Goal: Task Accomplishment & Management: Manage account settings

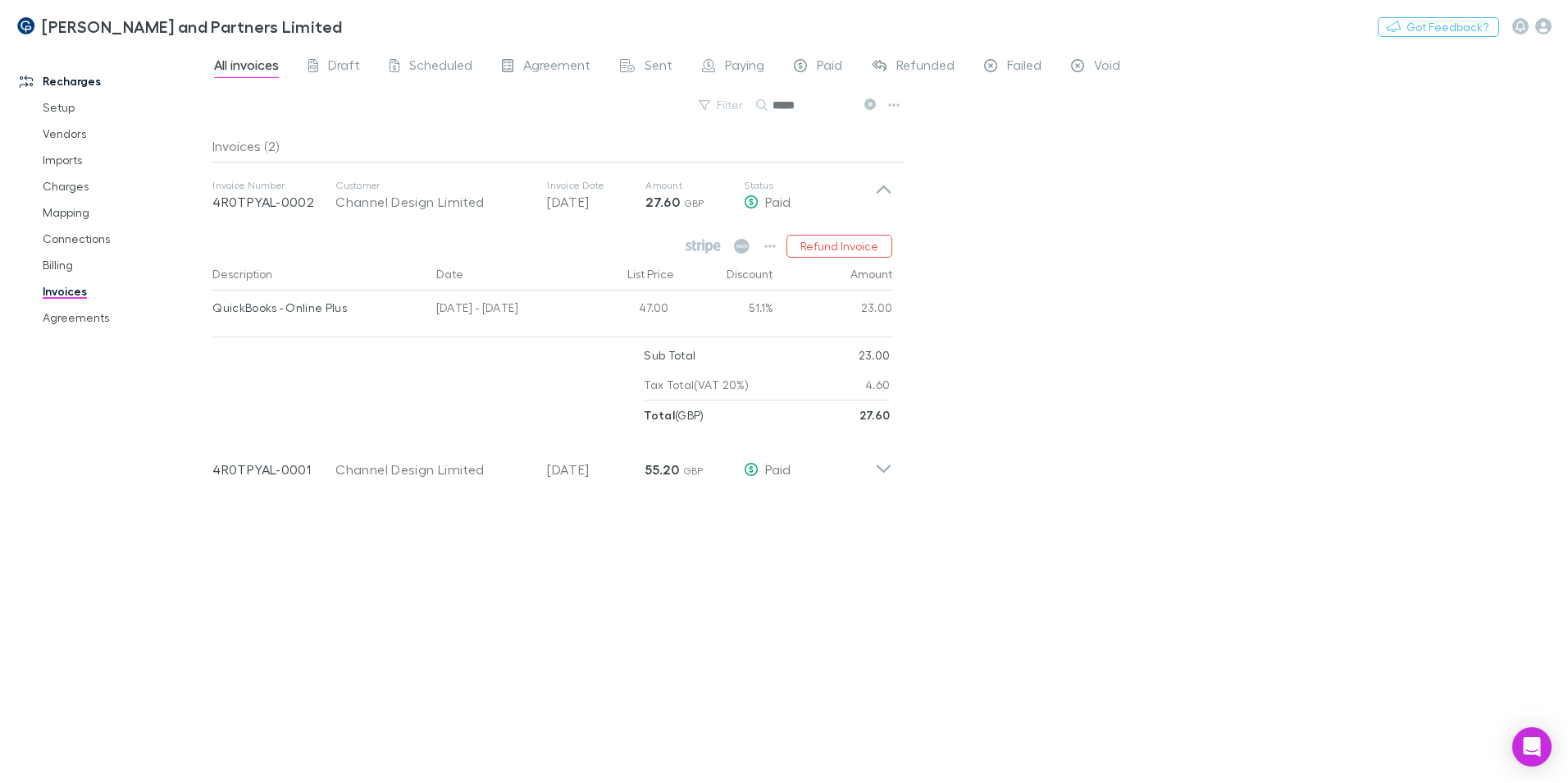
click at [1152, 623] on div "All invoices Draft Scheduled Agreement Sent Paying Paid Refunded Failed Void Fi…" at bounding box center [890, 415] width 1356 height 737
drag, startPoint x: 827, startPoint y: 111, endPoint x: 577, endPoint y: 99, distance: 250.3
click at [577, 98] on div "Filter Search *****" at bounding box center [559, 111] width 694 height 36
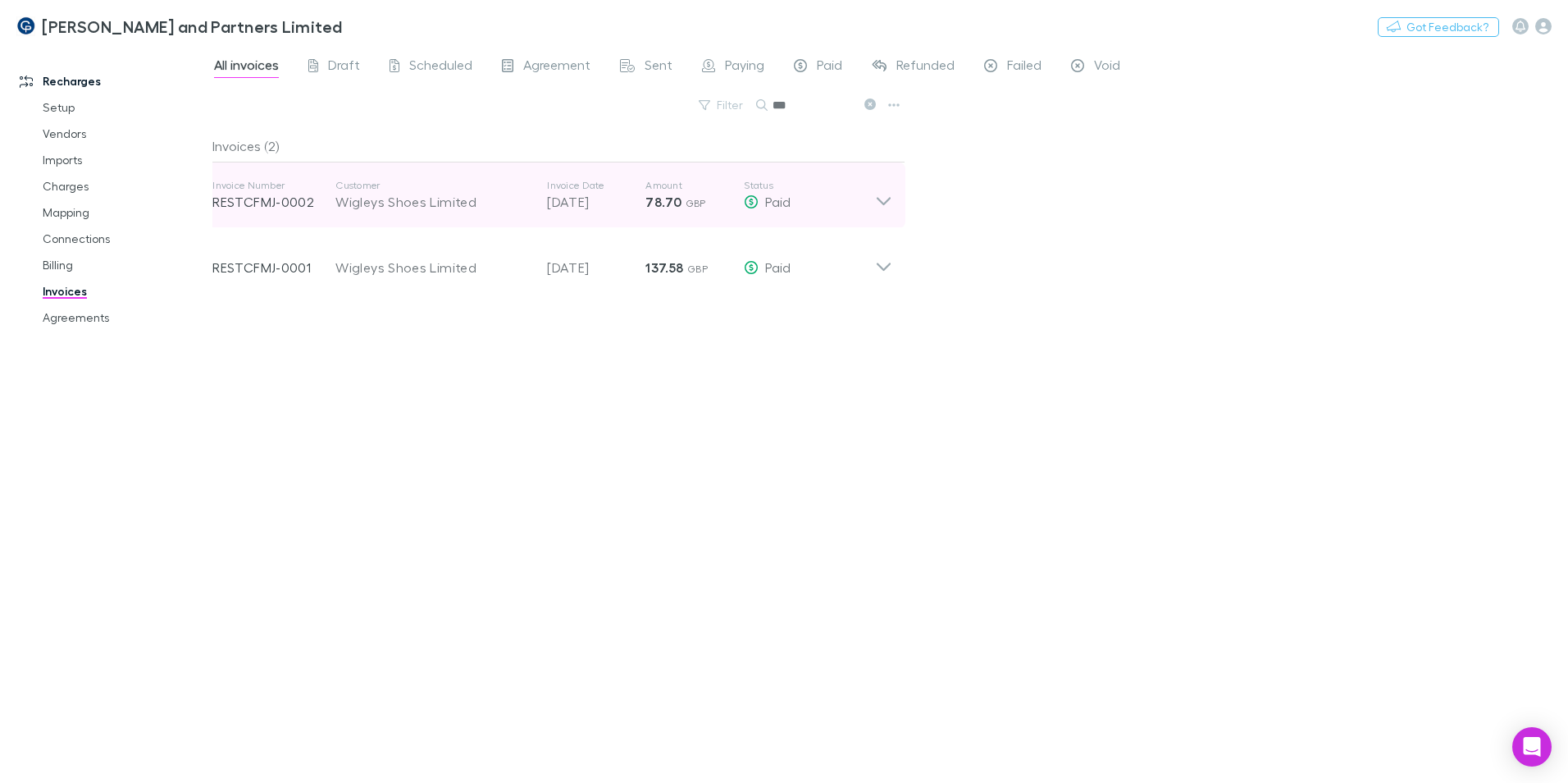
type input "***"
click at [893, 206] on div "Invoice Number RESTCFMJ-0002 Customer Wigleys Shoes Limited Invoice Date 30 Jul…" at bounding box center [553, 195] width 707 height 66
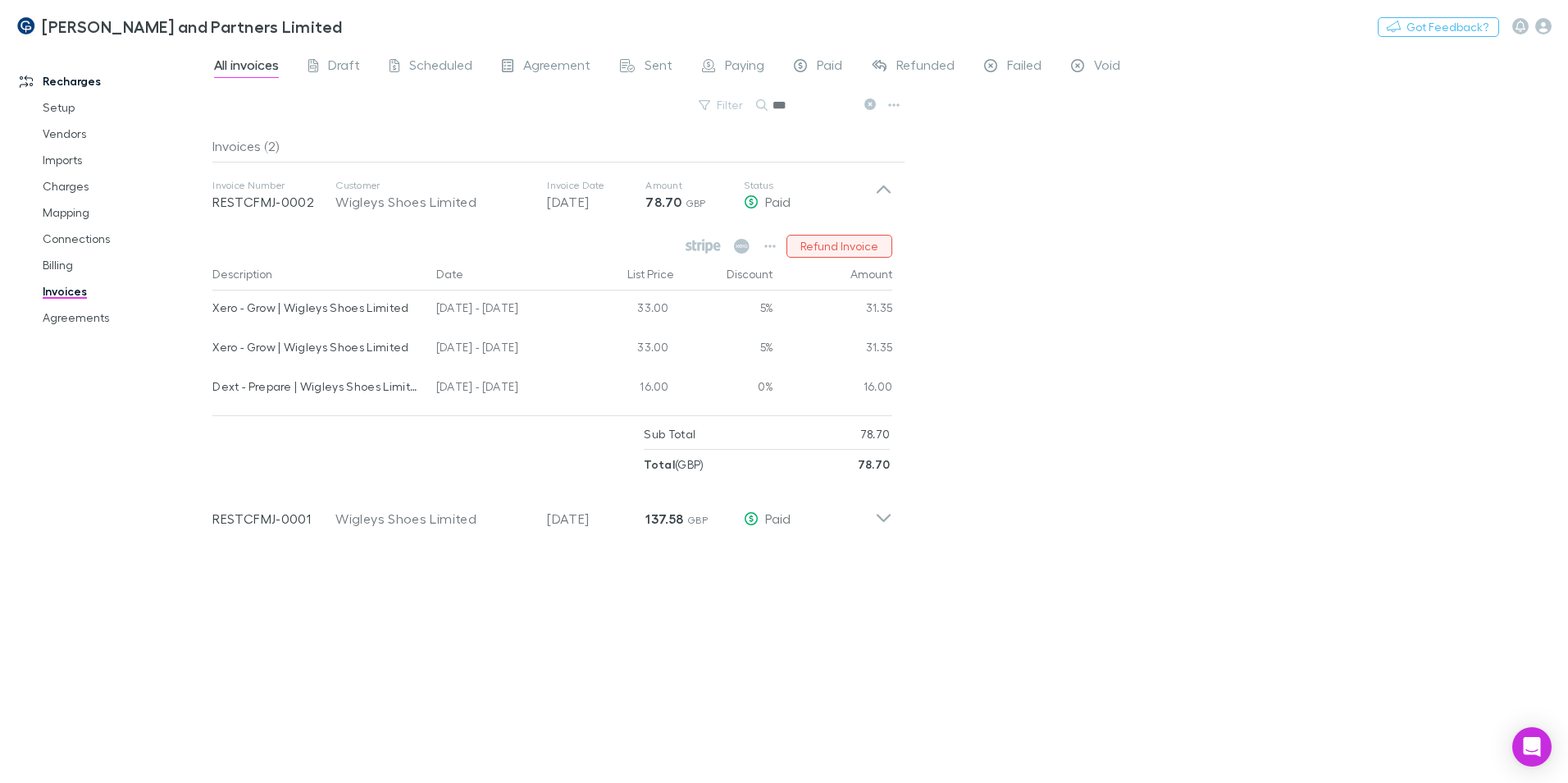
click at [838, 250] on button "Refund Invoice" at bounding box center [839, 246] width 106 height 23
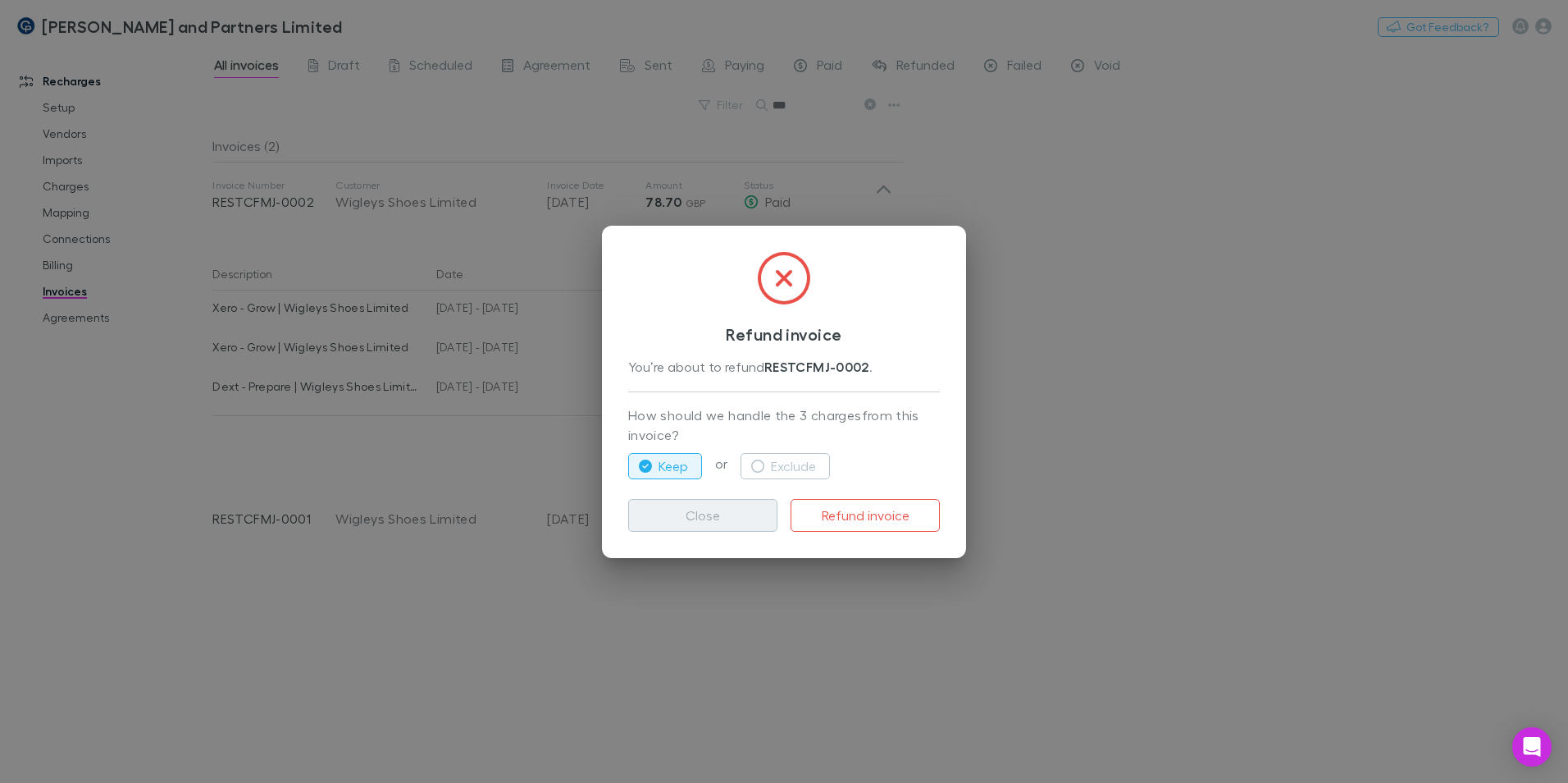
click at [671, 518] on button "Close" at bounding box center [703, 515] width 149 height 32
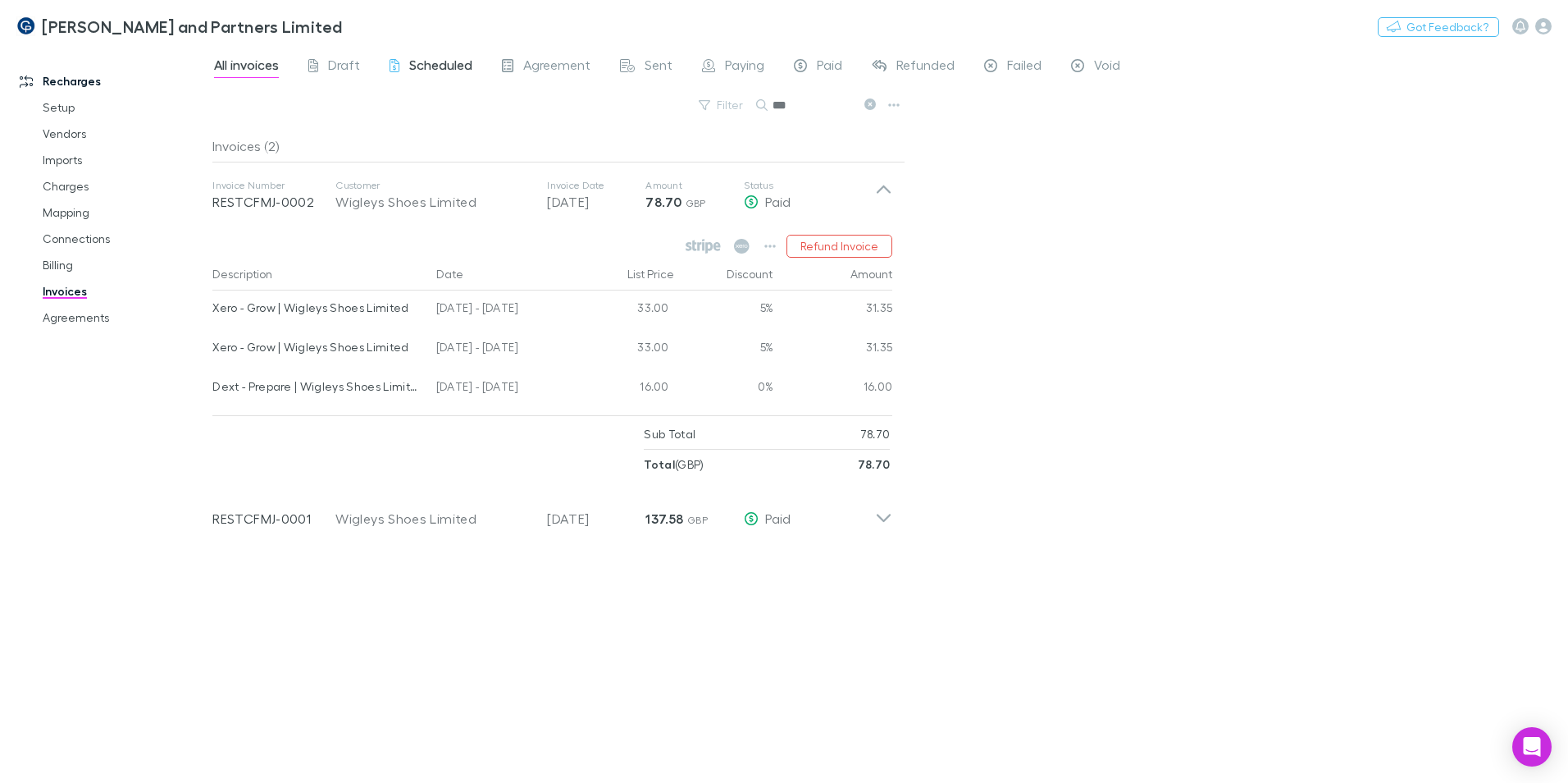
click at [448, 63] on span "Scheduled" at bounding box center [440, 67] width 63 height 21
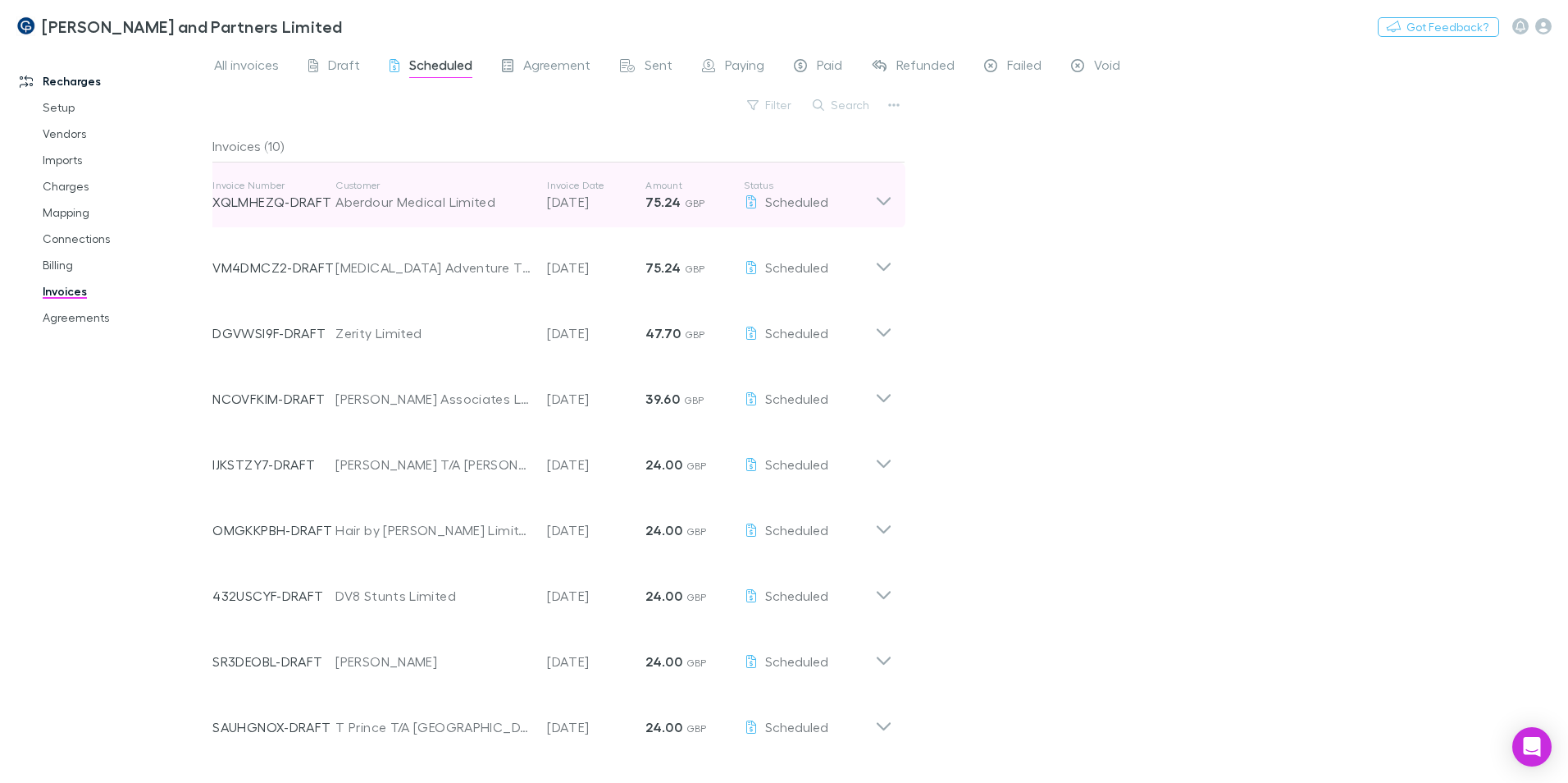
click at [886, 199] on icon at bounding box center [884, 195] width 18 height 32
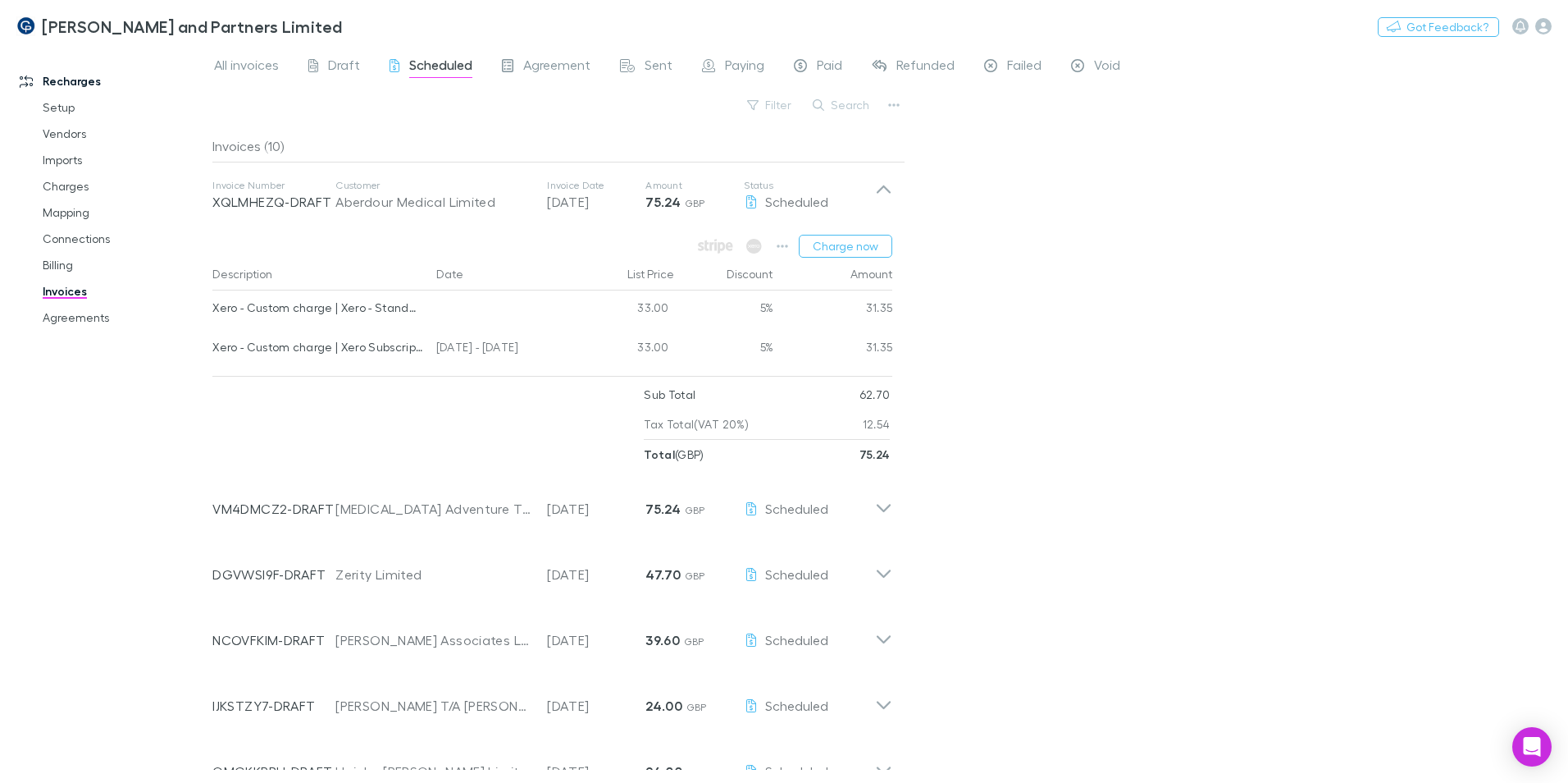
drag, startPoint x: 844, startPoint y: 105, endPoint x: 865, endPoint y: 96, distance: 22.8
click at [842, 105] on button "Search" at bounding box center [842, 105] width 75 height 19
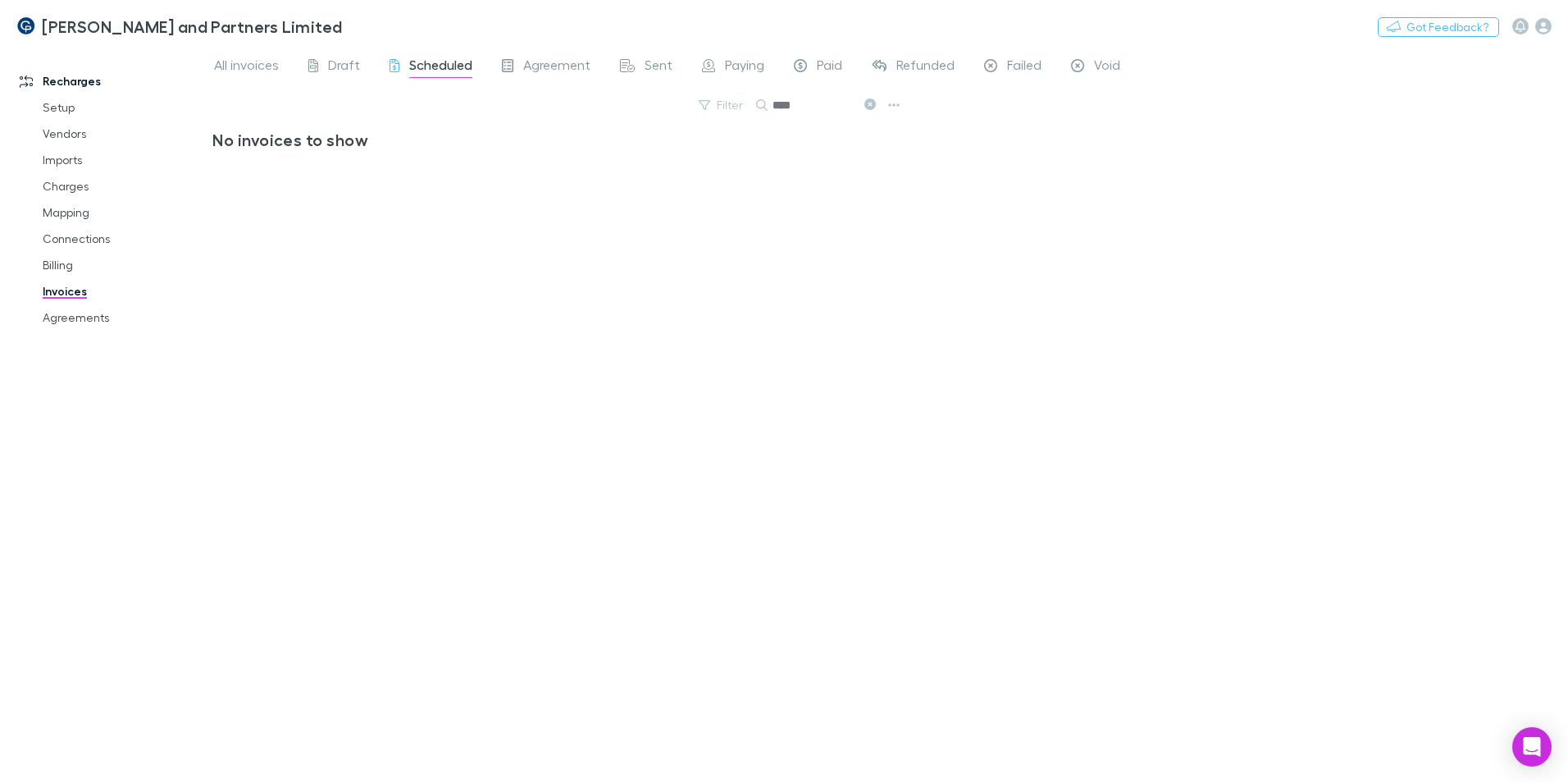
type input "****"
click at [807, 107] on input "****" at bounding box center [813, 105] width 82 height 23
click at [241, 73] on span "All invoices" at bounding box center [247, 67] width 65 height 21
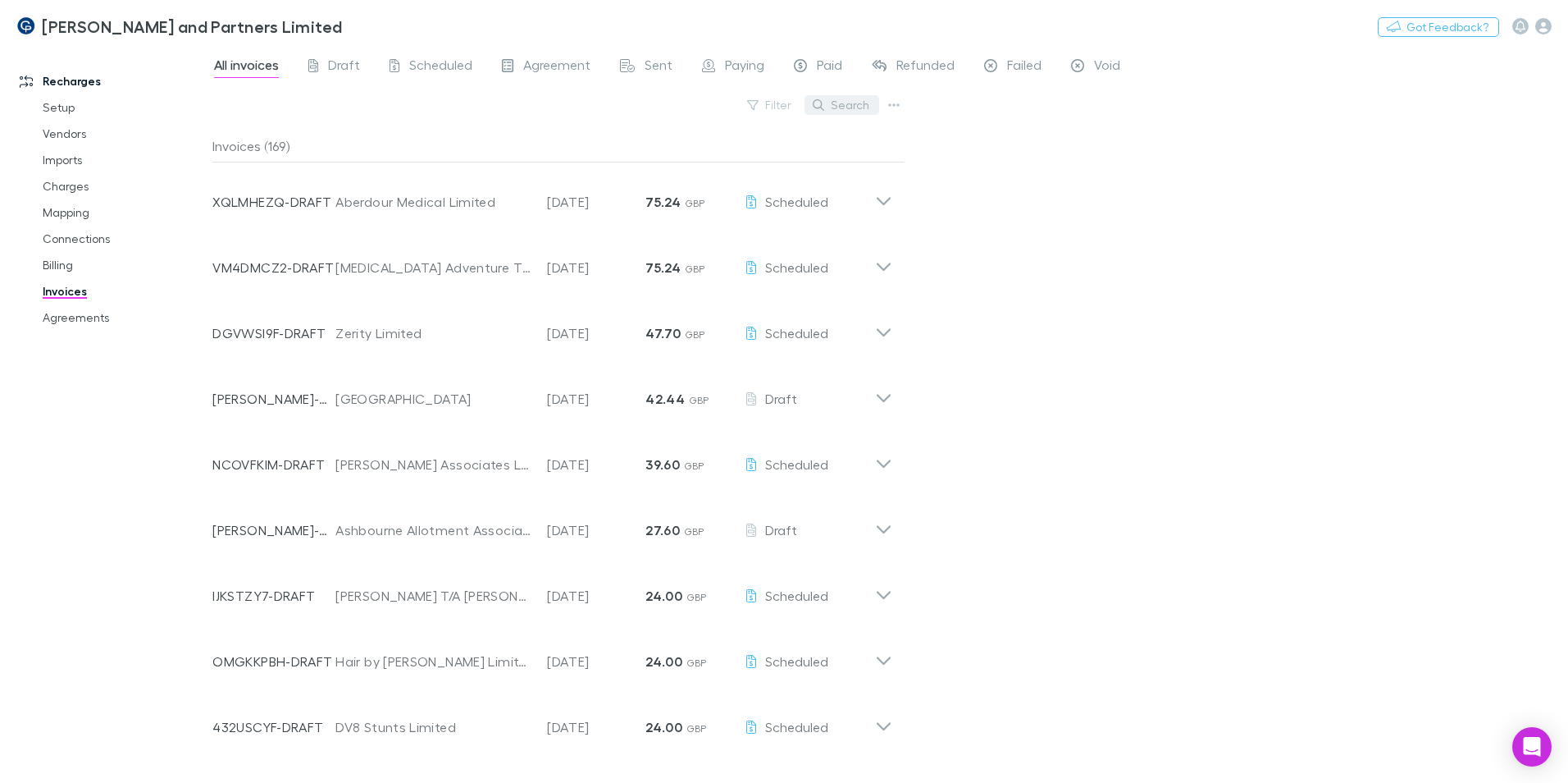
drag, startPoint x: 846, startPoint y: 96, endPoint x: 835, endPoint y: 96, distance: 11.0
click at [843, 96] on button "Search" at bounding box center [842, 105] width 75 height 19
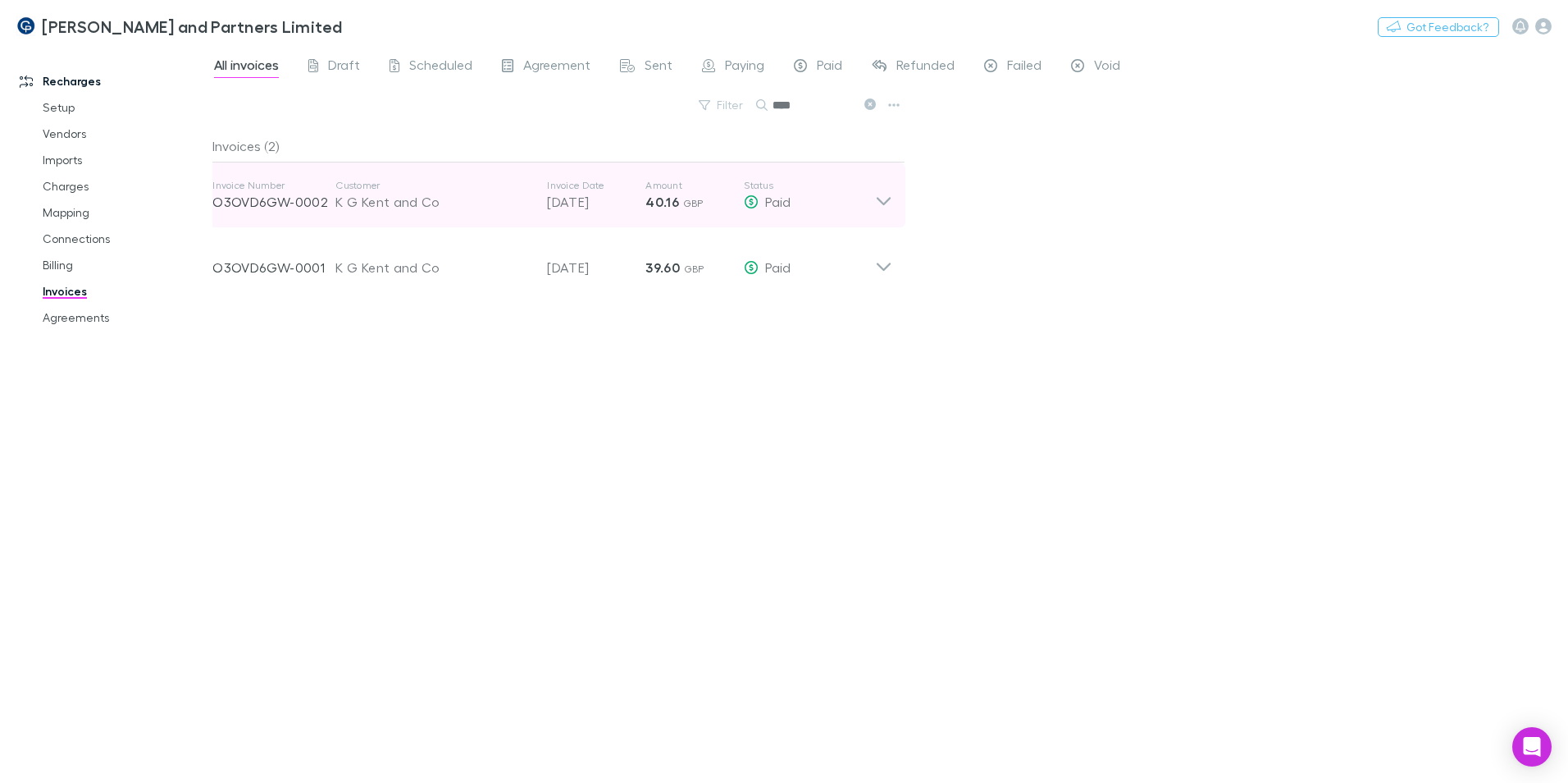
click at [883, 199] on icon at bounding box center [884, 195] width 18 height 32
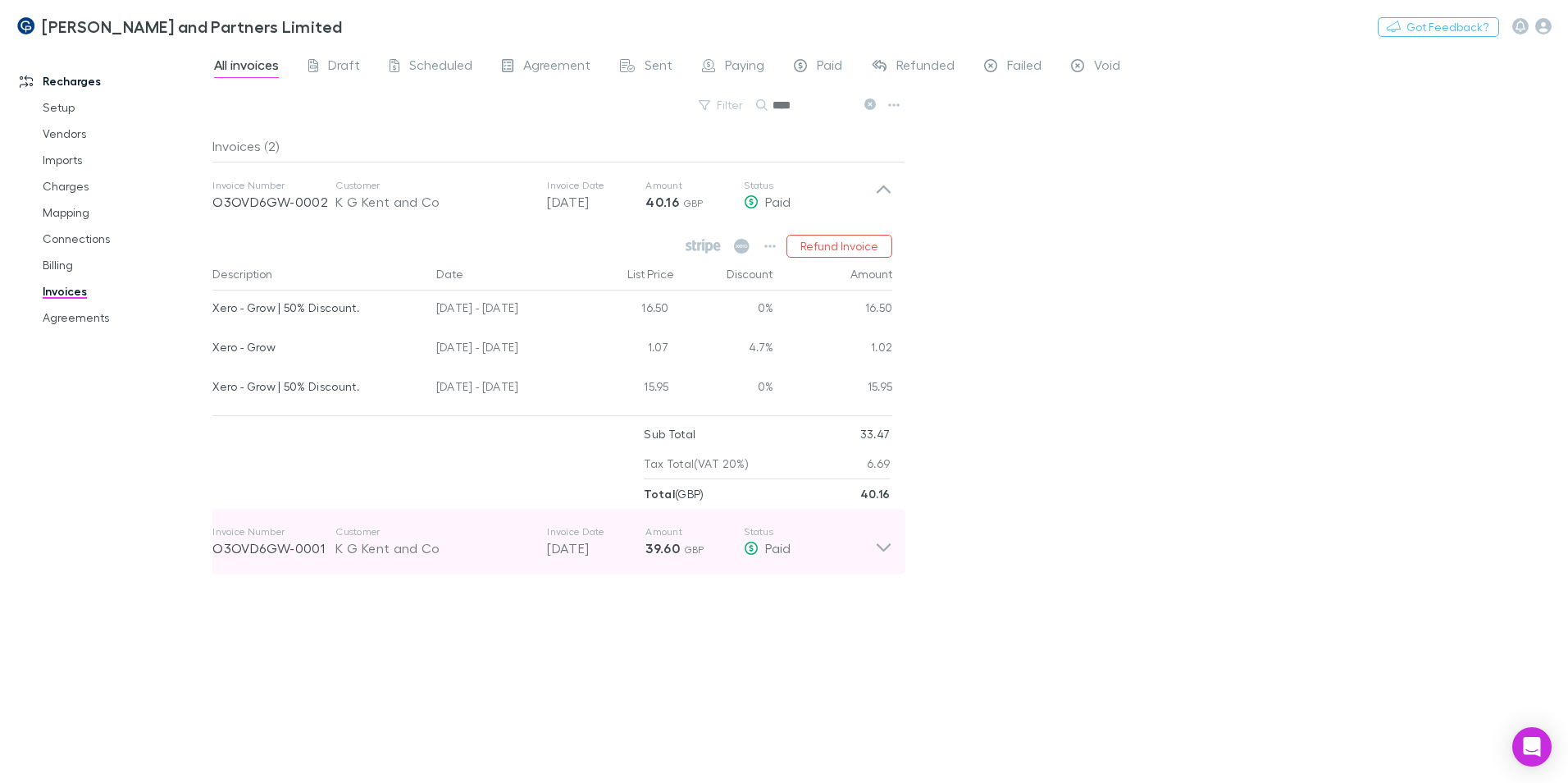
click at [885, 551] on icon at bounding box center [884, 541] width 18 height 32
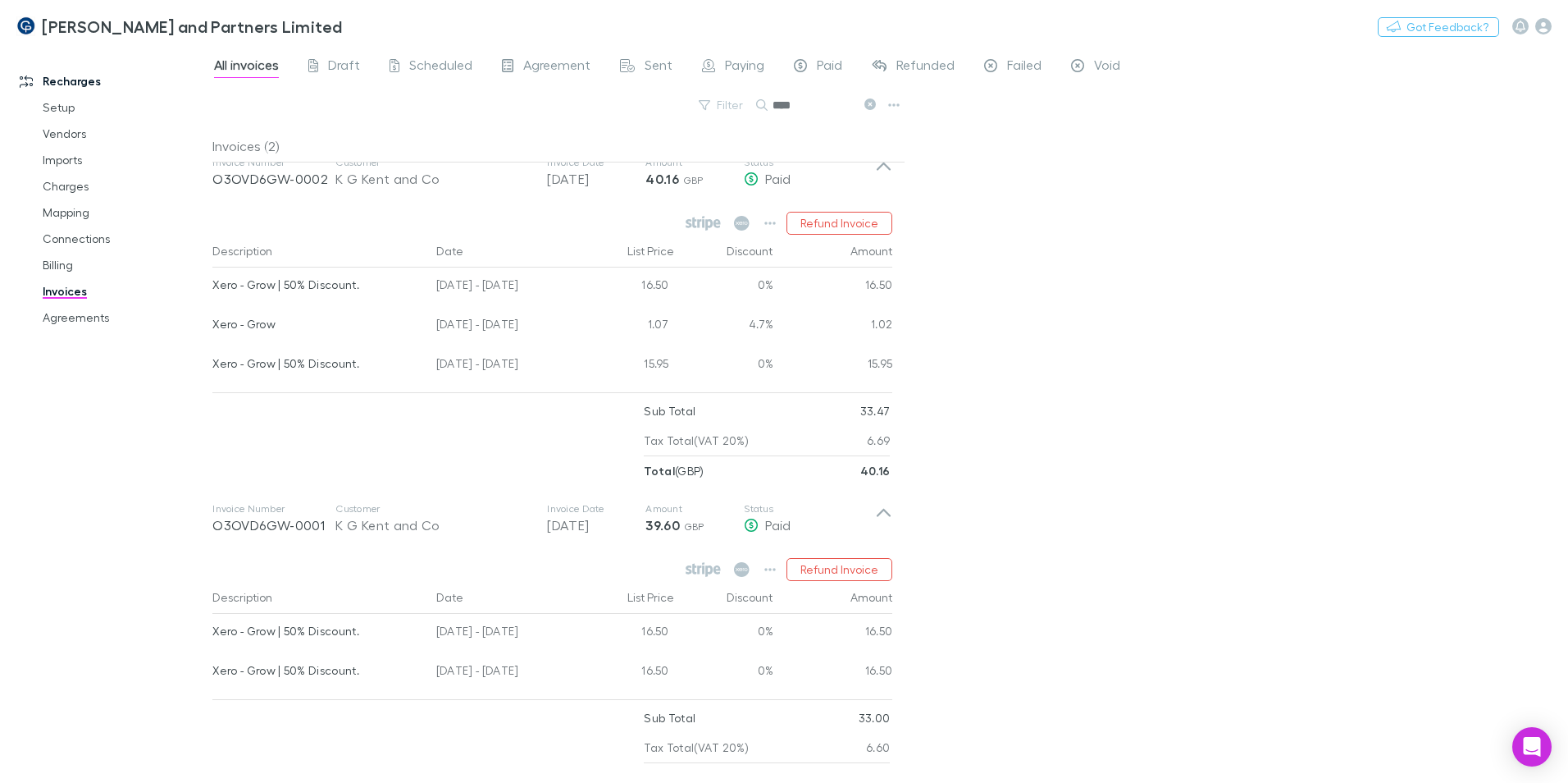
scroll to position [46, 0]
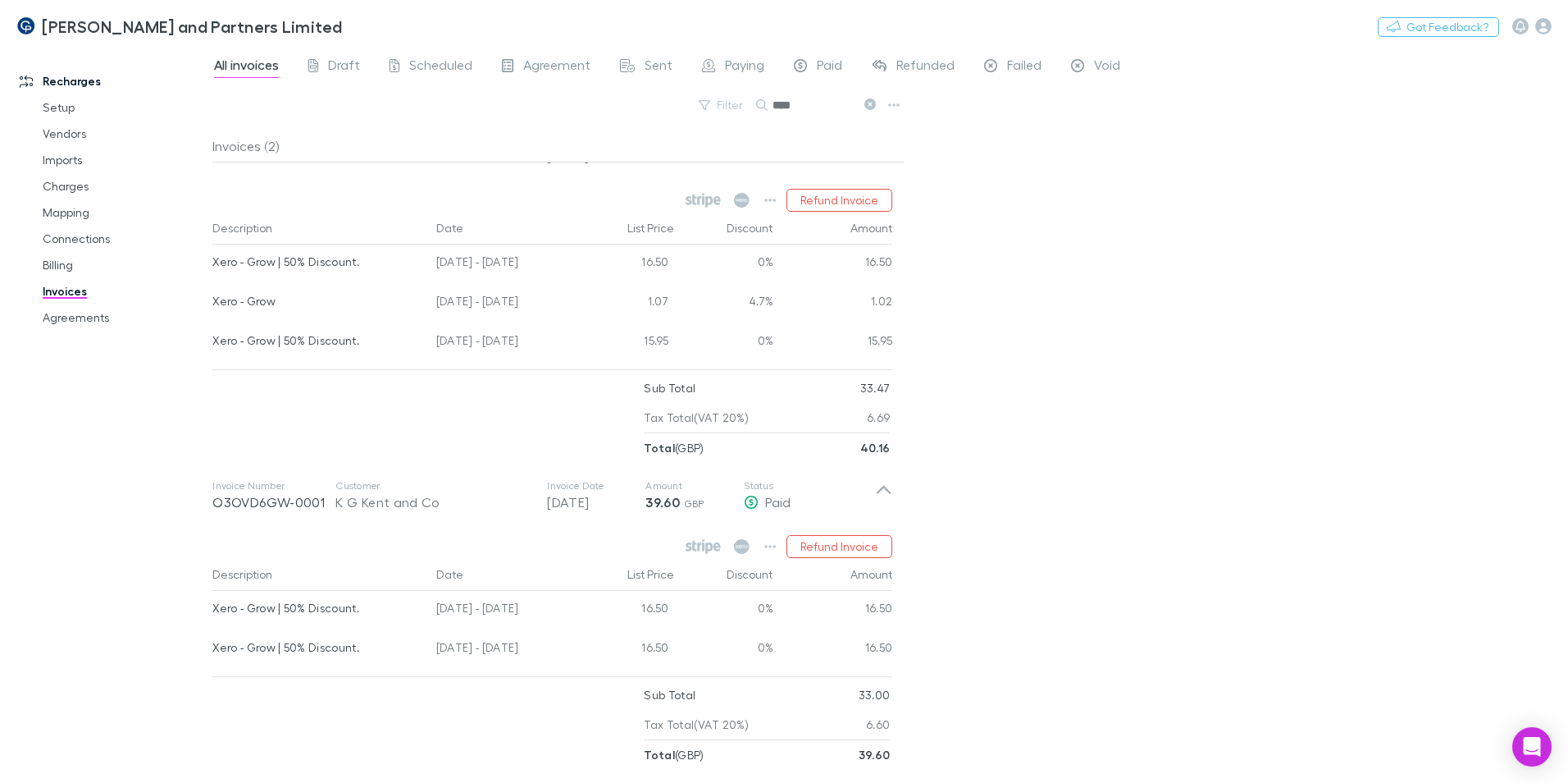
drag, startPoint x: 655, startPoint y: 96, endPoint x: 631, endPoint y: 101, distance: 24.5
click at [633, 100] on div "Filter Search ****" at bounding box center [559, 111] width 694 height 36
type input "****"
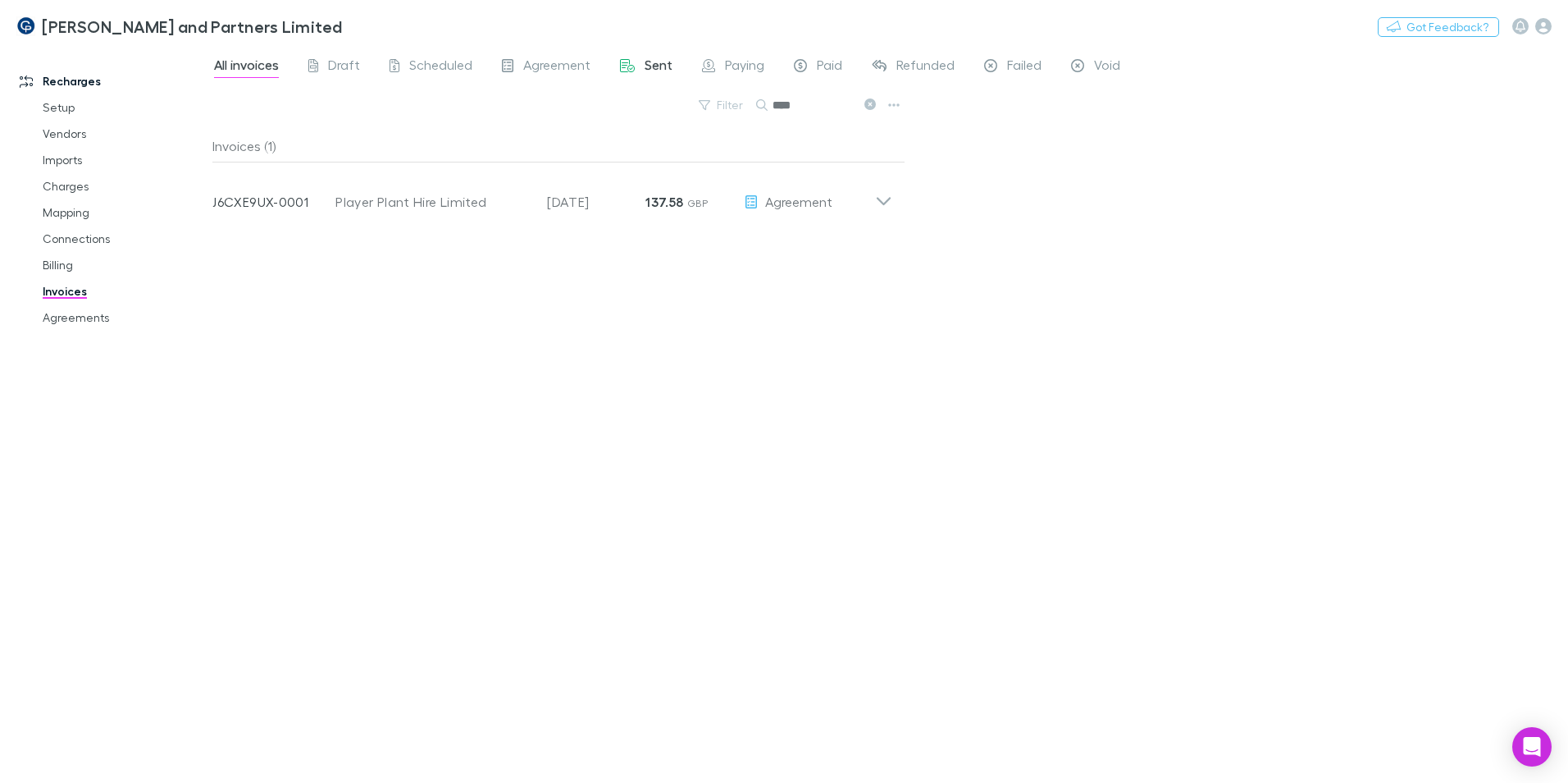
scroll to position [0, 0]
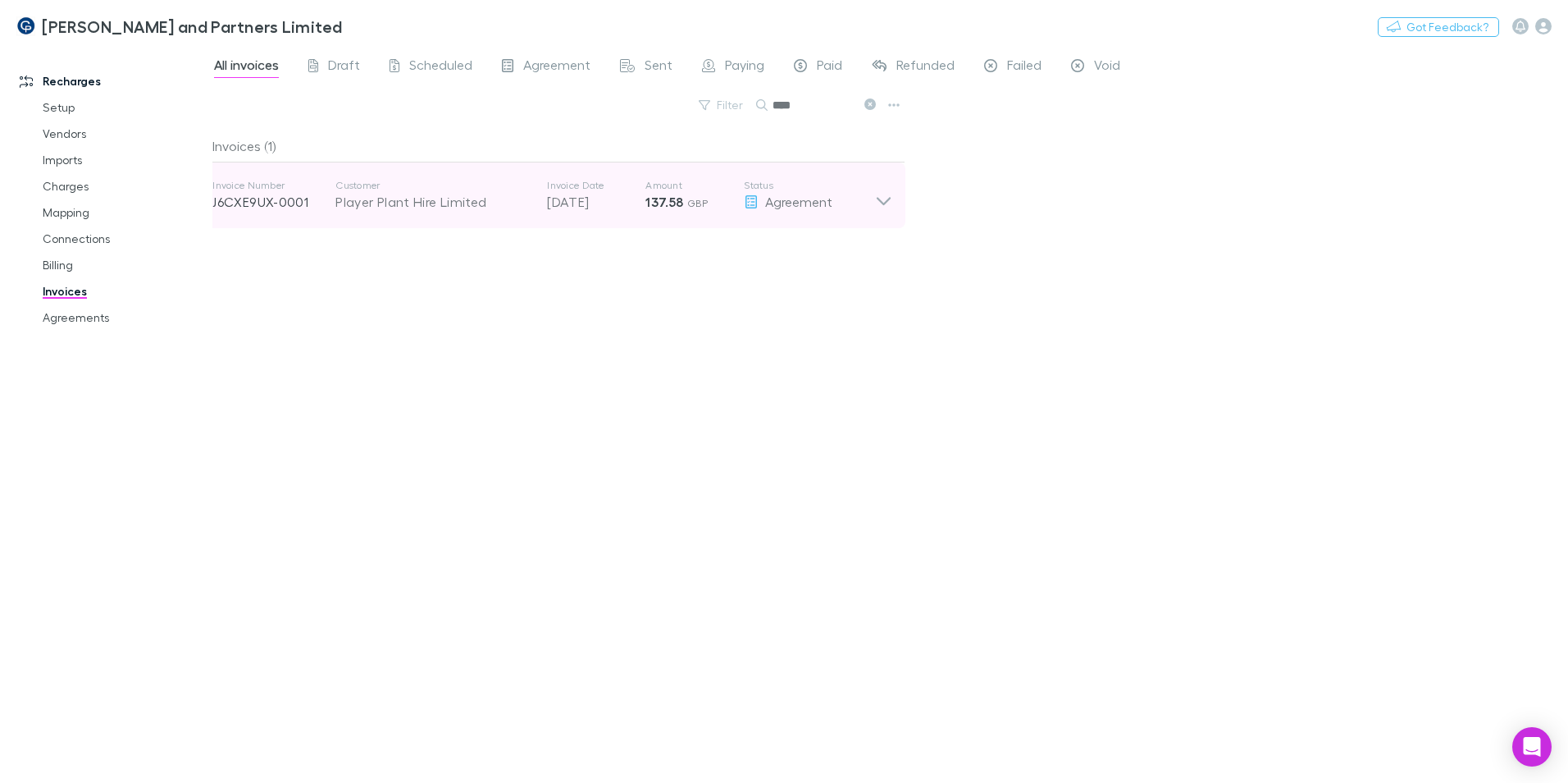
click at [889, 197] on icon at bounding box center [884, 195] width 18 height 32
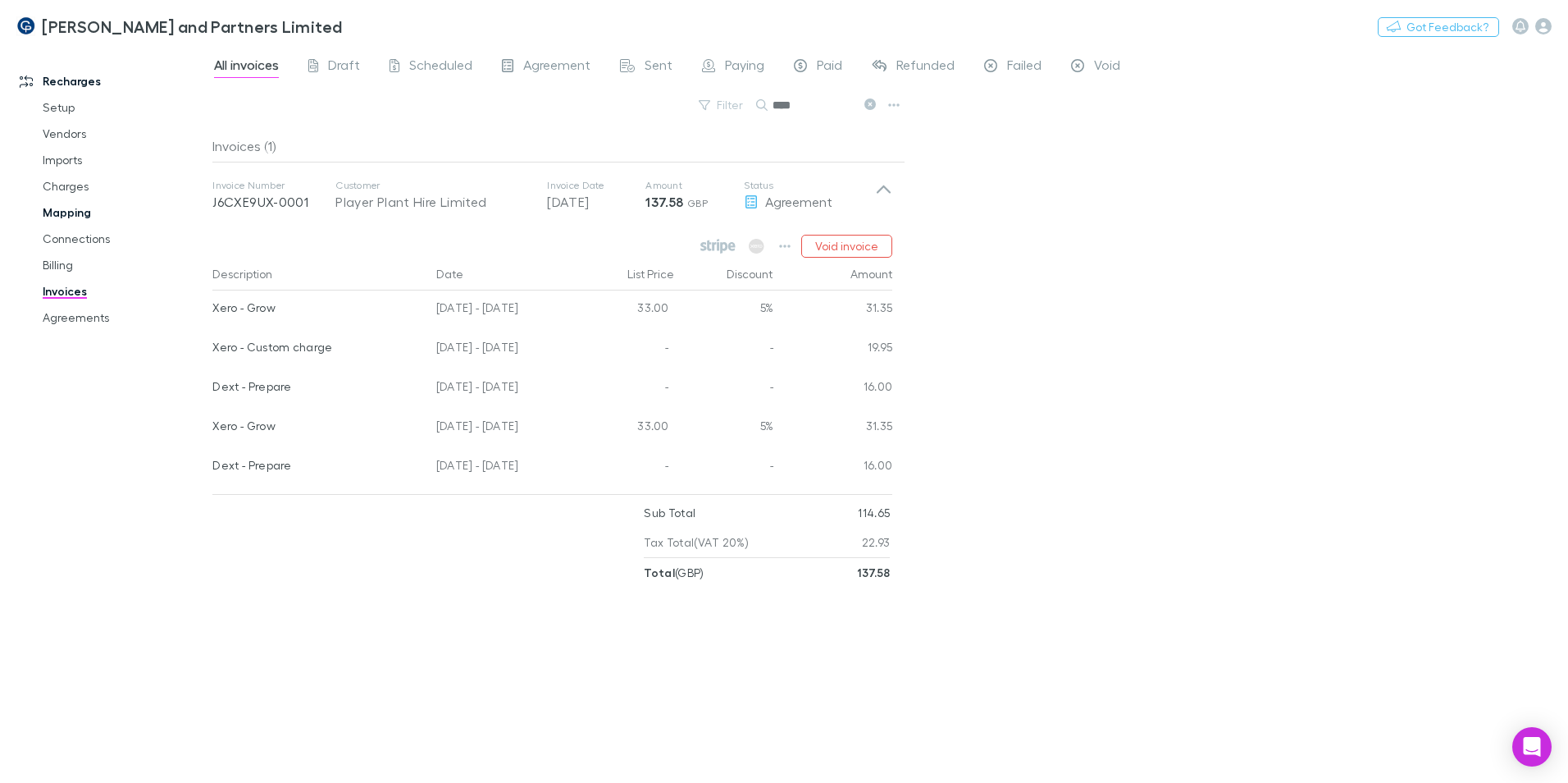
click at [70, 210] on link "Mapping" at bounding box center [123, 212] width 196 height 26
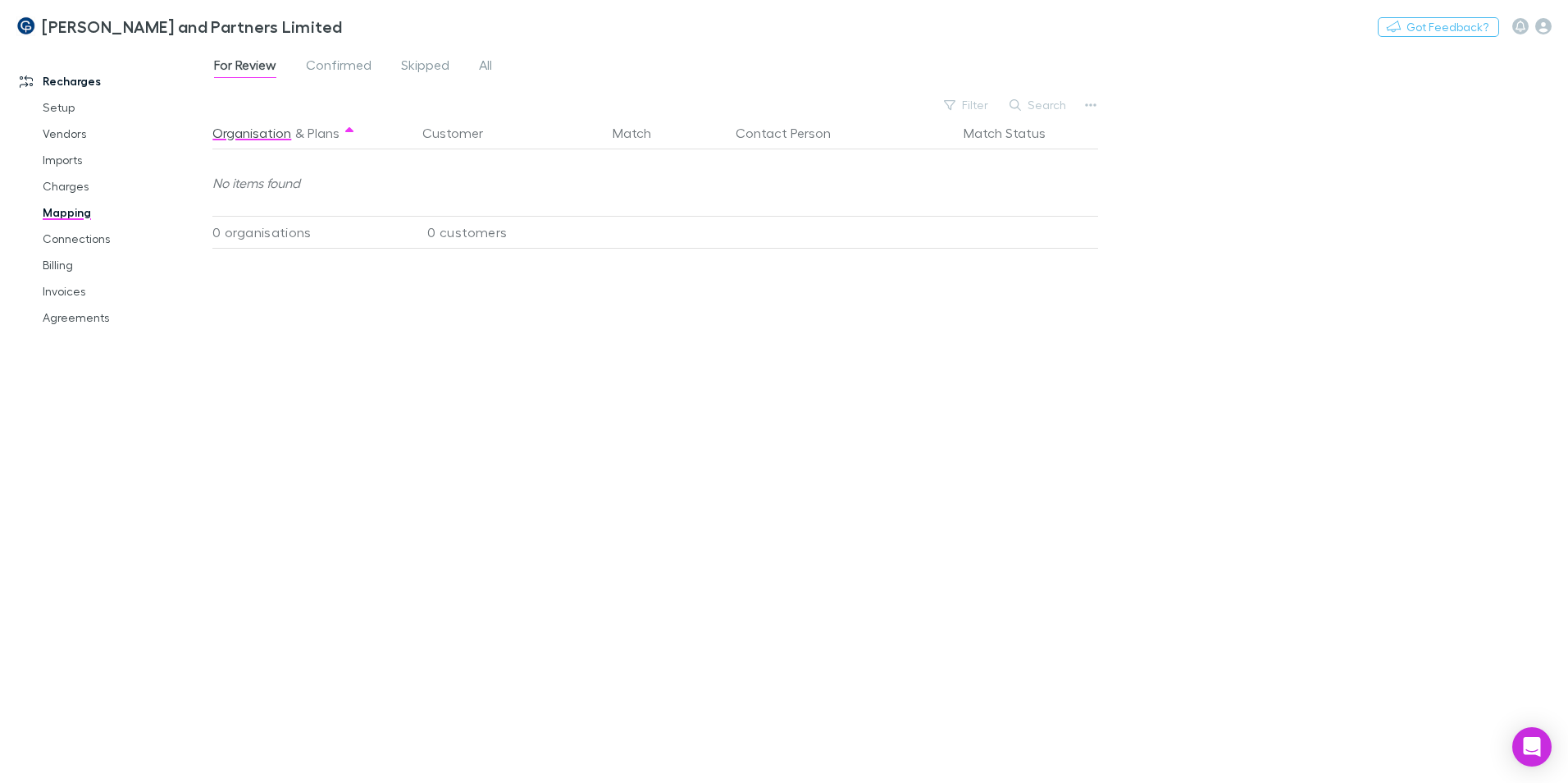
click at [1041, 103] on button "Search" at bounding box center [1039, 105] width 75 height 19
type input "****"
click at [476, 59] on div "For Review Confirmed Skipped All" at bounding box center [360, 67] width 295 height 26
click at [493, 68] on link "All" at bounding box center [486, 67] width 17 height 26
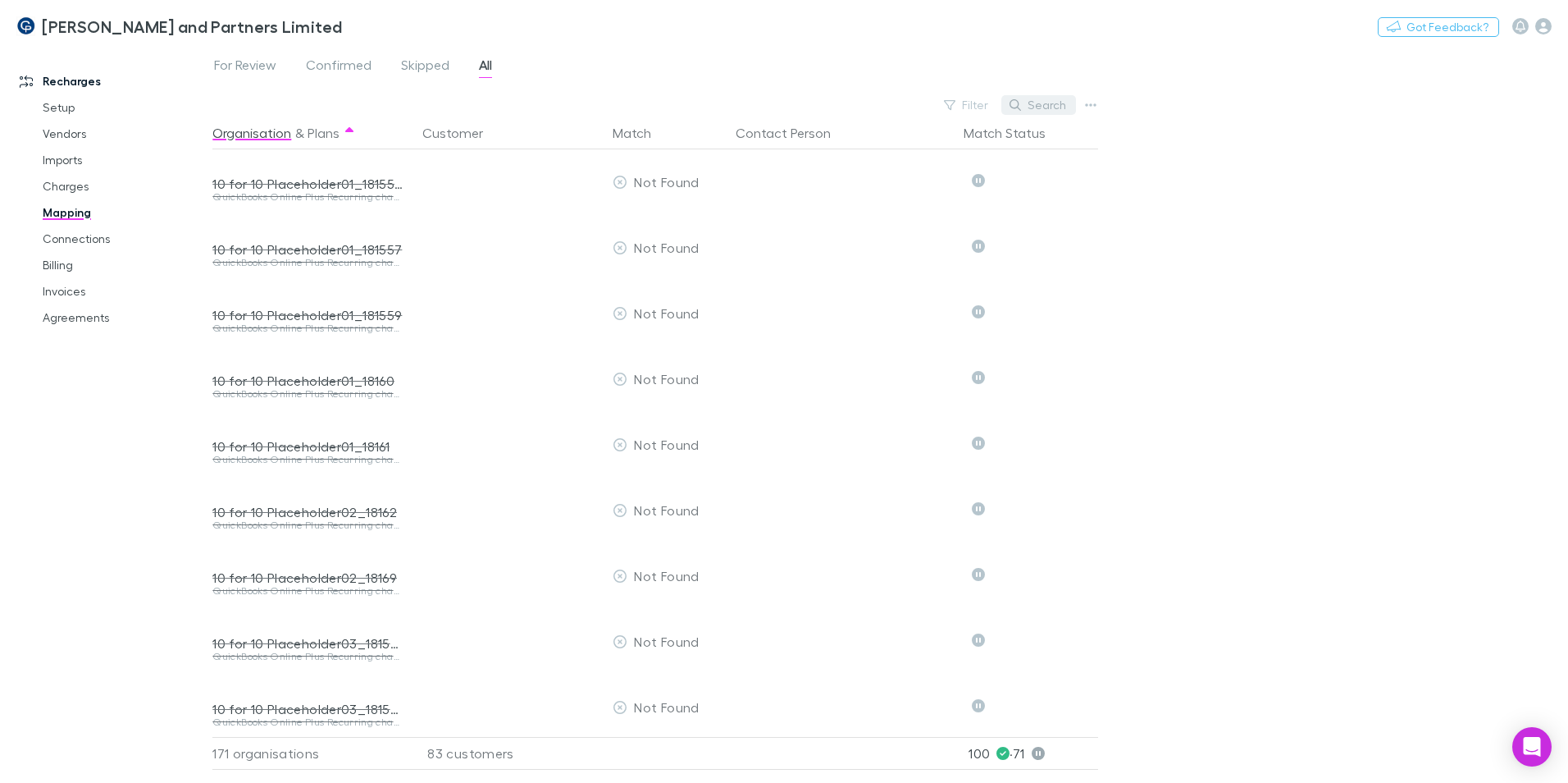
click at [1049, 110] on button "Search" at bounding box center [1039, 105] width 75 height 19
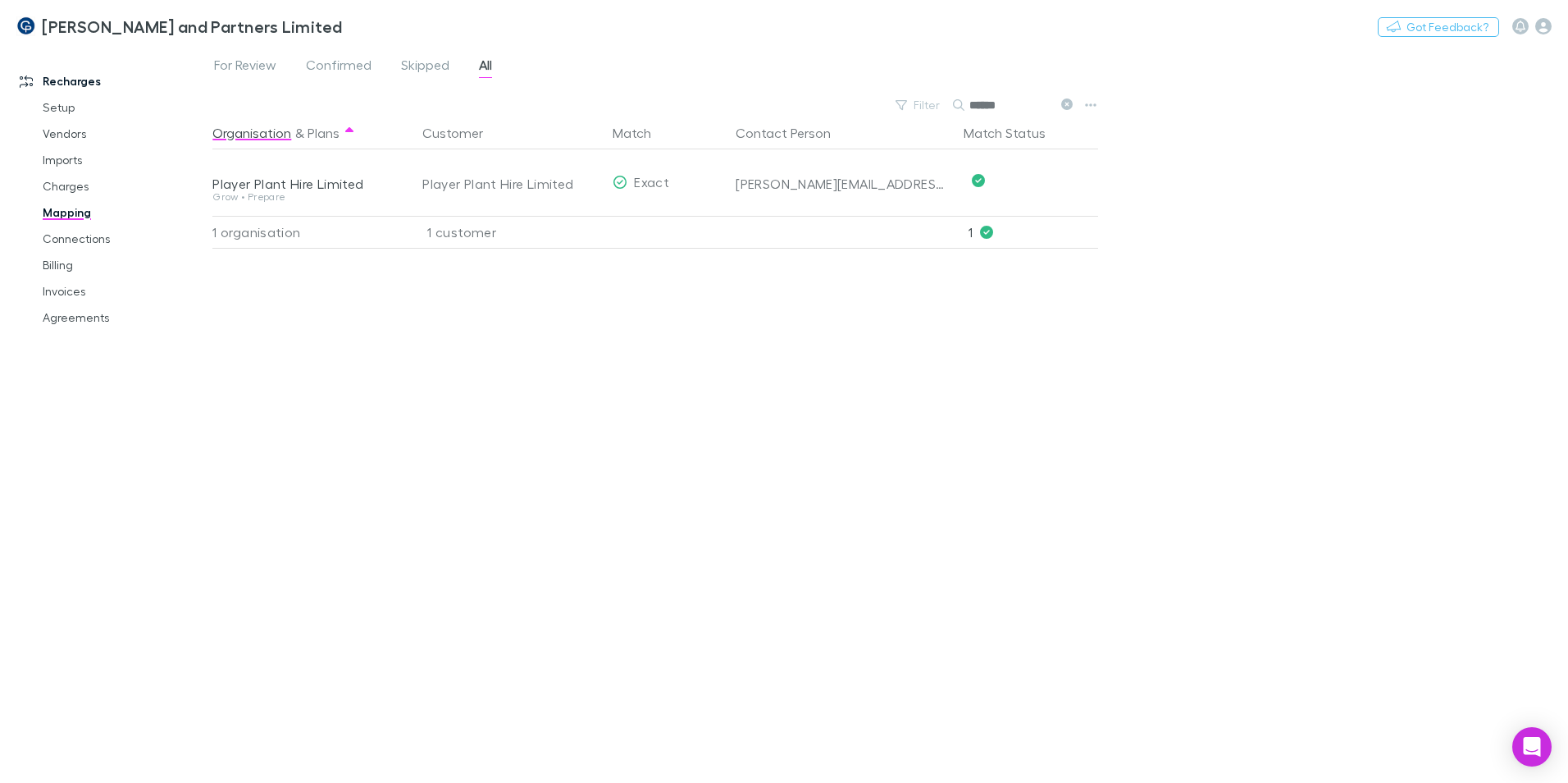
type input "******"
click at [75, 317] on link "Agreements" at bounding box center [123, 317] width 196 height 26
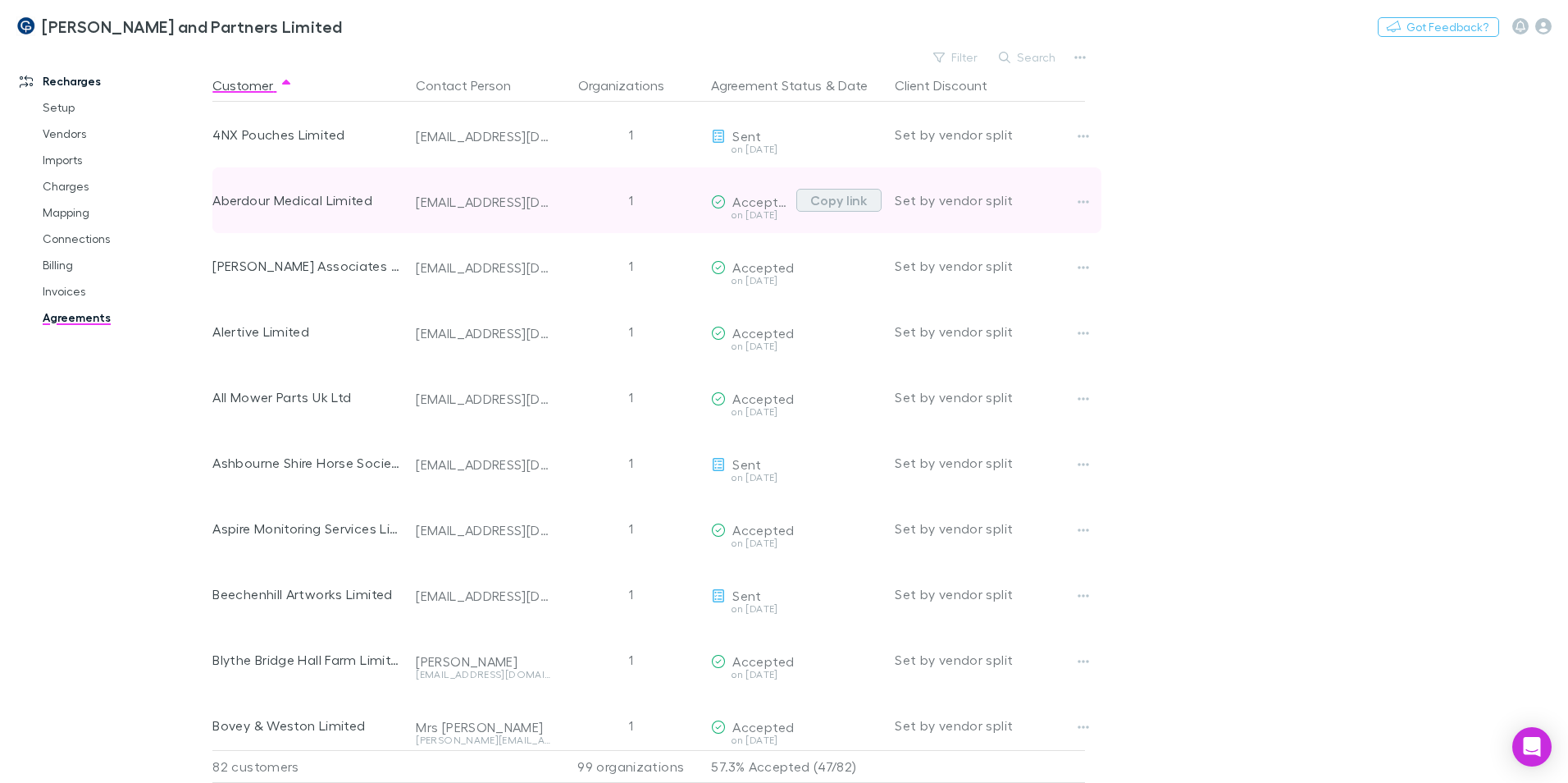
click at [843, 201] on button "Copy link" at bounding box center [839, 199] width 85 height 23
click at [828, 204] on button "Copy link" at bounding box center [839, 199] width 85 height 23
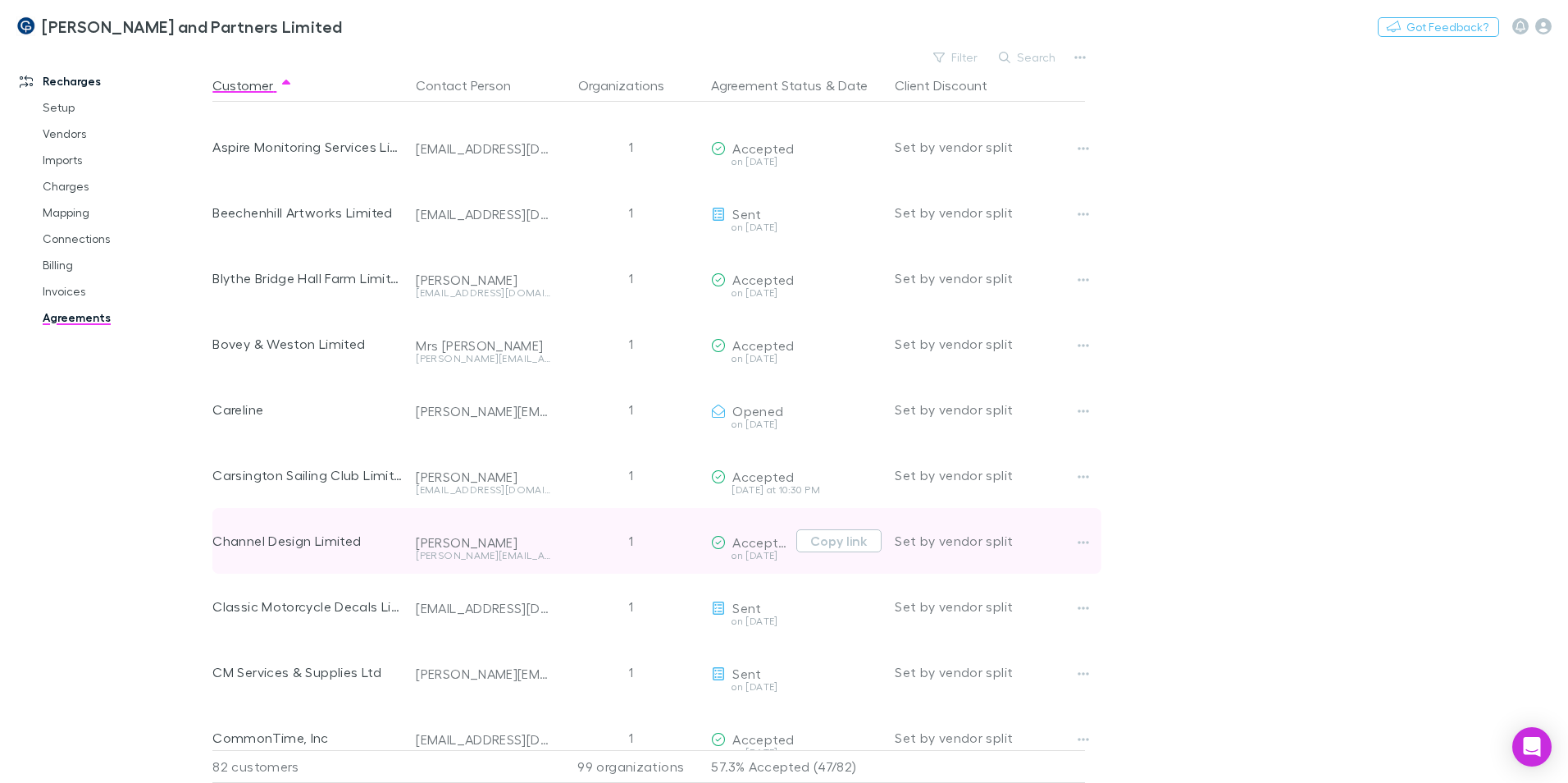
scroll to position [410, 0]
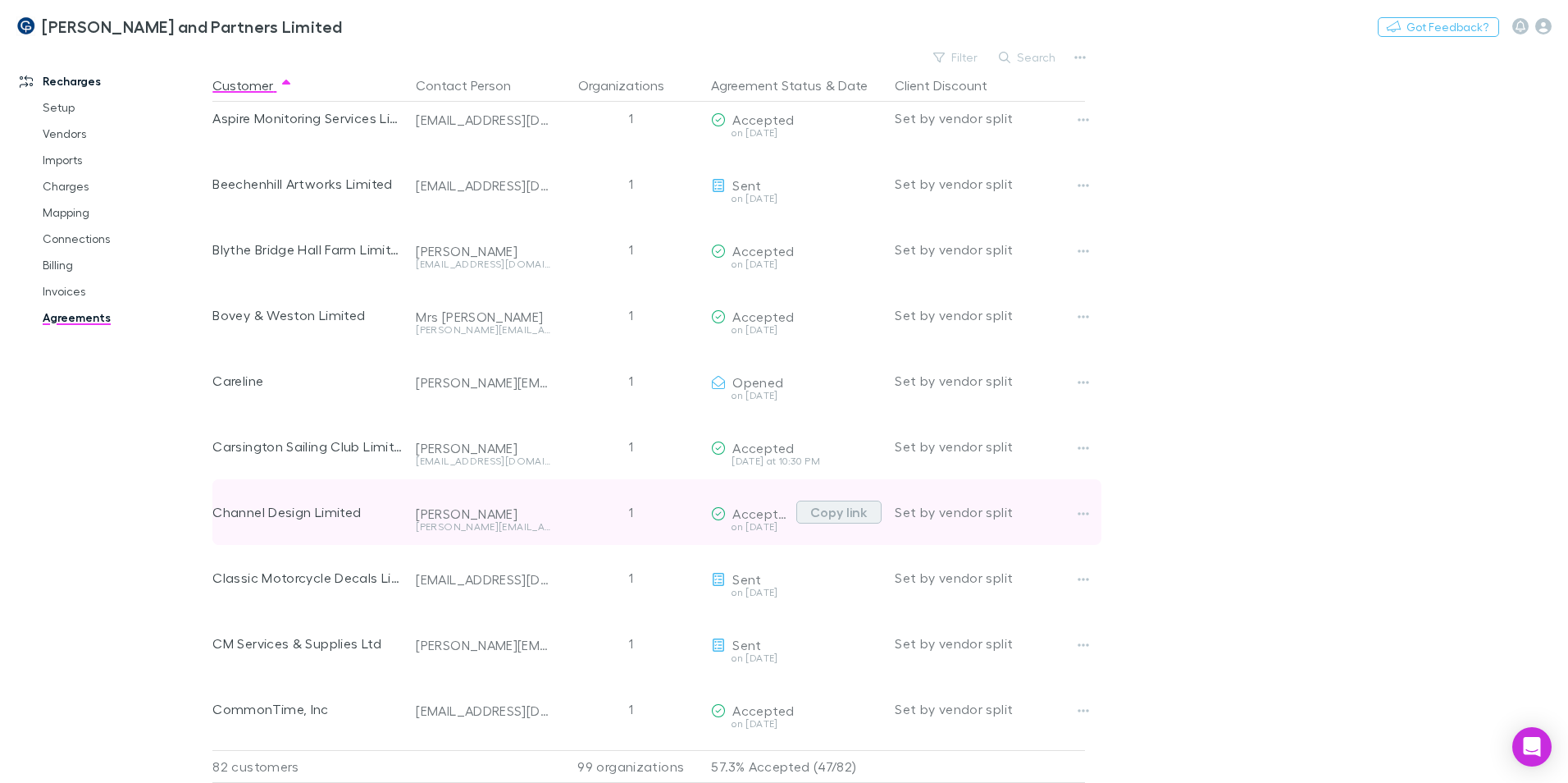
click at [835, 510] on button "Copy link" at bounding box center [839, 512] width 85 height 23
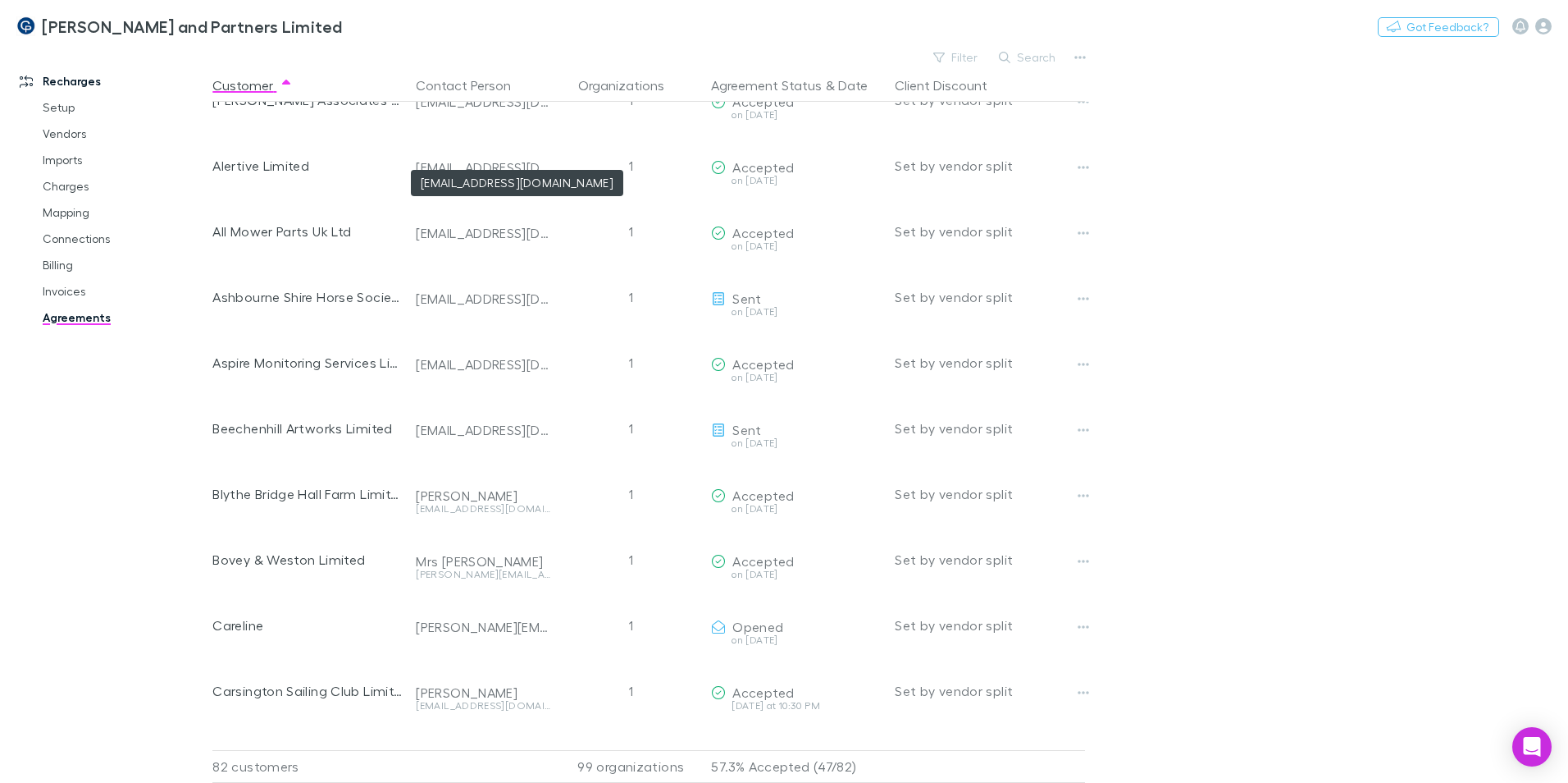
scroll to position [0, 0]
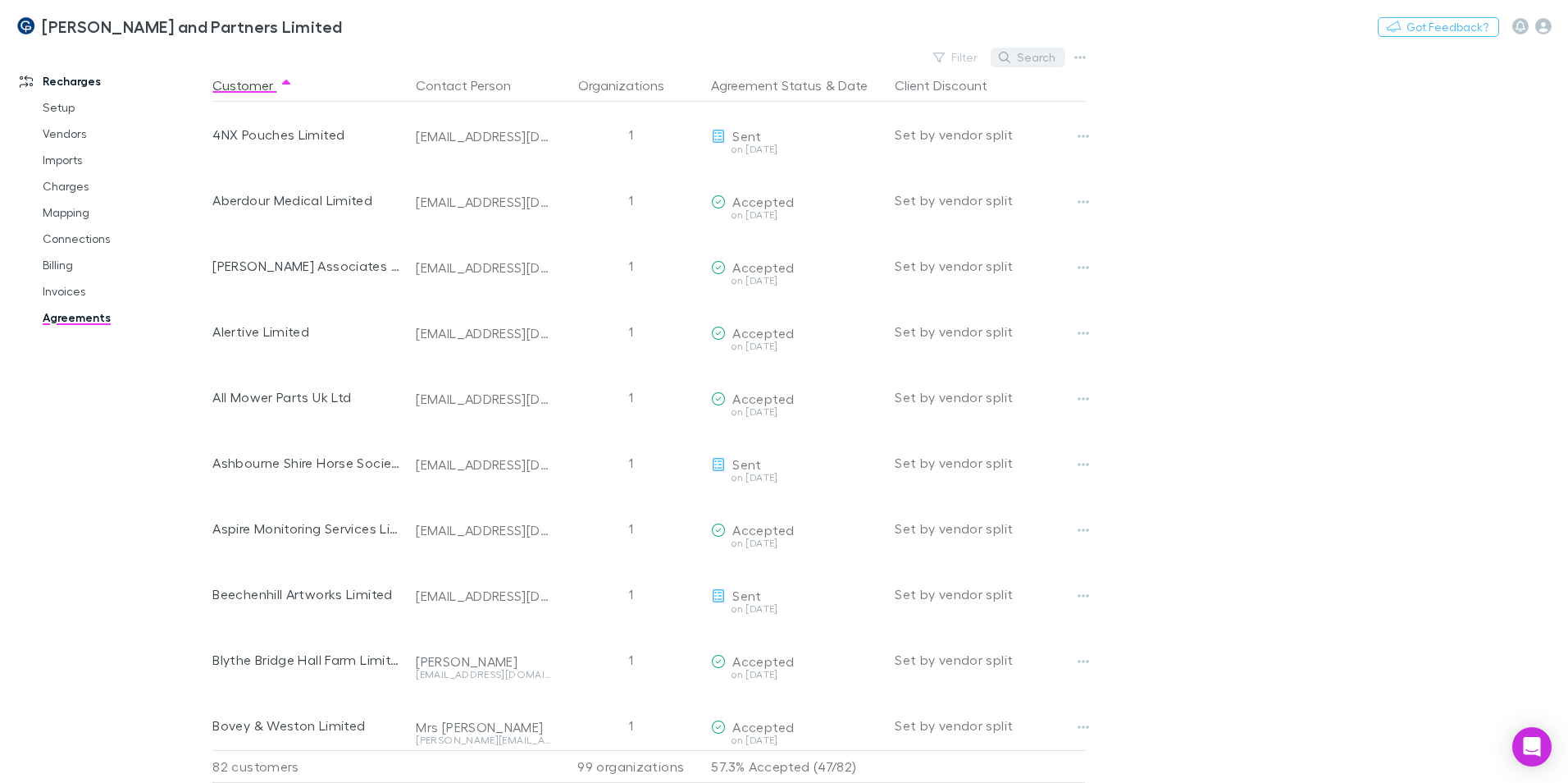
click at [1047, 56] on button "Search" at bounding box center [1028, 57] width 75 height 19
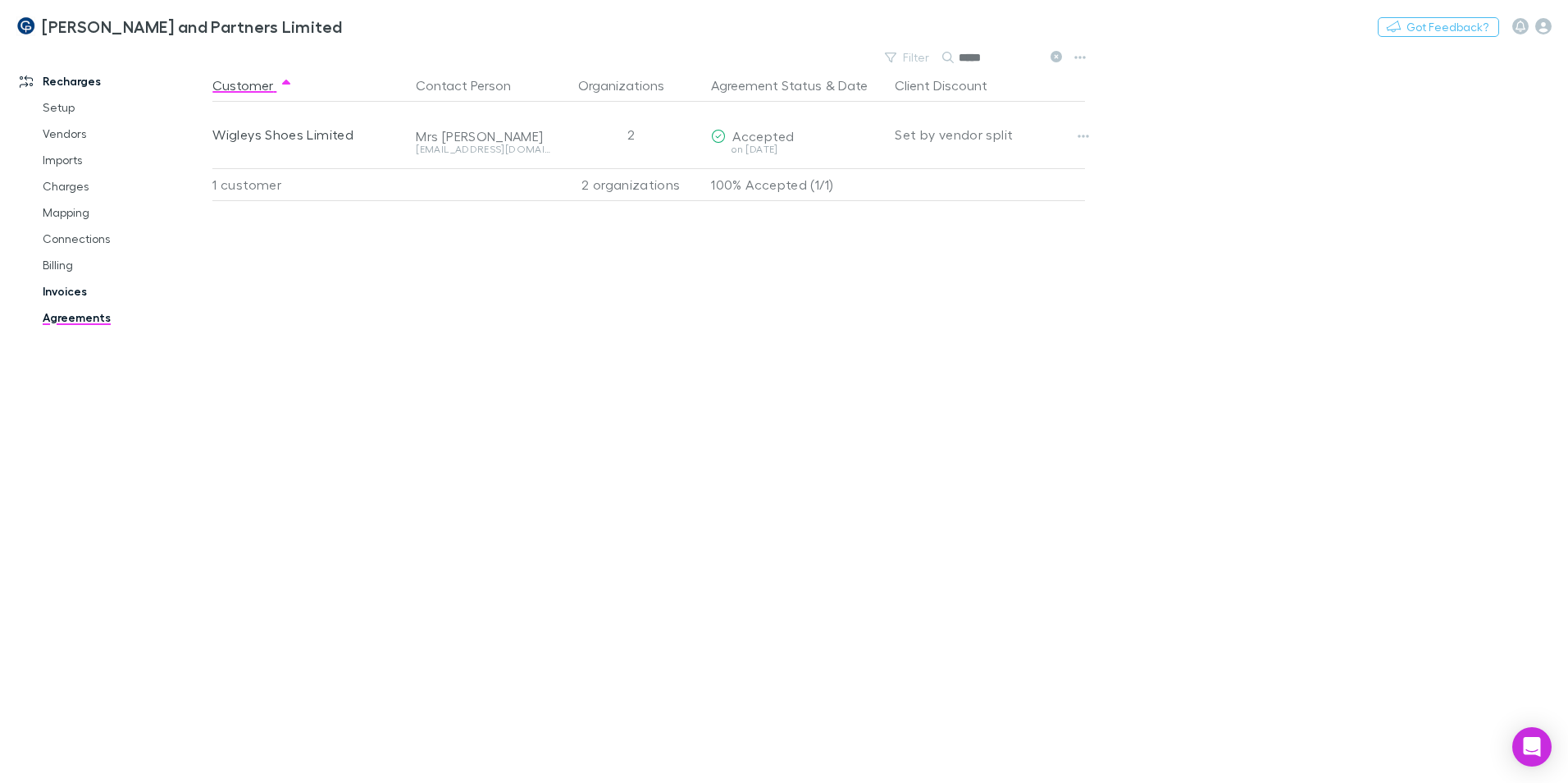
type input "*****"
click at [90, 285] on link "Invoices" at bounding box center [123, 291] width 196 height 26
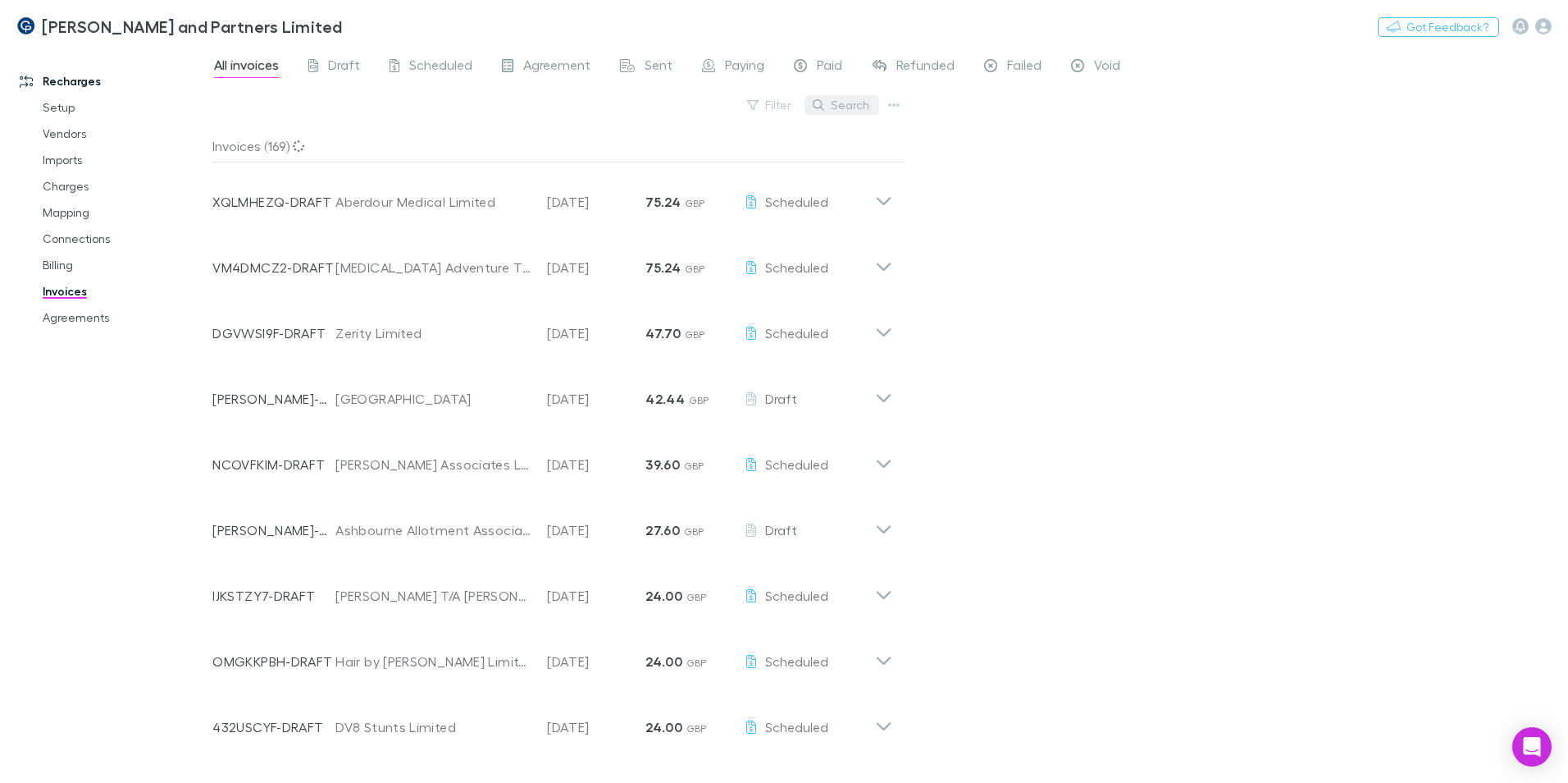
click at [867, 99] on button "Search" at bounding box center [842, 105] width 75 height 19
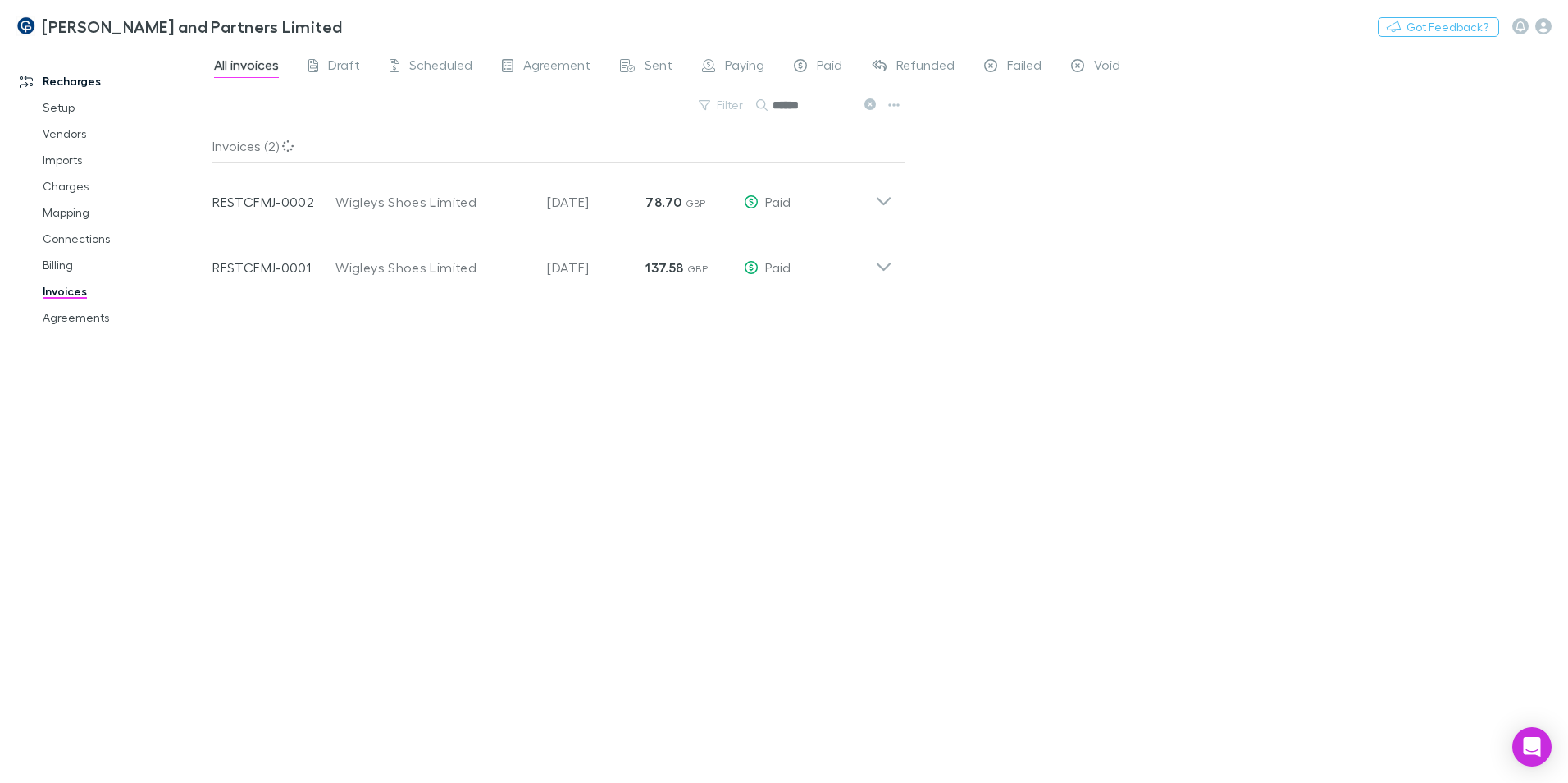
type input "******"
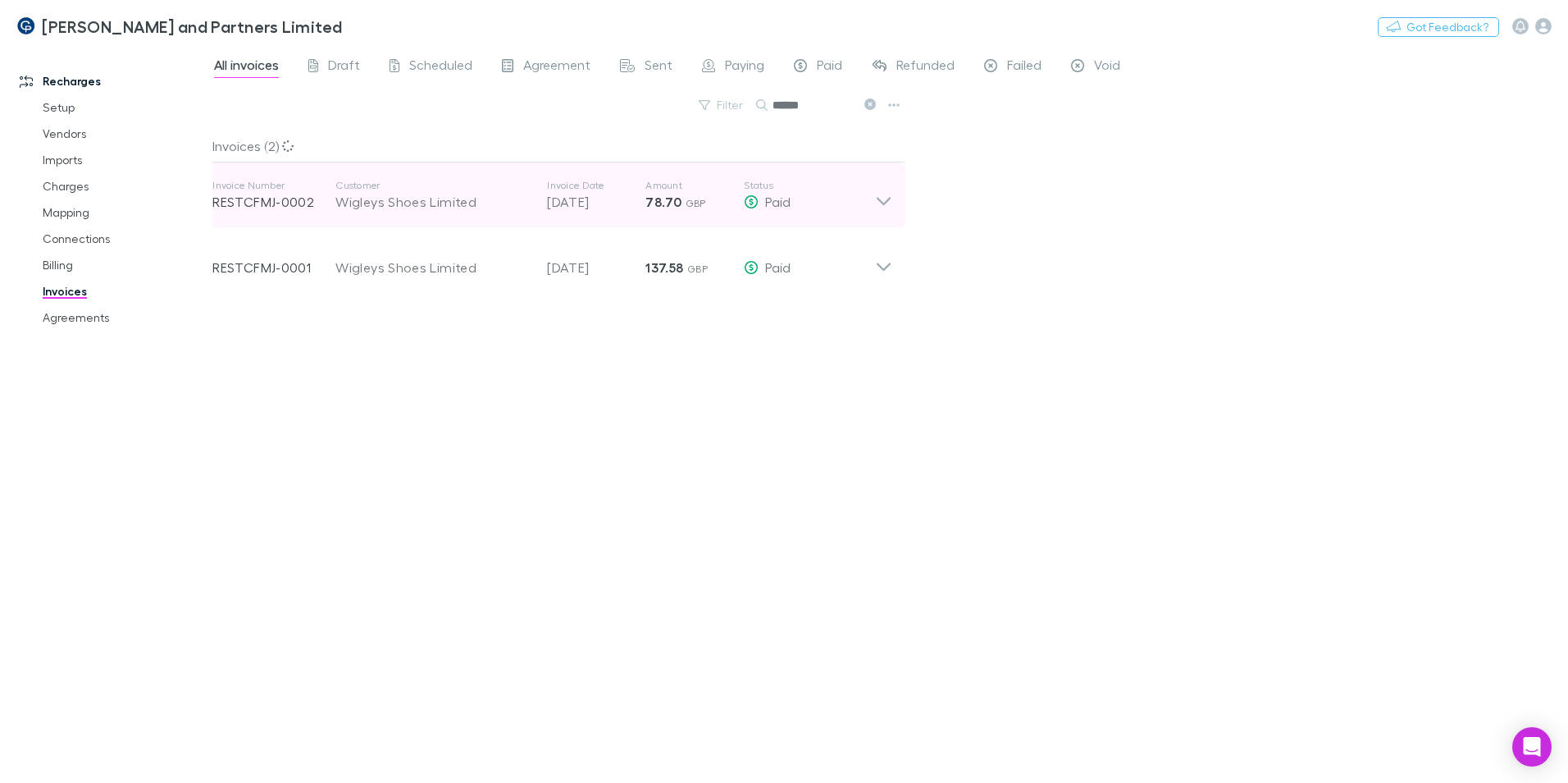
click at [886, 204] on icon at bounding box center [884, 195] width 18 height 32
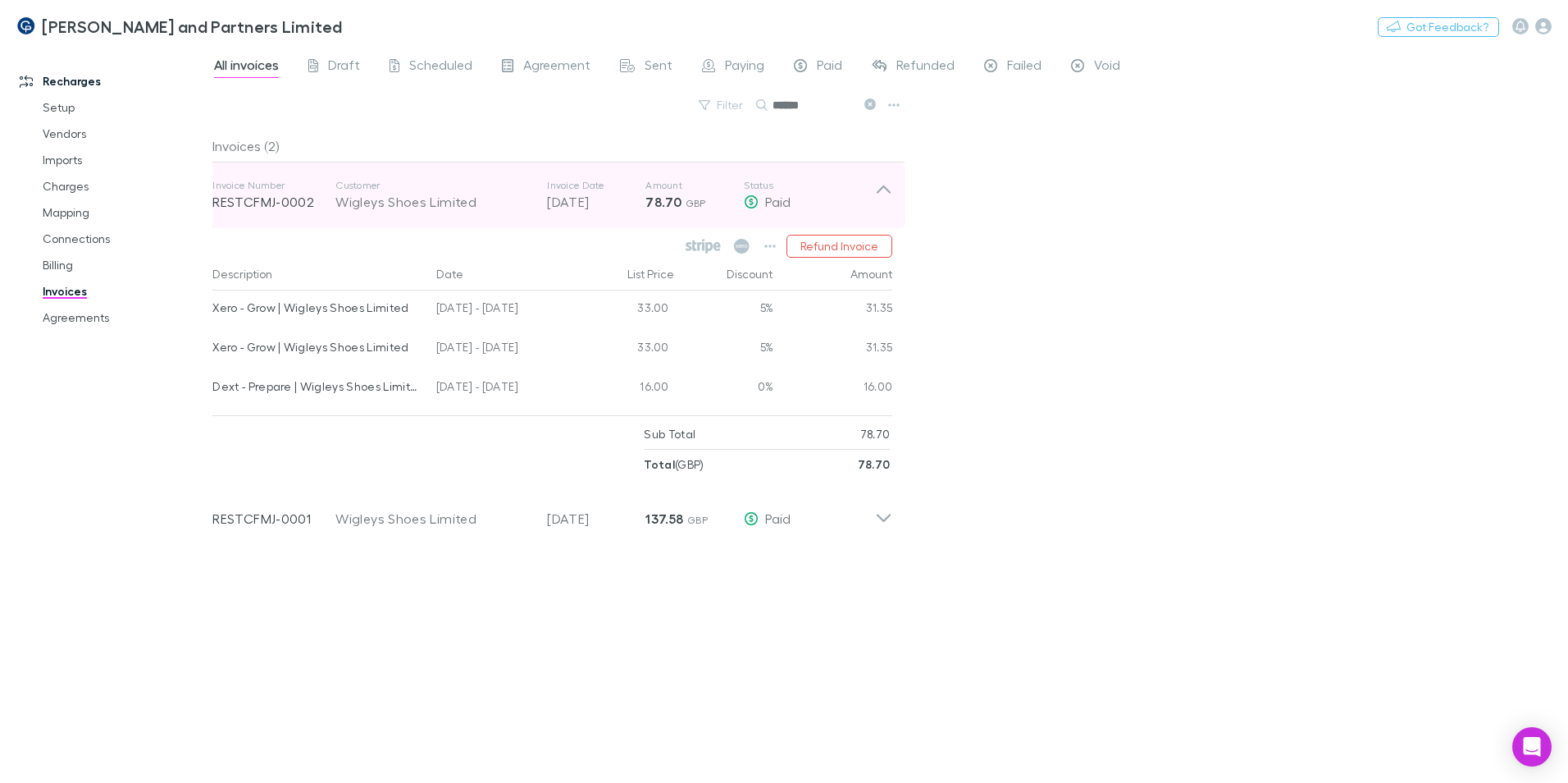
click at [882, 191] on icon at bounding box center [884, 195] width 18 height 32
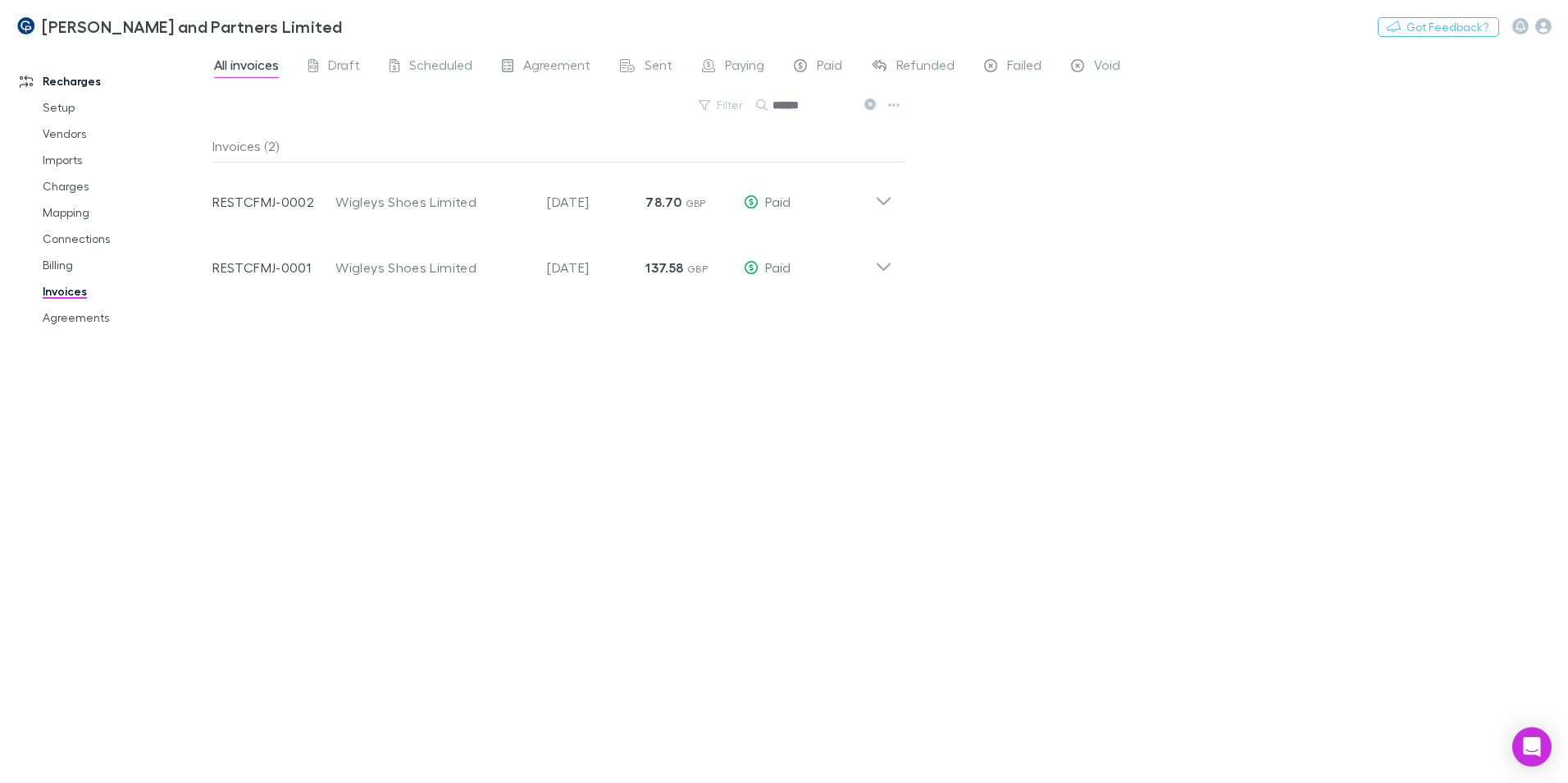
click at [829, 115] on input "******" at bounding box center [813, 105] width 82 height 23
drag, startPoint x: 81, startPoint y: 188, endPoint x: 70, endPoint y: 191, distance: 11.4
click at [81, 188] on link "Charges" at bounding box center [123, 186] width 196 height 26
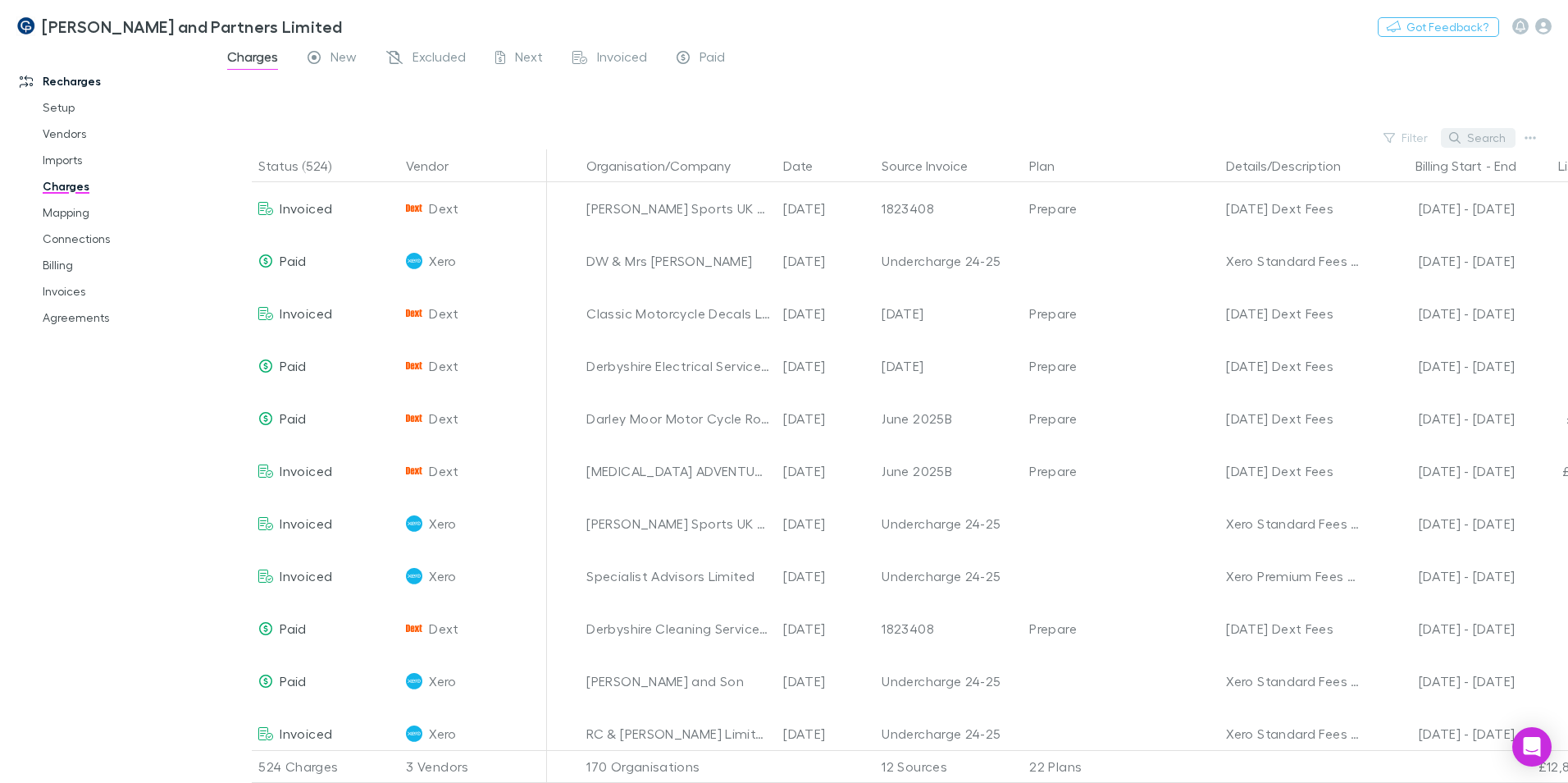
click at [1485, 135] on button "Search" at bounding box center [1478, 137] width 75 height 19
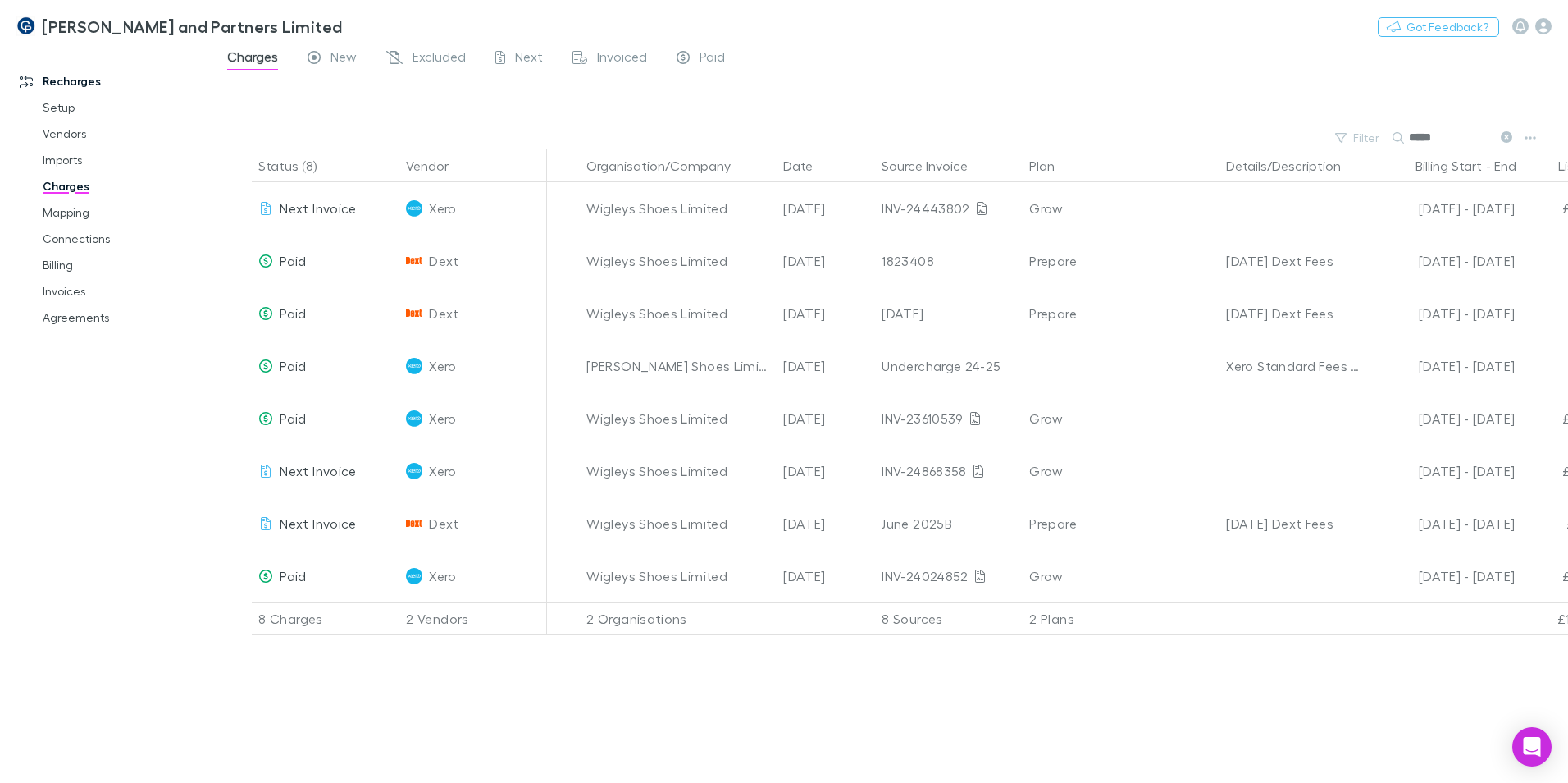
type input "*****"
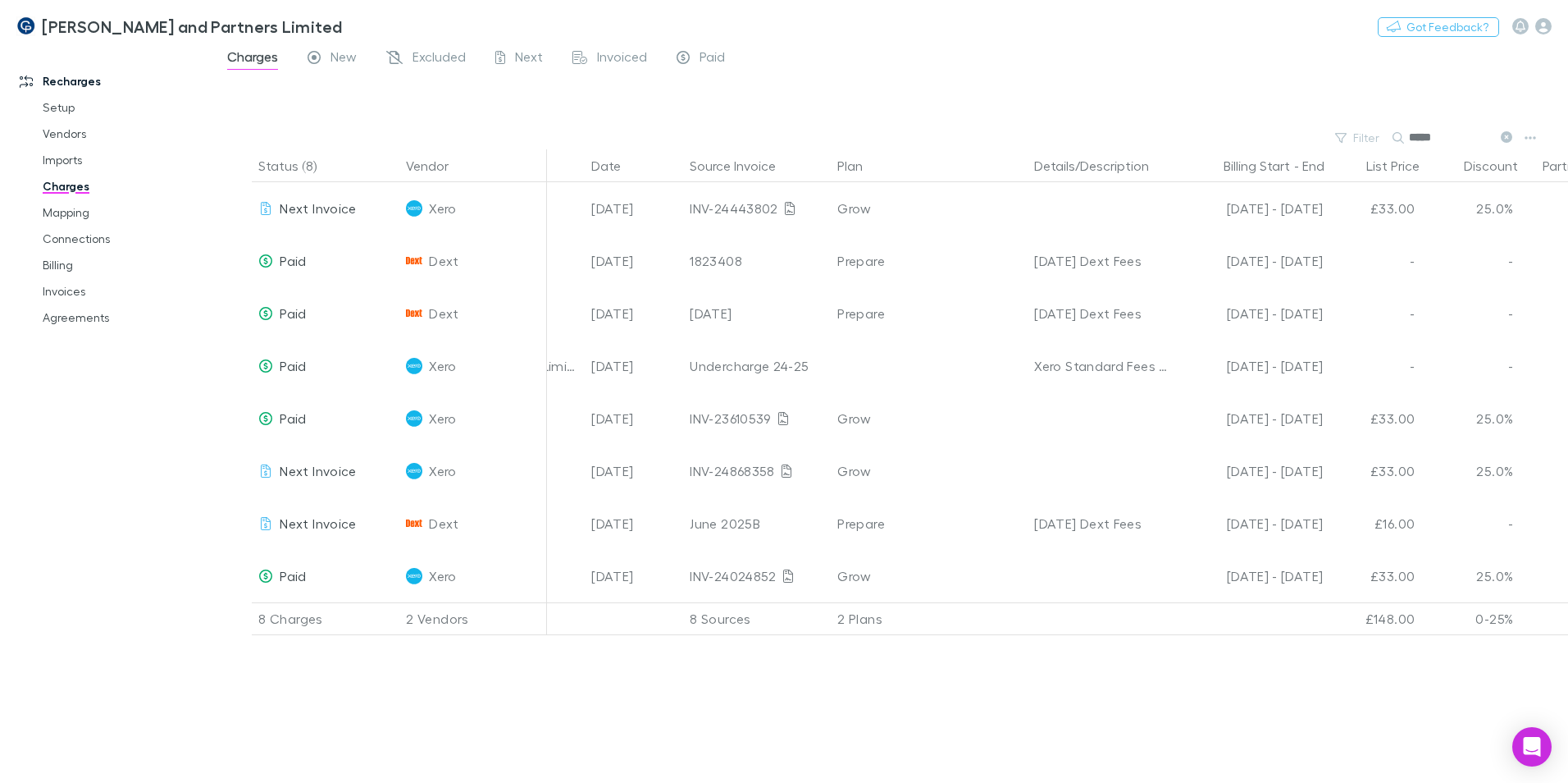
scroll to position [0, 310]
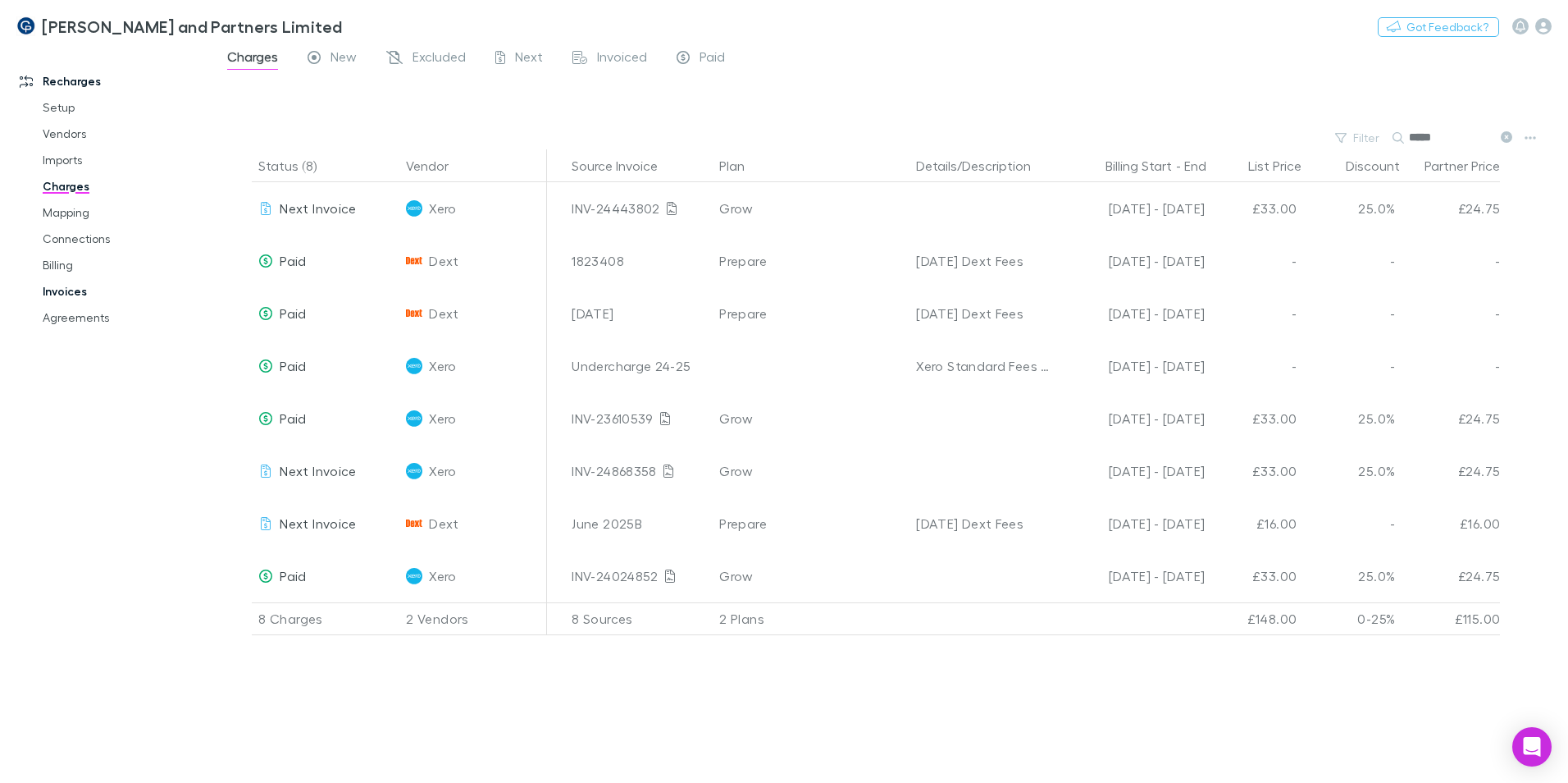
click at [82, 289] on link "Invoices" at bounding box center [123, 291] width 196 height 26
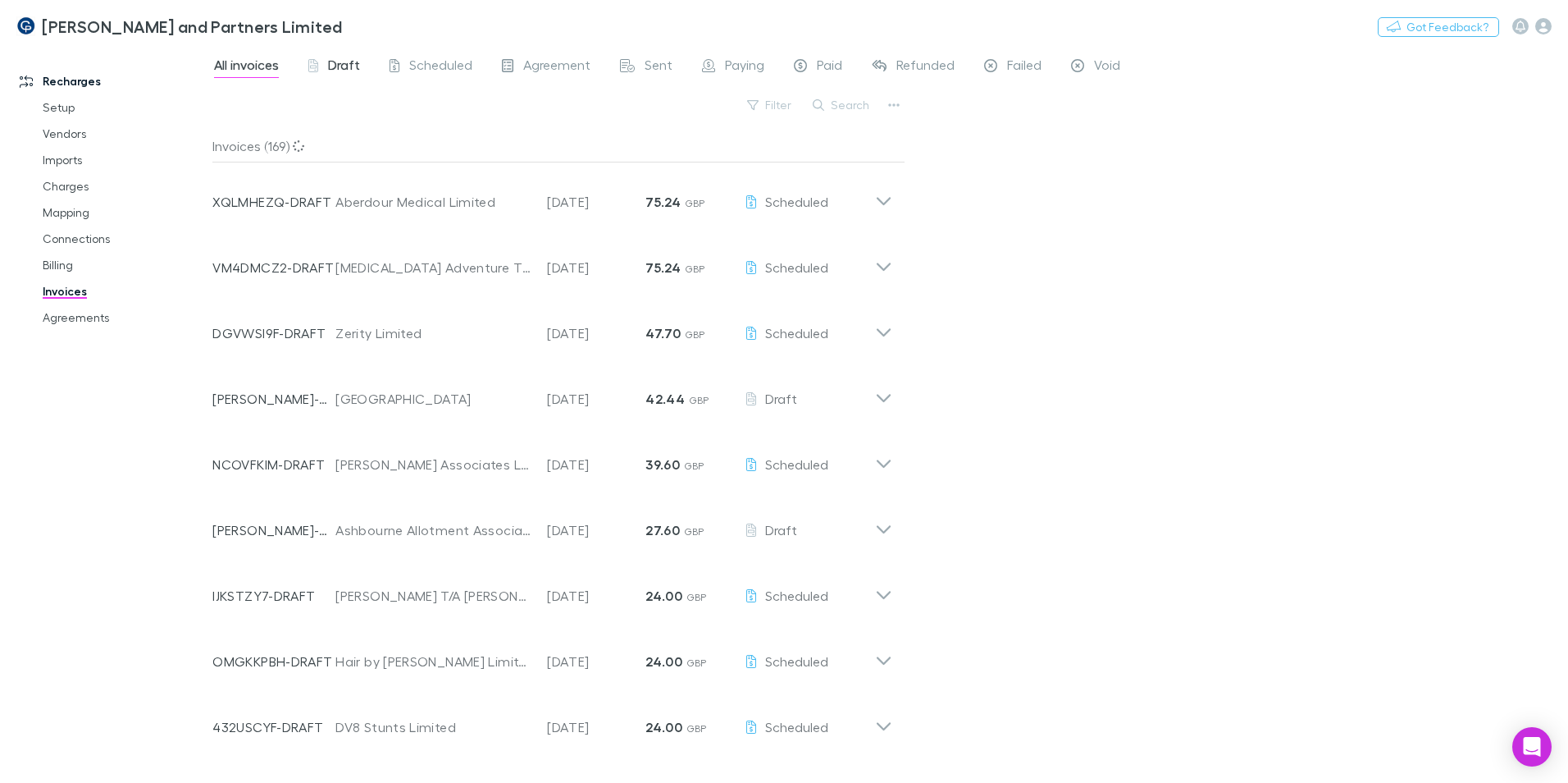
click at [330, 66] on span "Draft" at bounding box center [344, 67] width 32 height 21
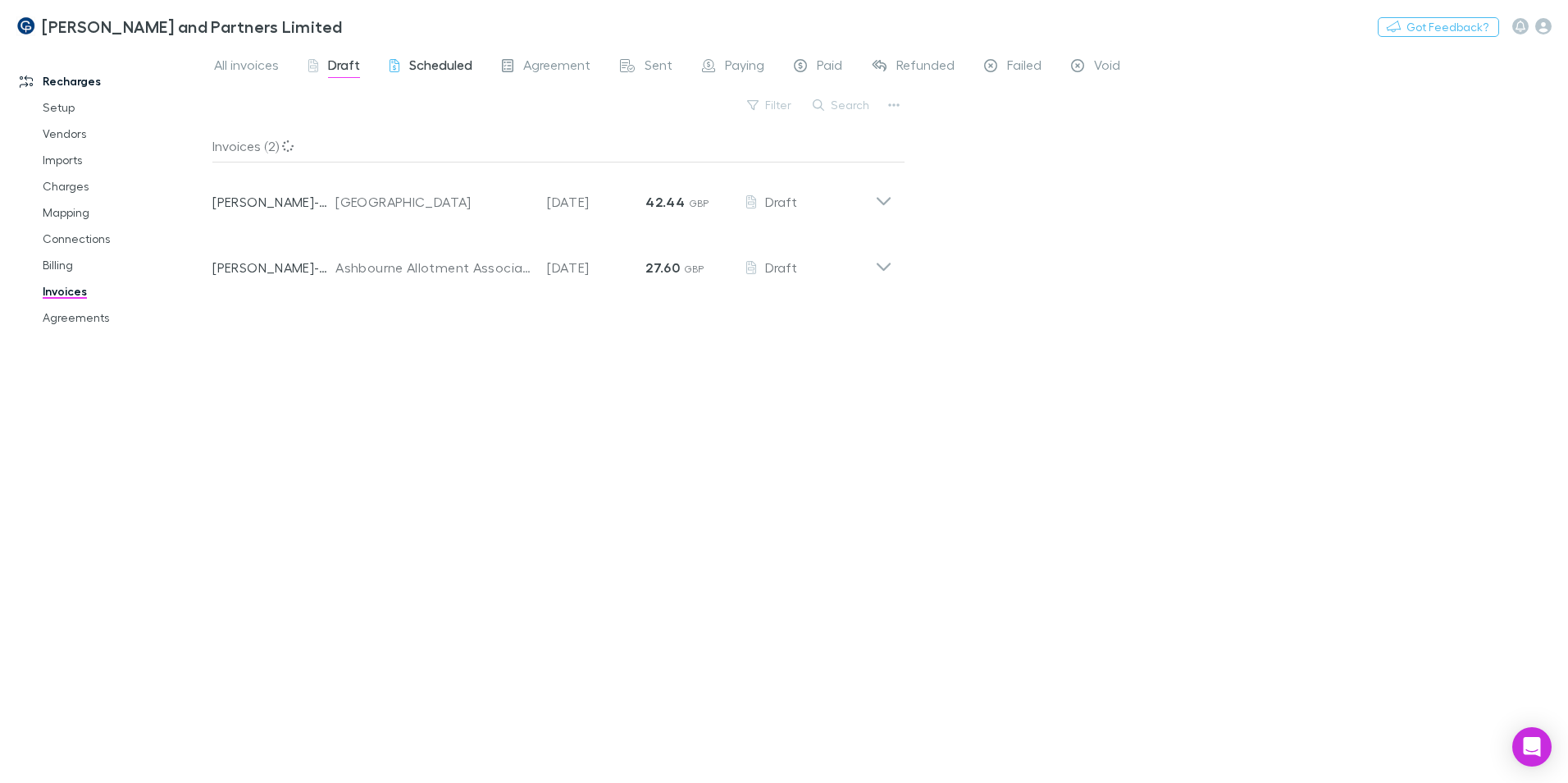
click at [460, 70] on span "Scheduled" at bounding box center [440, 67] width 63 height 21
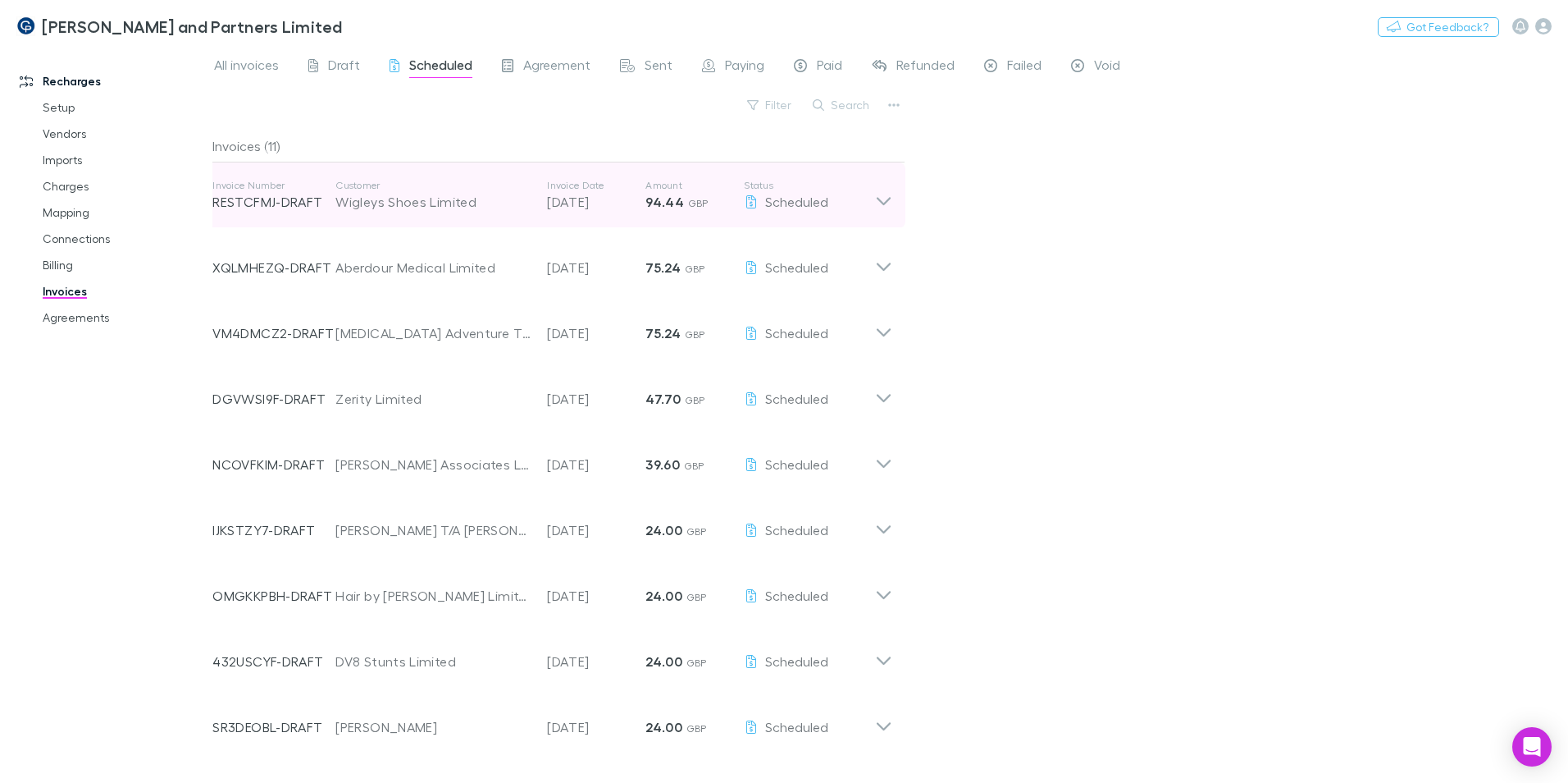
click at [882, 197] on icon at bounding box center [884, 195] width 18 height 32
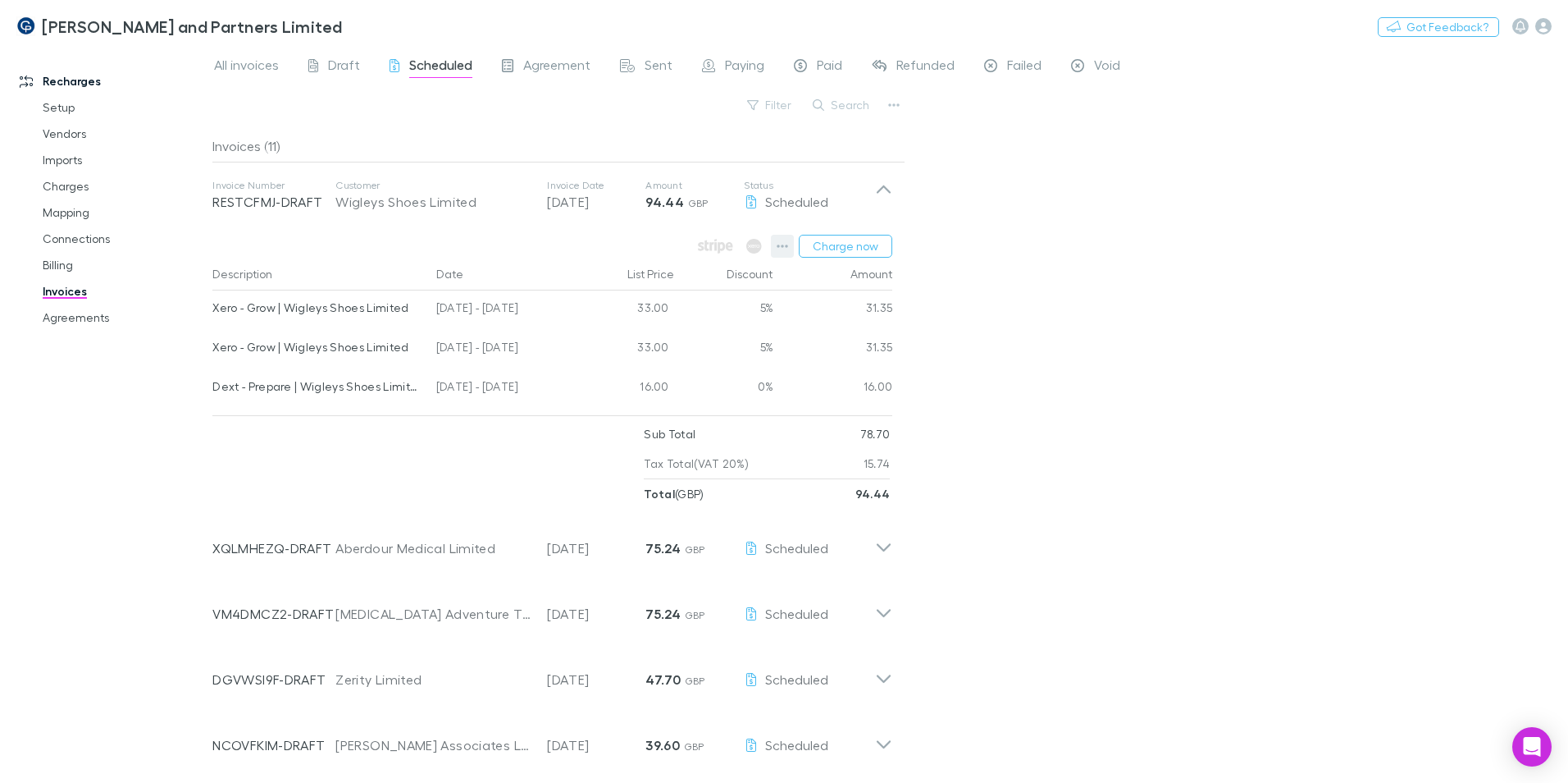
click at [784, 251] on icon "button" at bounding box center [783, 246] width 11 height 13
drag, startPoint x: 1076, startPoint y: 438, endPoint x: 993, endPoint y: 365, distance: 110.5
click at [1077, 435] on div at bounding box center [784, 392] width 1568 height 783
click at [786, 250] on icon "button" at bounding box center [783, 246] width 11 height 13
click at [150, 452] on div at bounding box center [784, 392] width 1568 height 783
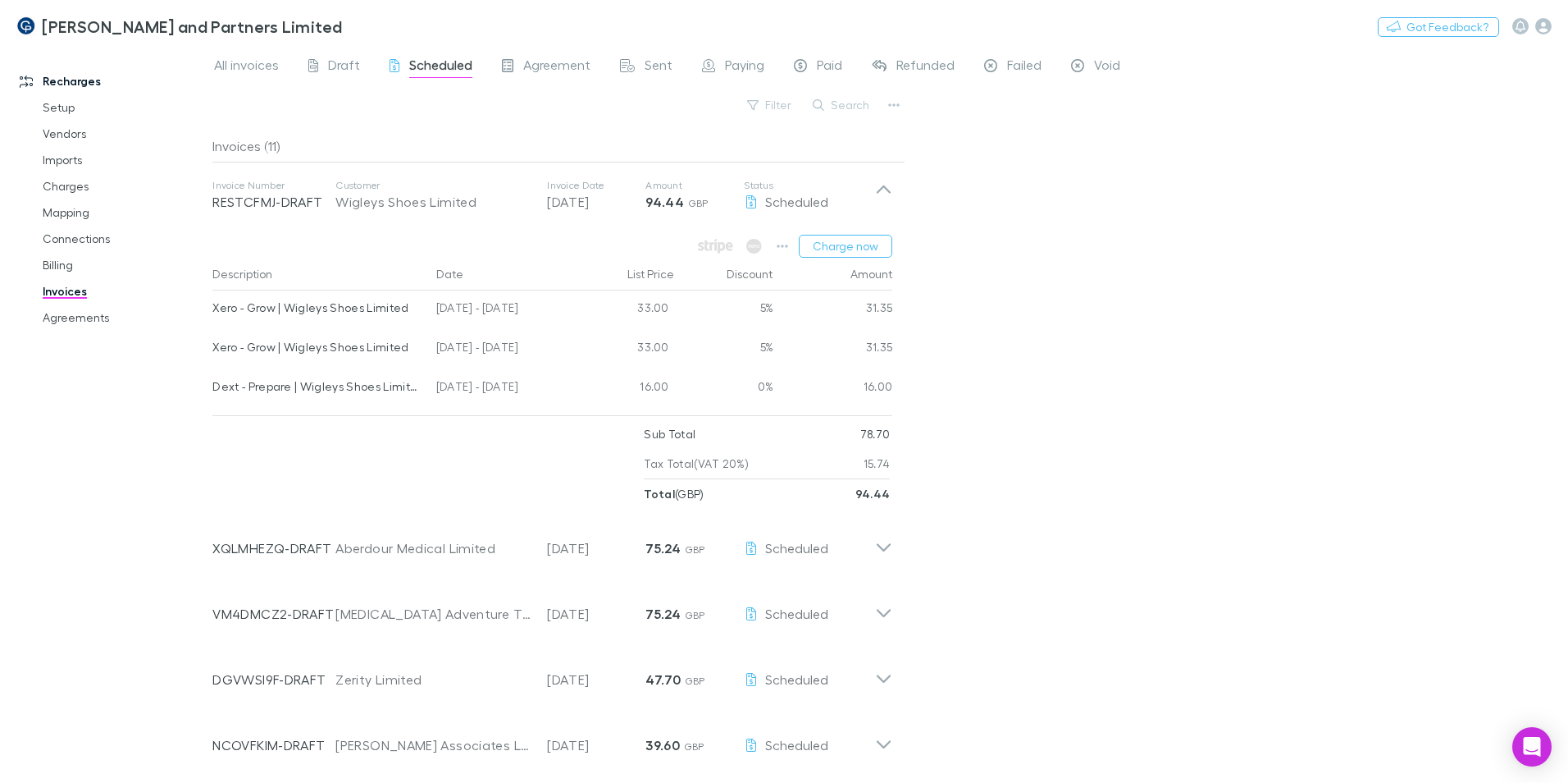
click at [1021, 237] on div "All invoices Draft Scheduled Agreement Sent Paying Paid Refunded Failed Void Fi…" at bounding box center [890, 415] width 1356 height 737
click at [787, 245] on icon "button" at bounding box center [783, 246] width 11 height 13
click at [1059, 338] on div at bounding box center [784, 392] width 1568 height 783
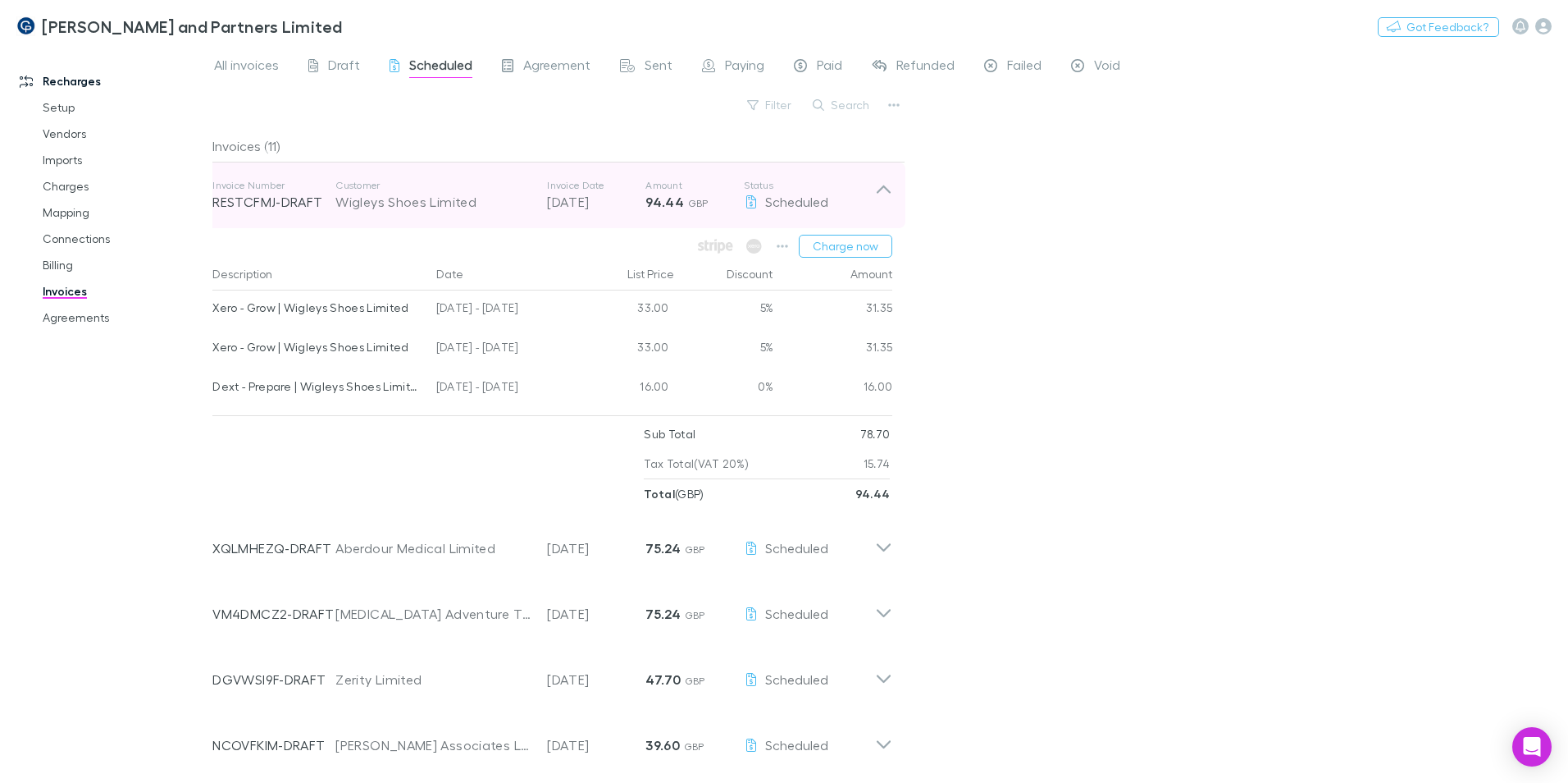
click at [889, 190] on icon at bounding box center [884, 189] width 14 height 8
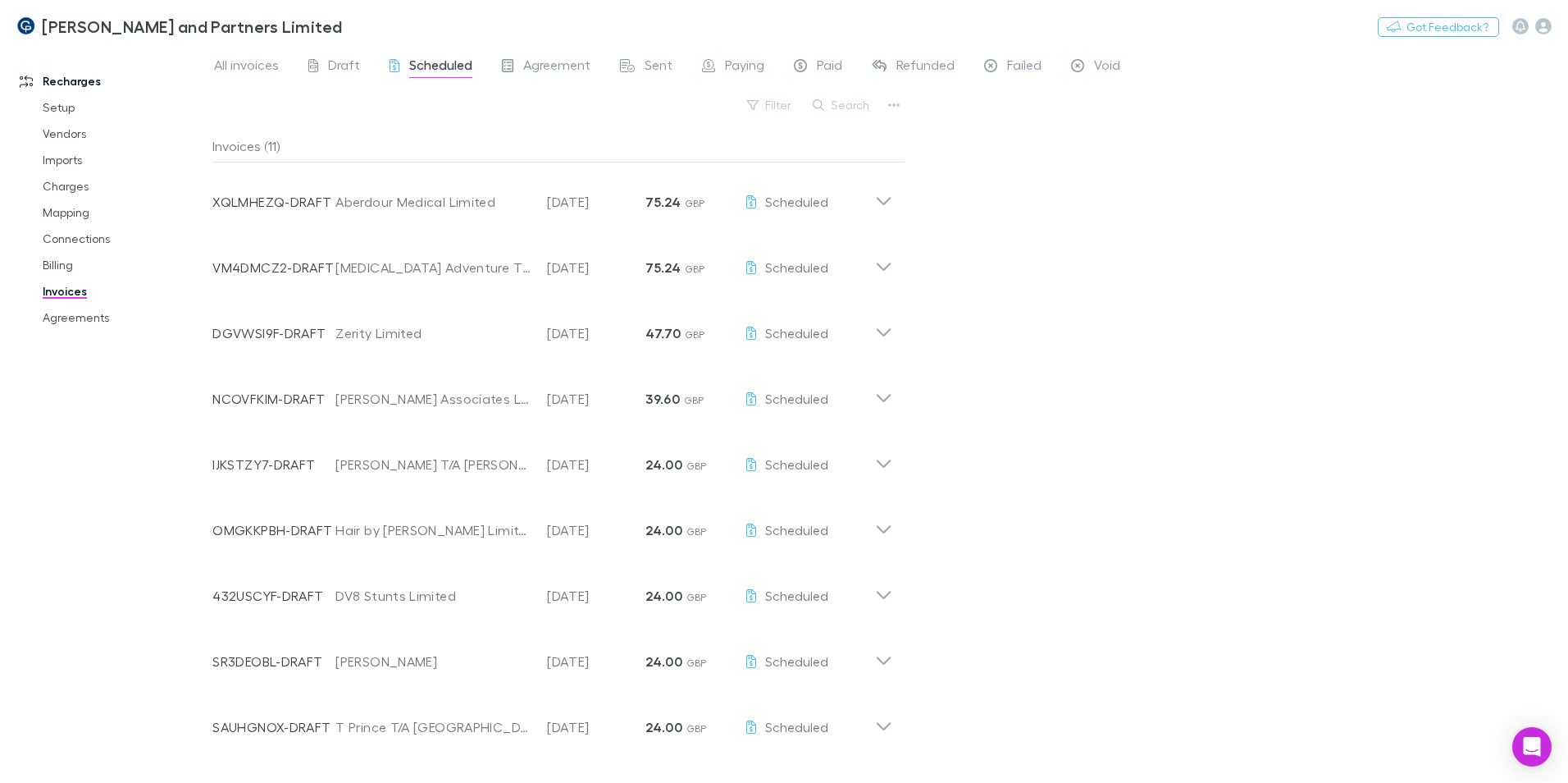
click at [1158, 252] on div "All invoices Draft Scheduled Agreement Sent Paying Paid Refunded Failed Void Fi…" at bounding box center [890, 415] width 1356 height 737
click at [249, 73] on span "All invoices" at bounding box center [247, 67] width 65 height 21
click at [853, 101] on button "Search" at bounding box center [842, 105] width 75 height 19
type input "*"
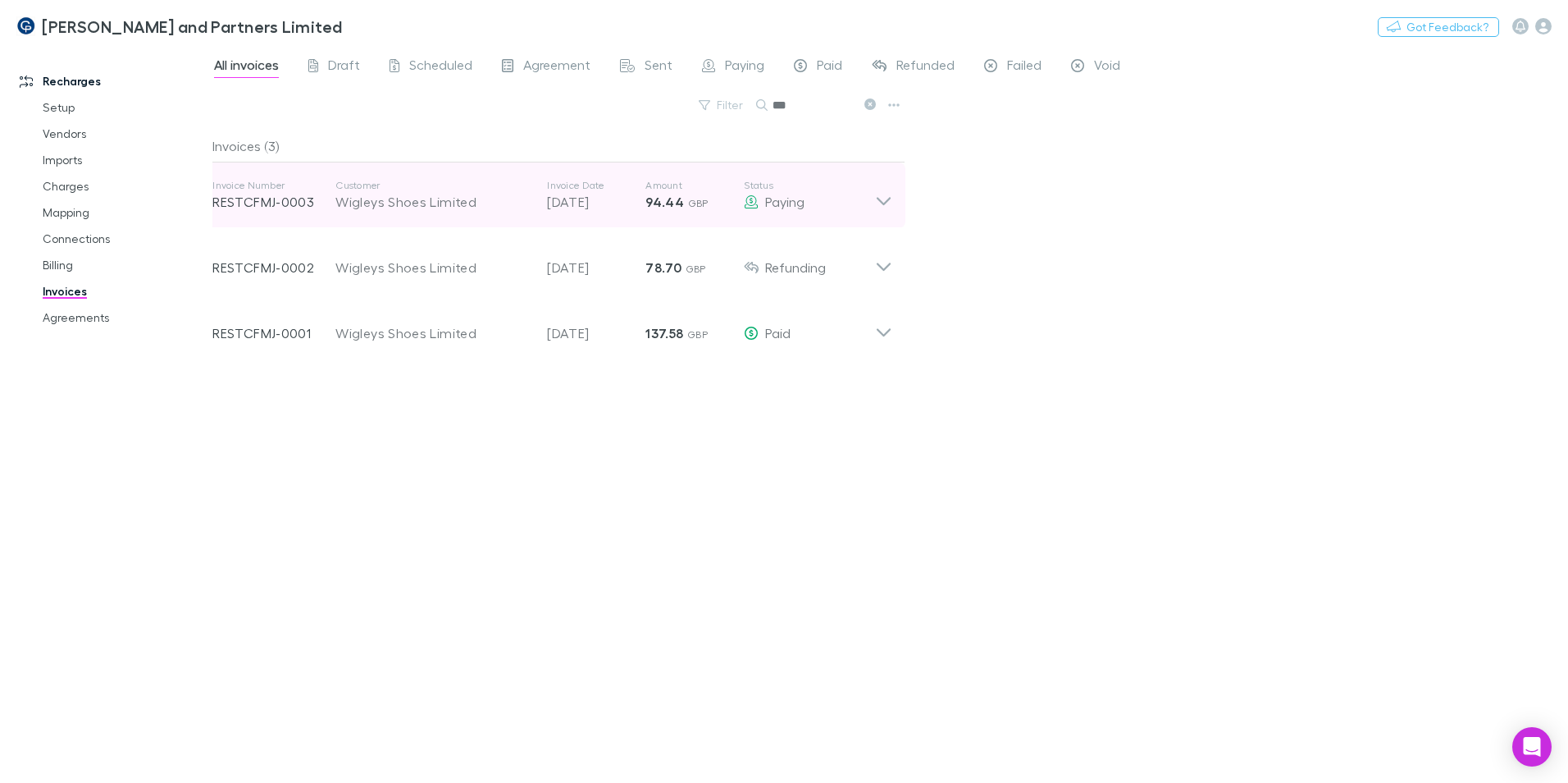
type input "***"
click at [881, 199] on icon at bounding box center [884, 195] width 18 height 32
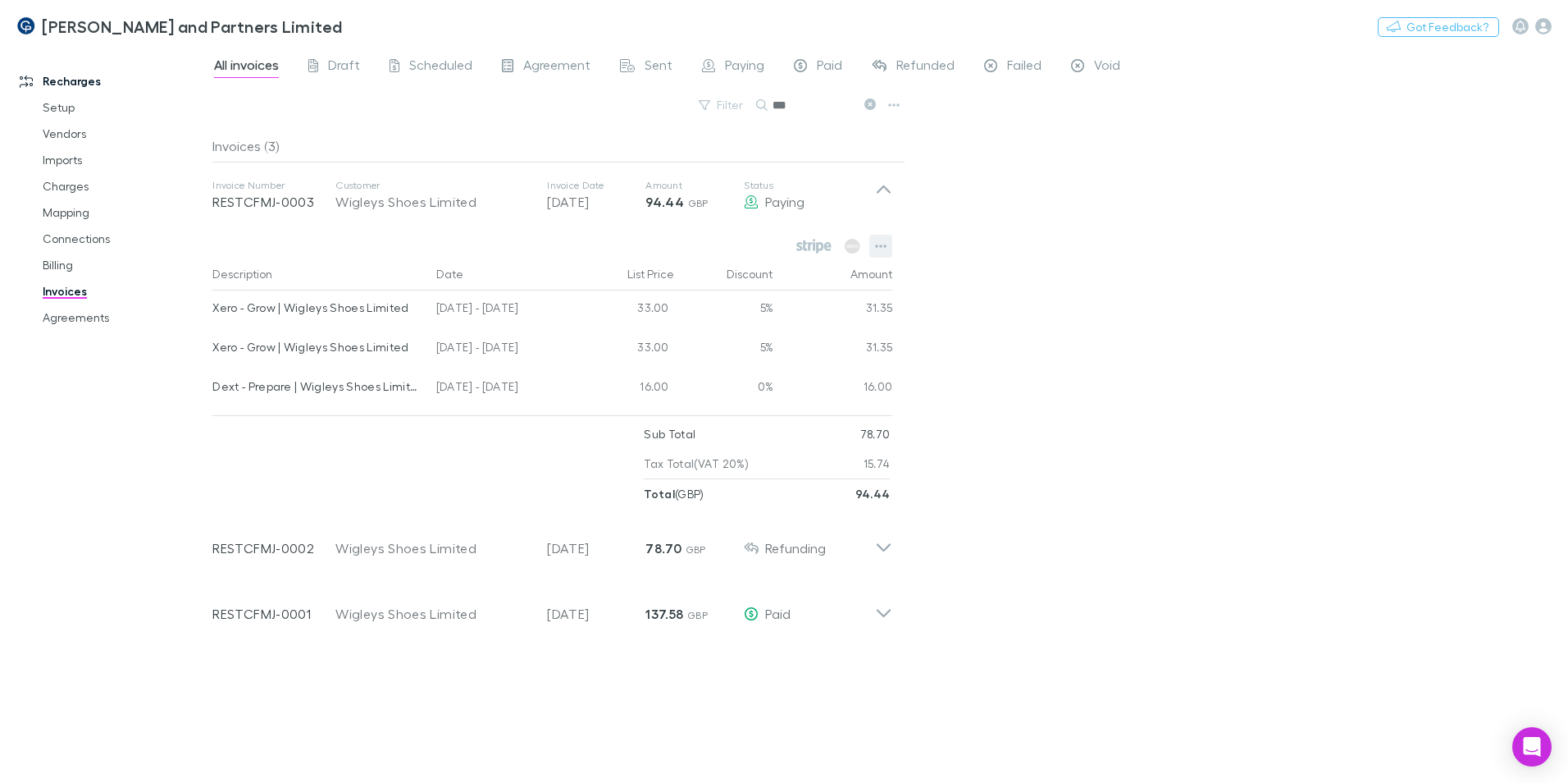
click at [886, 249] on icon "button" at bounding box center [881, 246] width 11 height 13
click at [1097, 238] on div at bounding box center [784, 392] width 1568 height 783
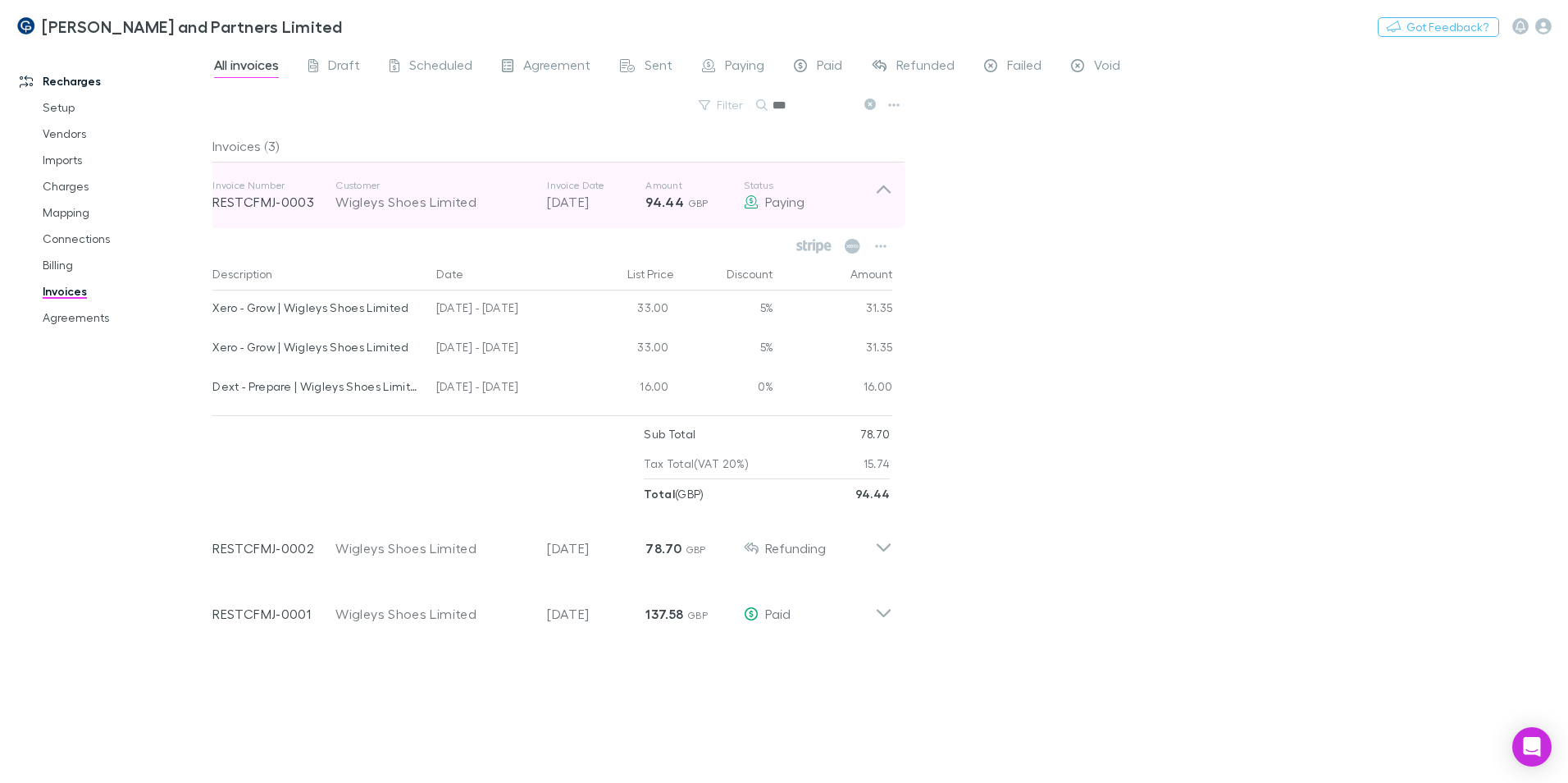
click at [895, 190] on div "Invoice Number RESTCFMJ-0003 Customer Wigleys Shoes Limited Invoice Date 12 Aug…" at bounding box center [553, 195] width 707 height 66
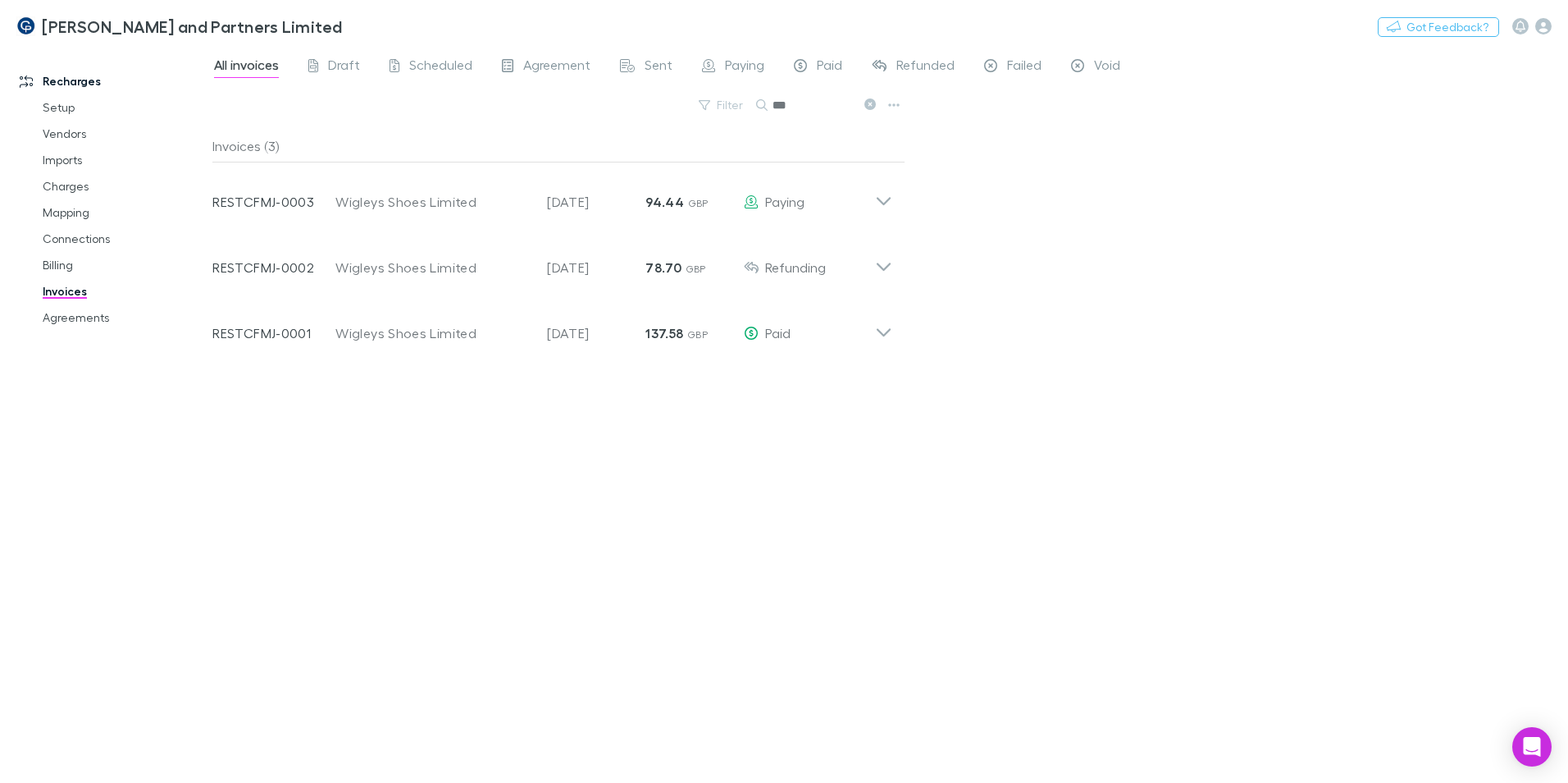
click at [765, 107] on div "***" at bounding box center [818, 105] width 123 height 19
drag, startPoint x: 800, startPoint y: 103, endPoint x: 760, endPoint y: 103, distance: 40.0
click at [760, 103] on div "***" at bounding box center [818, 105] width 123 height 19
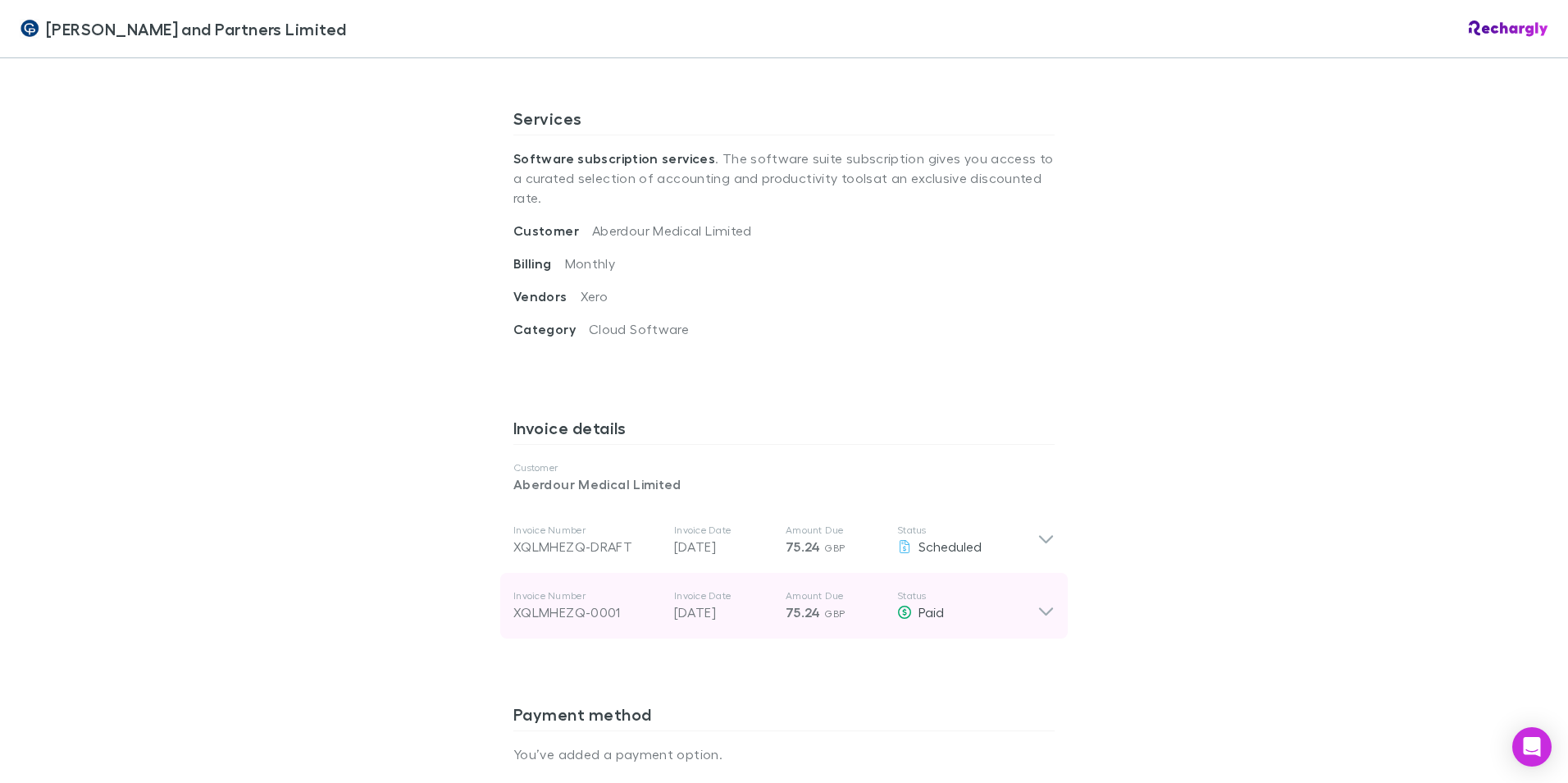
scroll to position [657, 0]
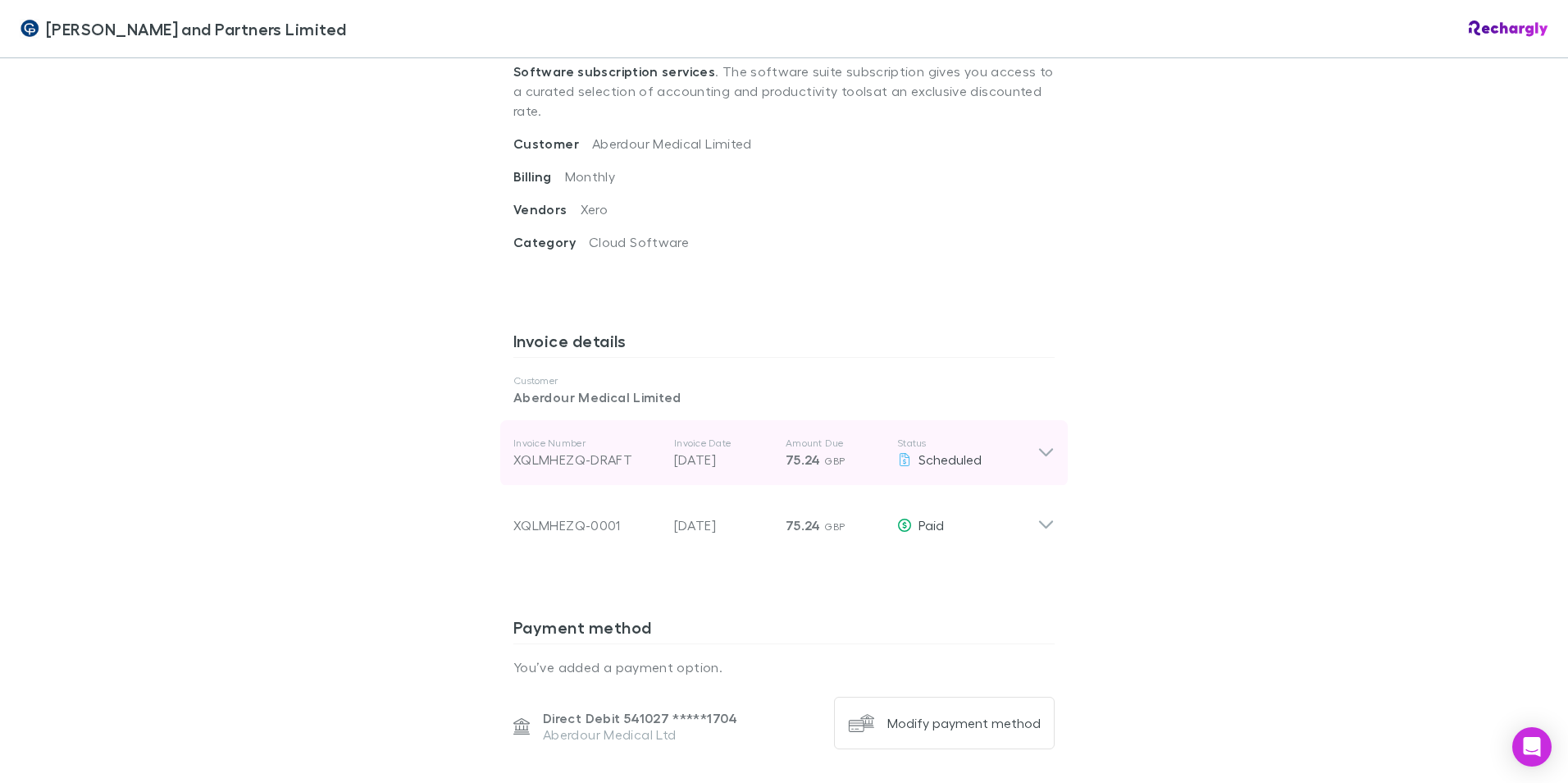
click at [1047, 443] on icon at bounding box center [1046, 453] width 18 height 19
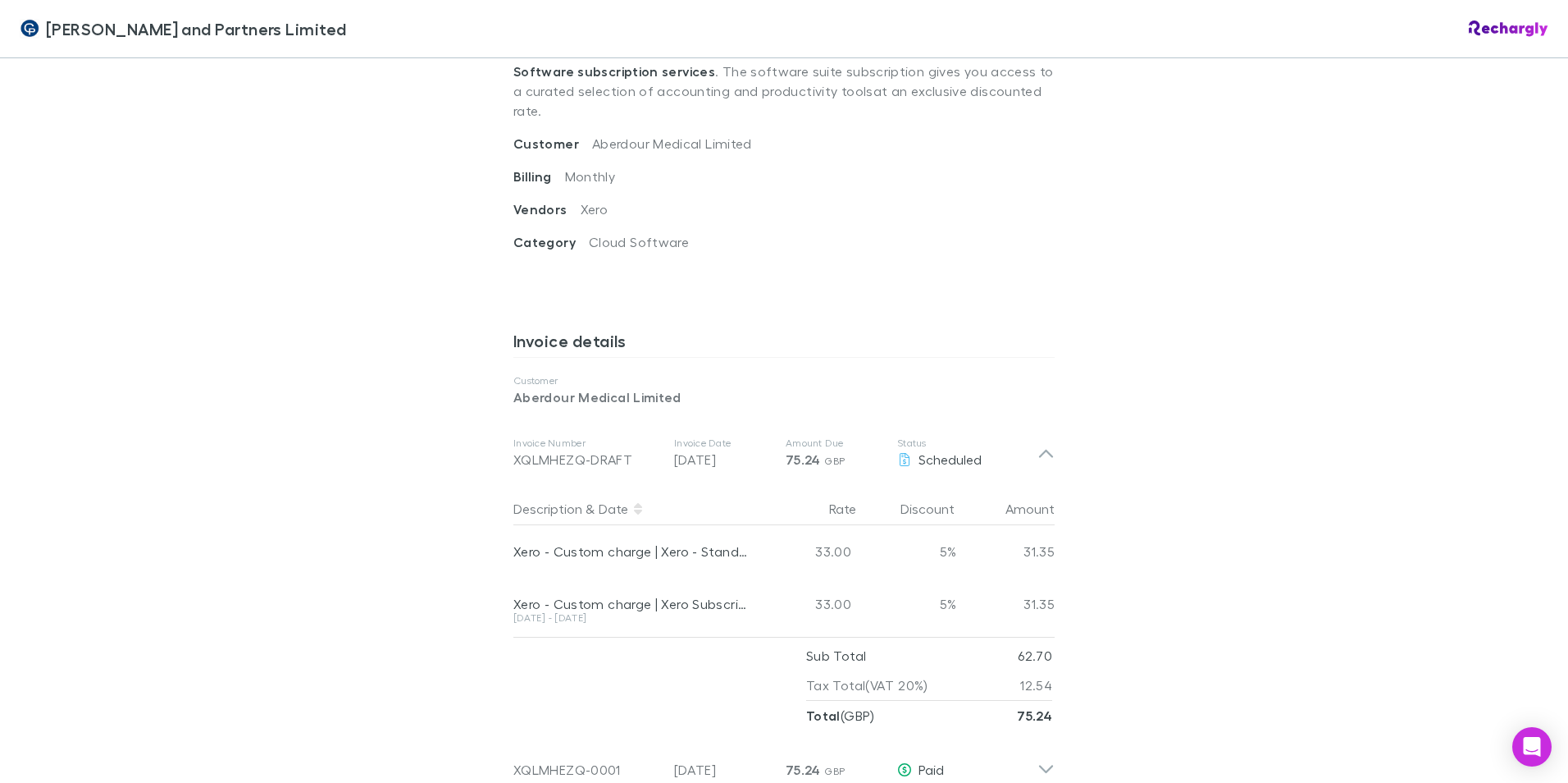
scroll to position [738, 0]
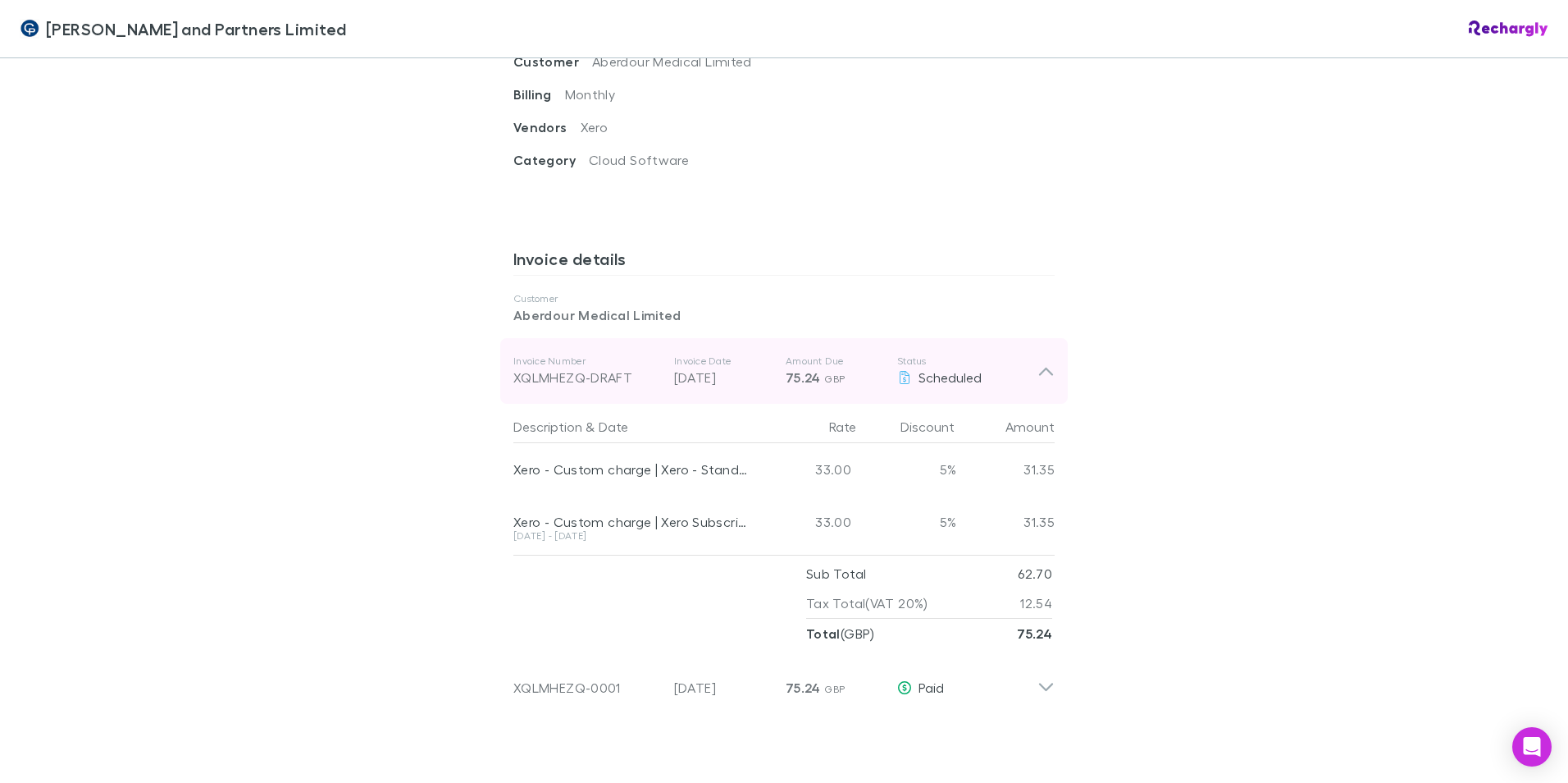
click at [1049, 361] on icon at bounding box center [1046, 370] width 18 height 19
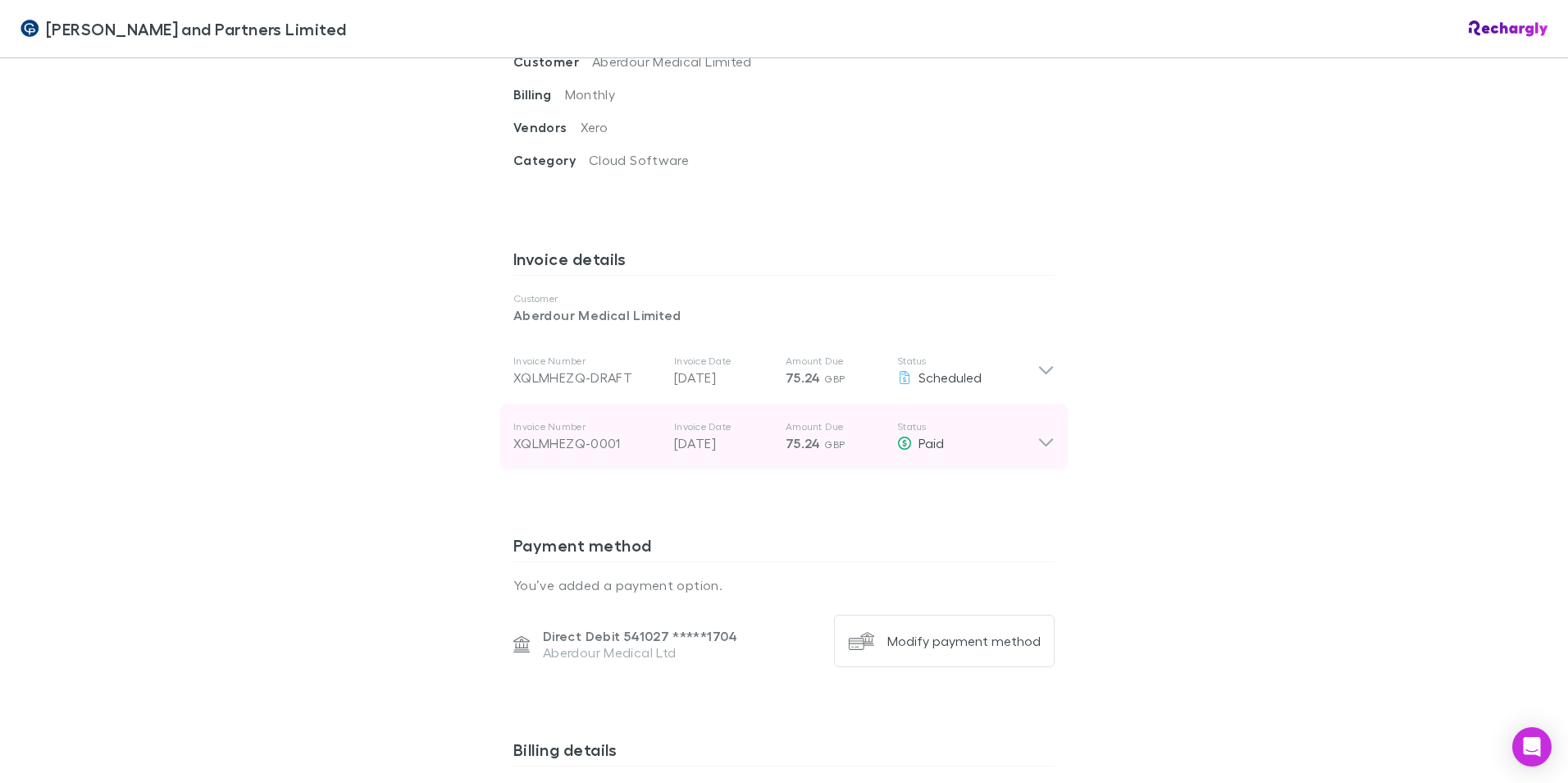
click at [1039, 439] on icon at bounding box center [1046, 443] width 14 height 8
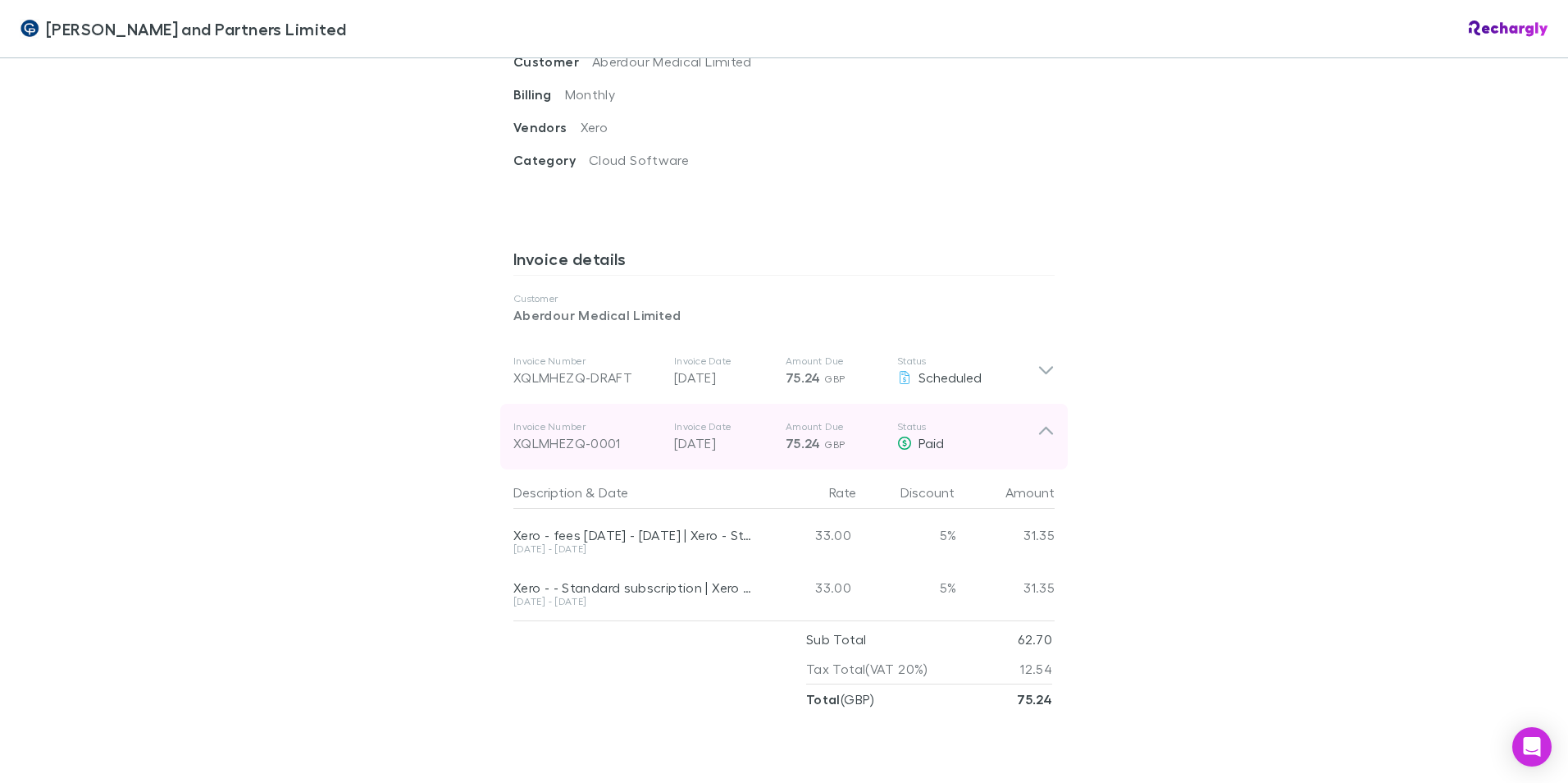
click at [1044, 420] on icon at bounding box center [1046, 436] width 18 height 32
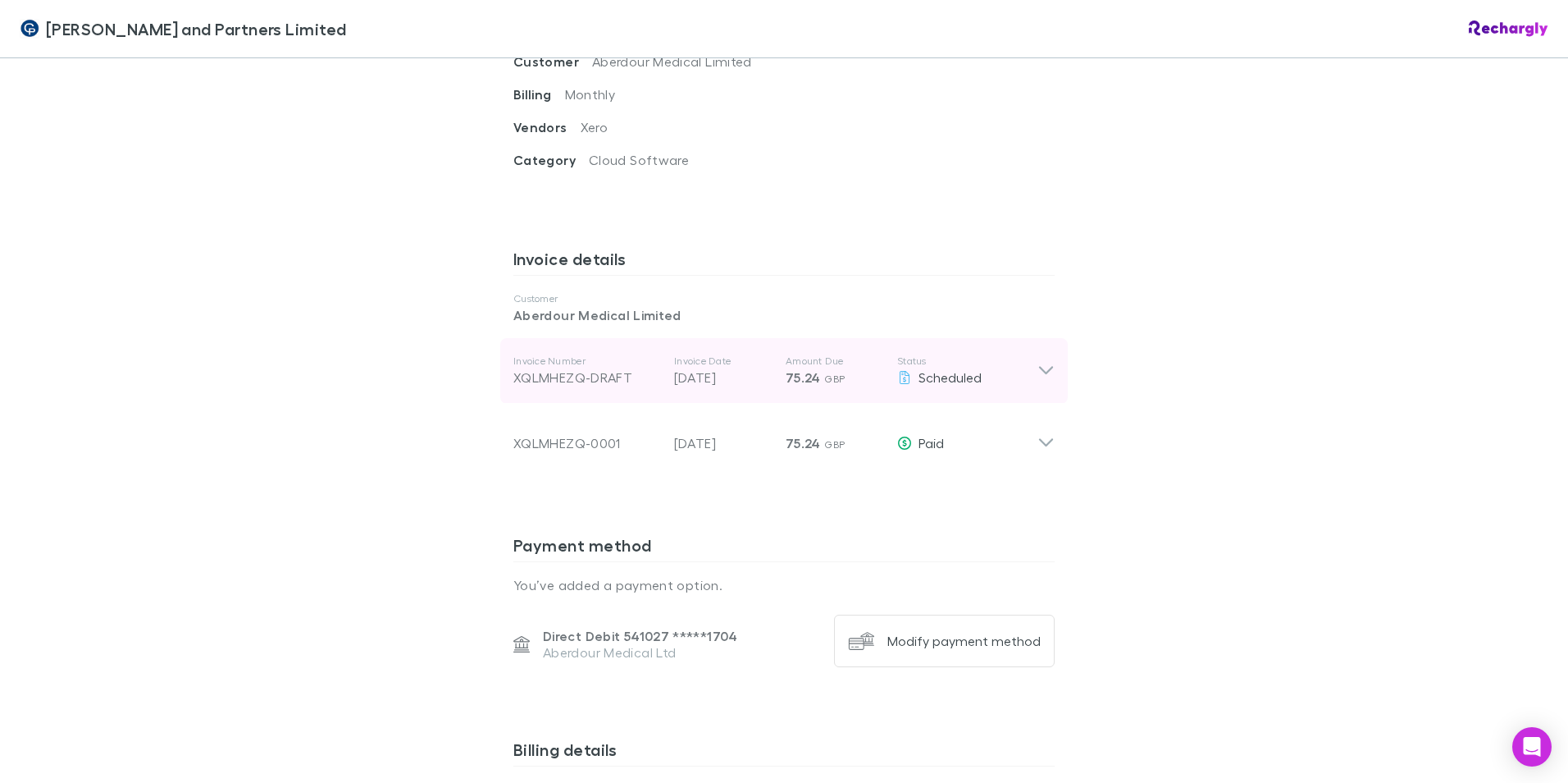
click at [1042, 361] on icon at bounding box center [1046, 370] width 18 height 19
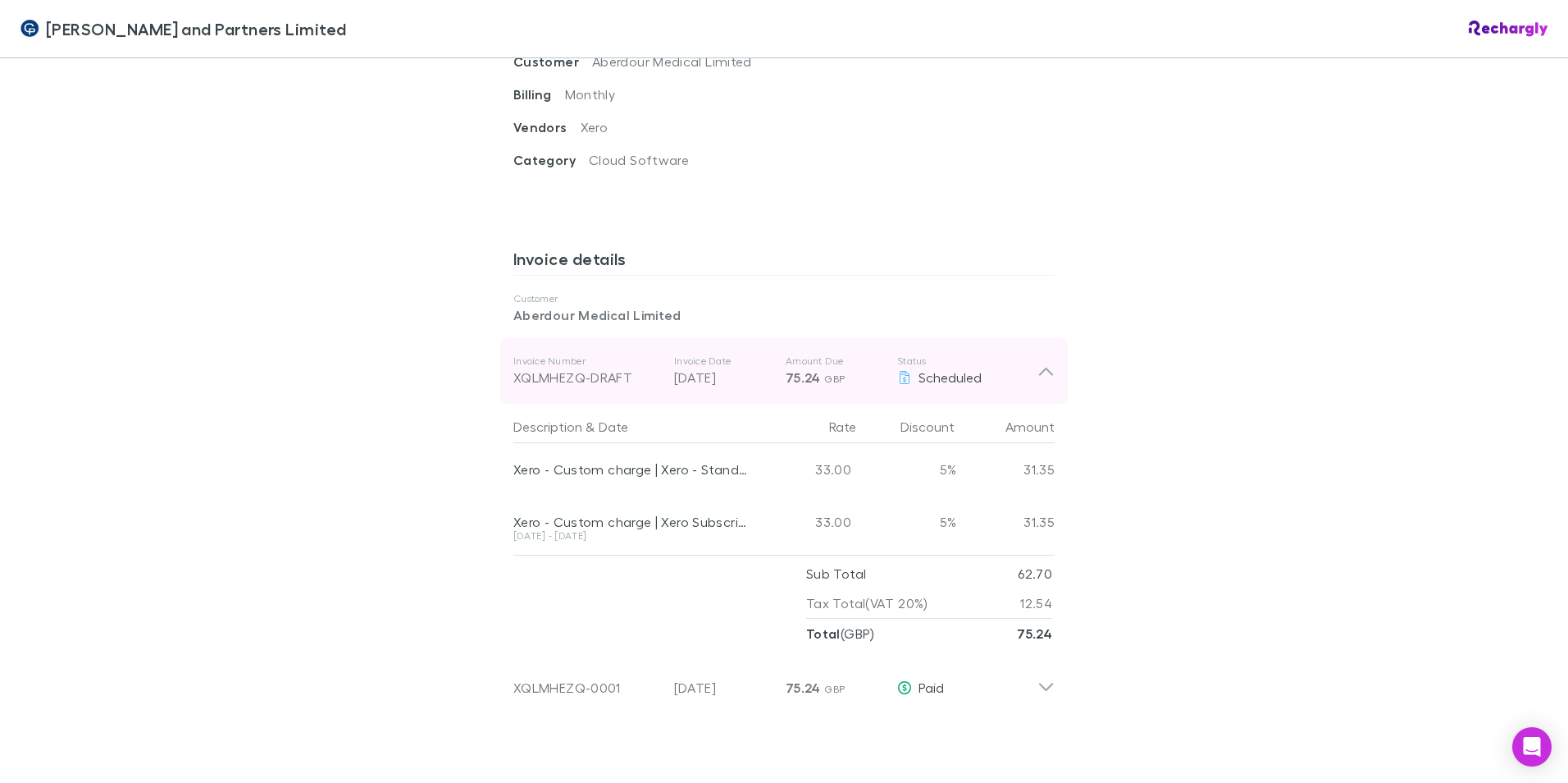
click at [1033, 341] on div "Invoice Number XQLMHEZQ-DRAFT Invoice Date [DATE] Amount Due 75.24 GBP Status S…" at bounding box center [784, 370] width 567 height 66
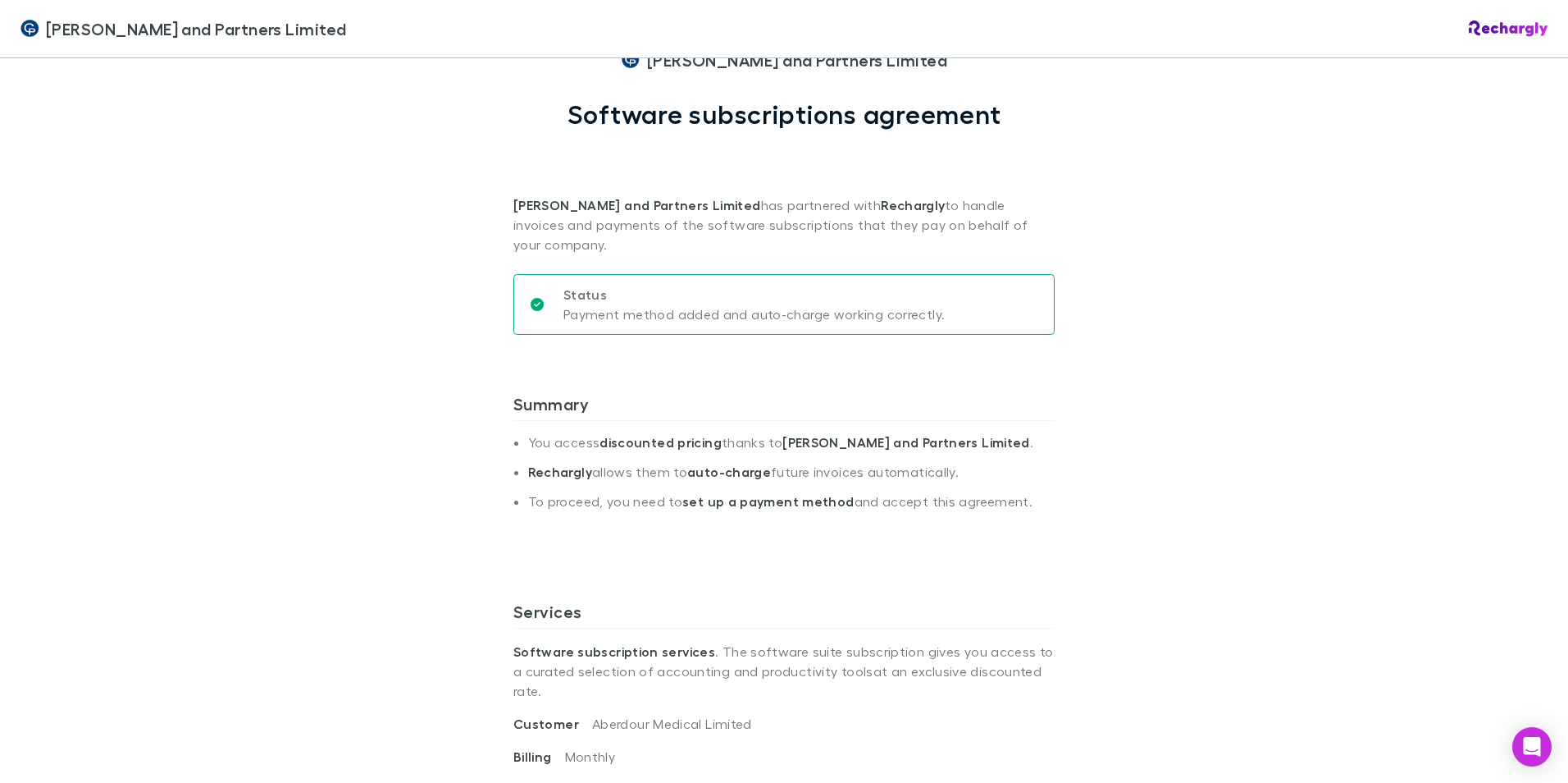
scroll to position [0, 0]
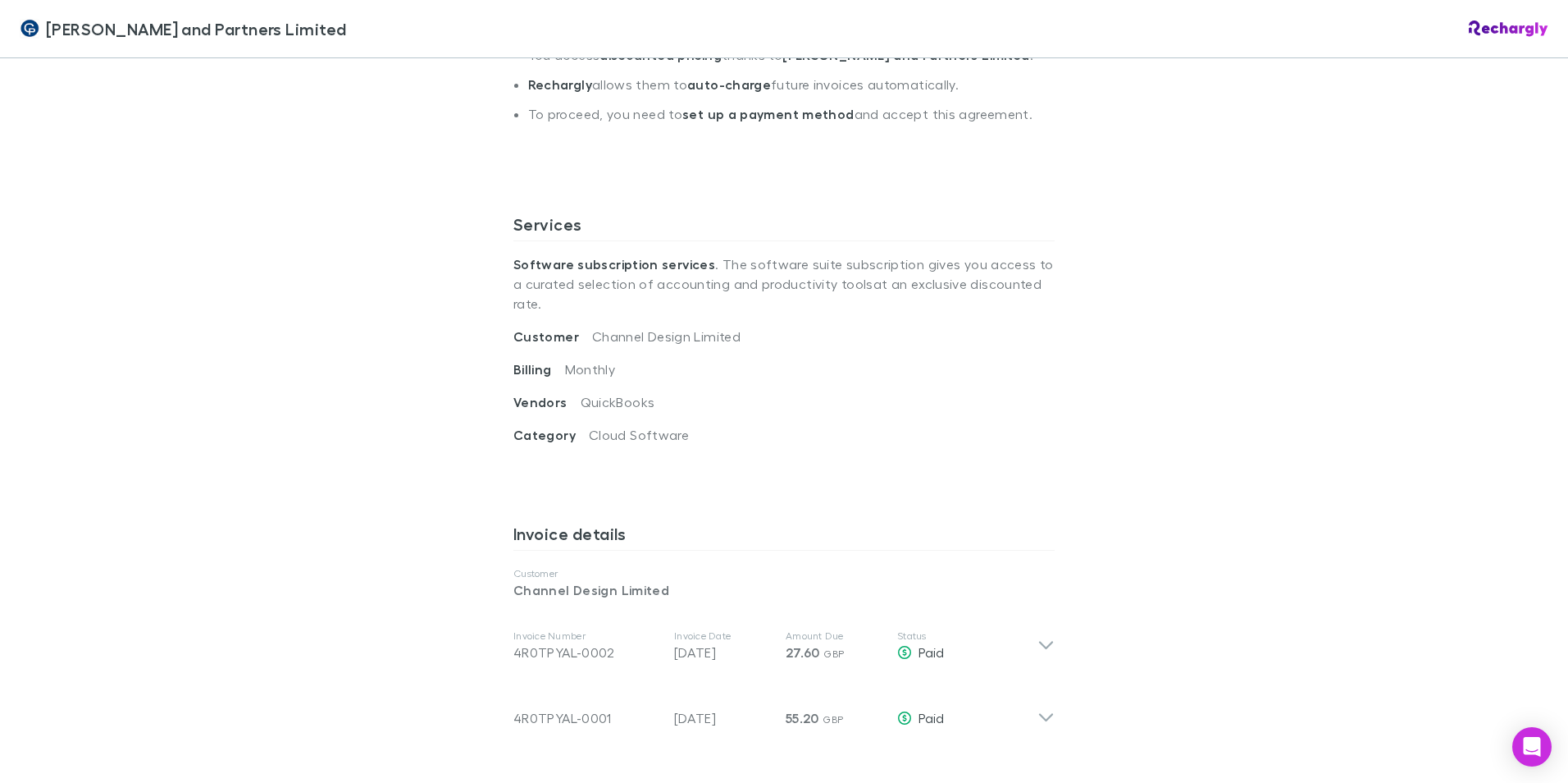
scroll to position [493, 0]
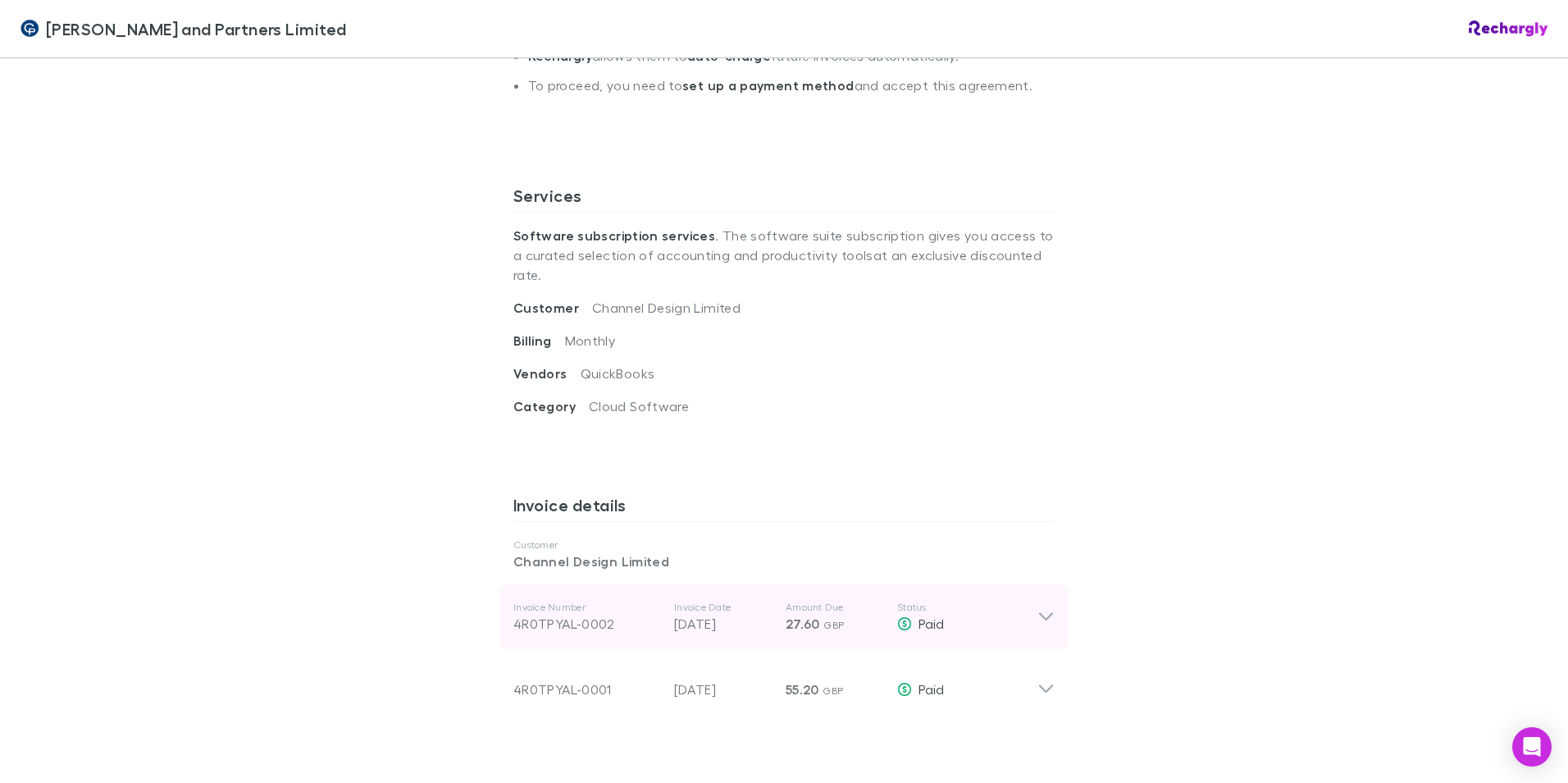
click at [1038, 608] on icon at bounding box center [1046, 617] width 18 height 19
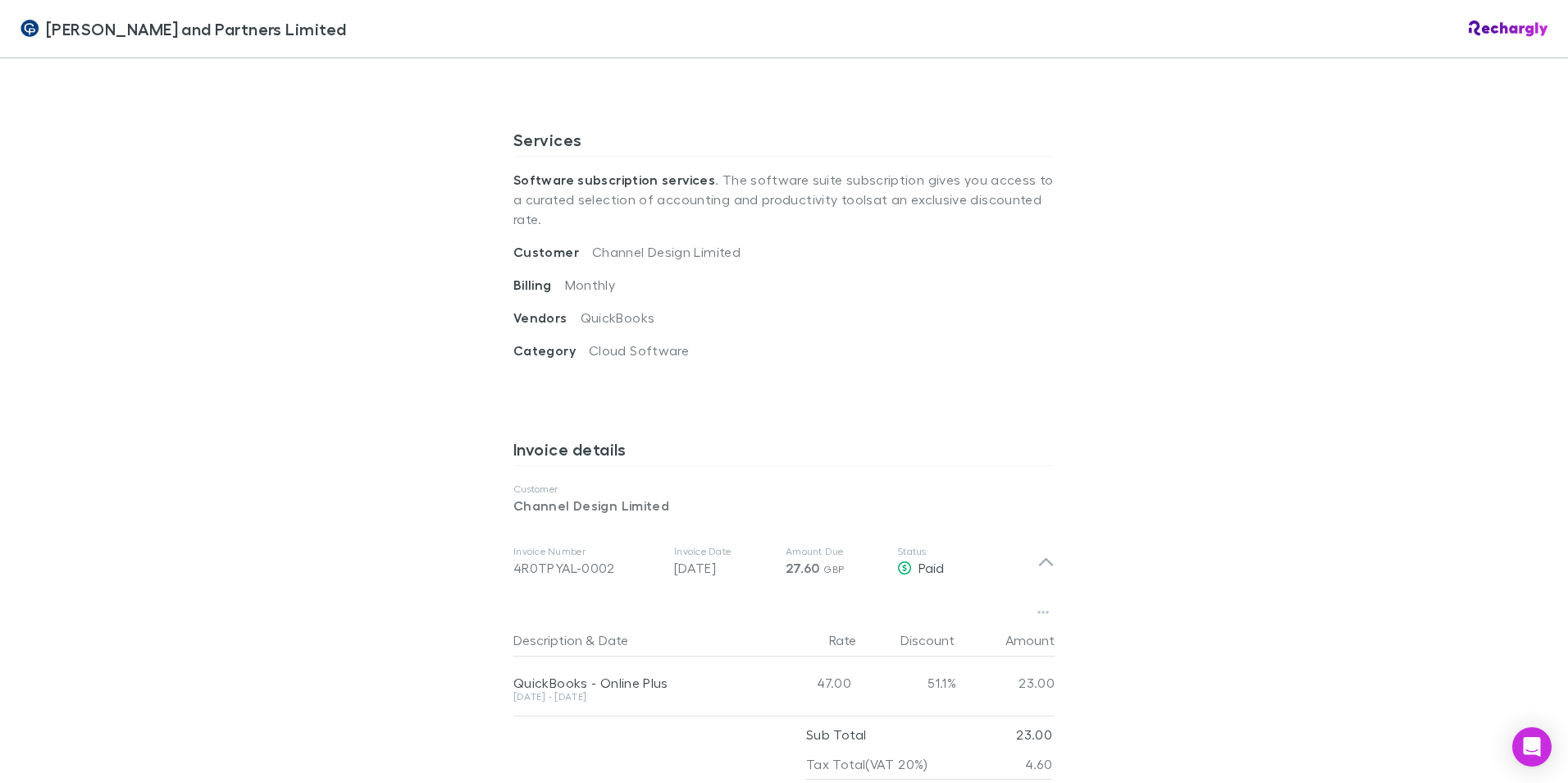
scroll to position [657, 0]
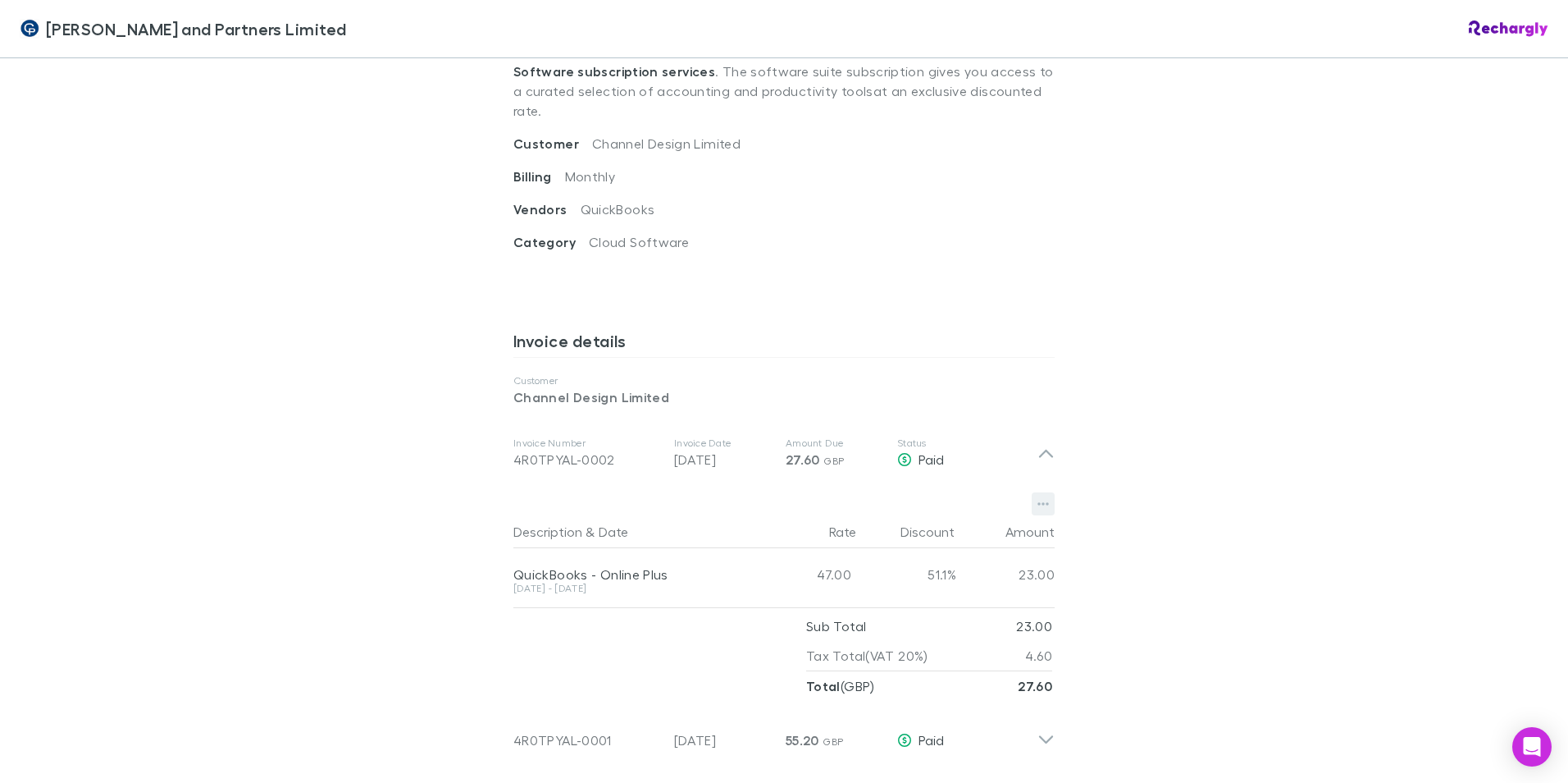
click at [1040, 497] on icon "button" at bounding box center [1043, 504] width 11 height 13
click at [1294, 445] on div at bounding box center [784, 392] width 1568 height 783
click at [1043, 493] on button "button" at bounding box center [1043, 504] width 23 height 23
click at [1230, 428] on div at bounding box center [784, 392] width 1568 height 783
